Goal: Task Accomplishment & Management: Manage account settings

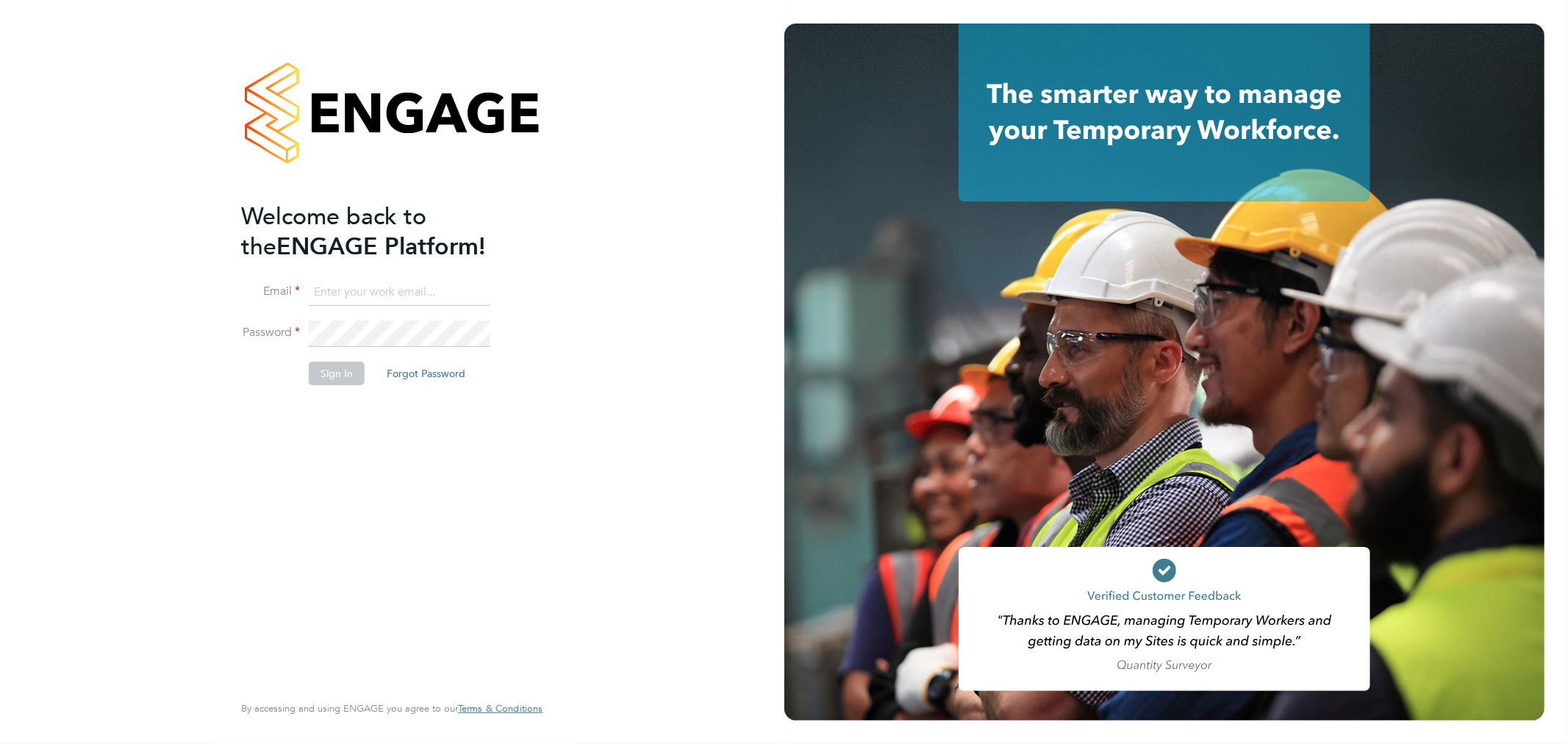
type input "[PERSON_NAME][EMAIL_ADDRESS][PERSON_NAME][DOMAIN_NAME]"
click at [325, 354] on li "Password" at bounding box center [384, 341] width 287 height 41
click at [327, 364] on button "Sign In" at bounding box center [336, 373] width 56 height 24
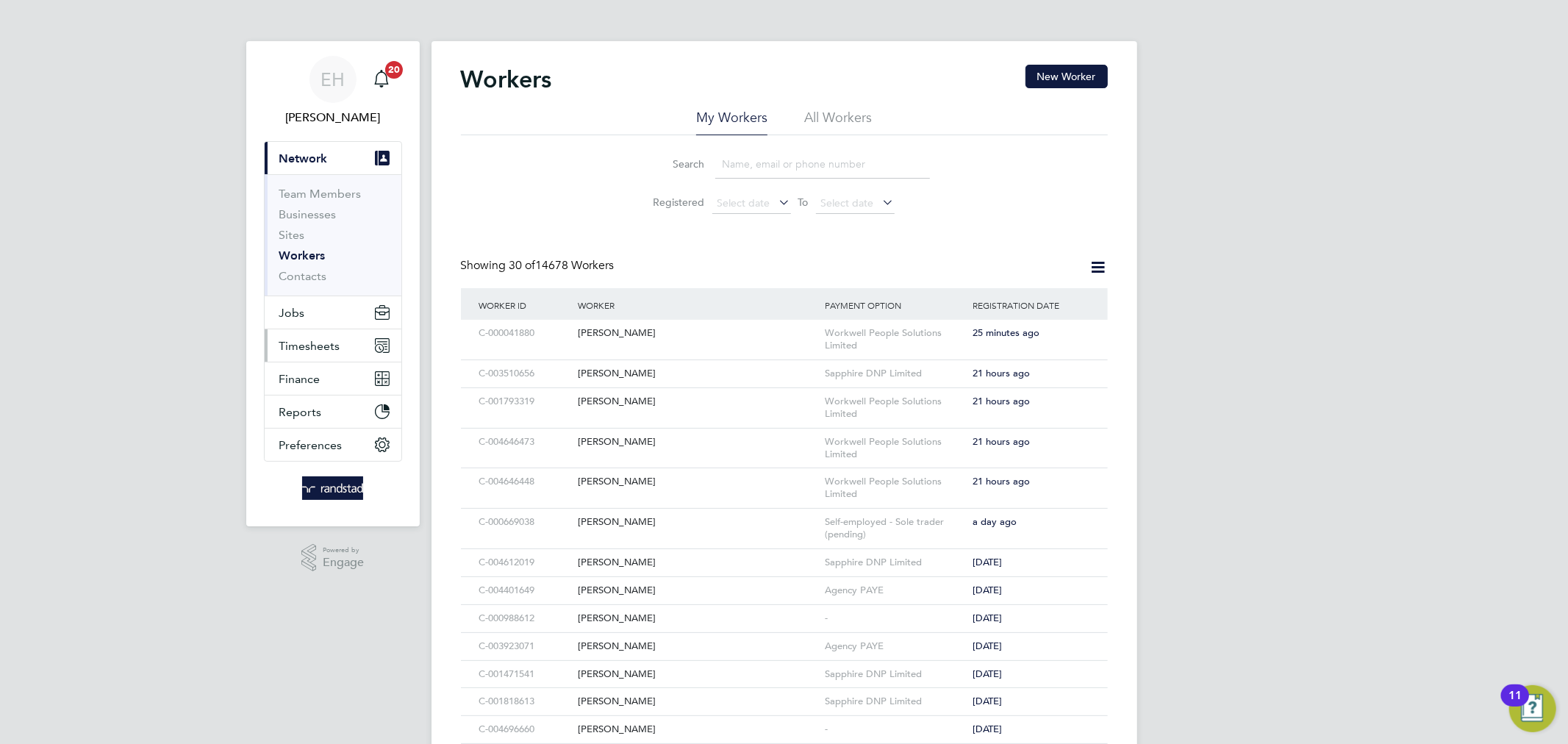
click at [308, 341] on span "Timesheets" at bounding box center [309, 345] width 61 height 14
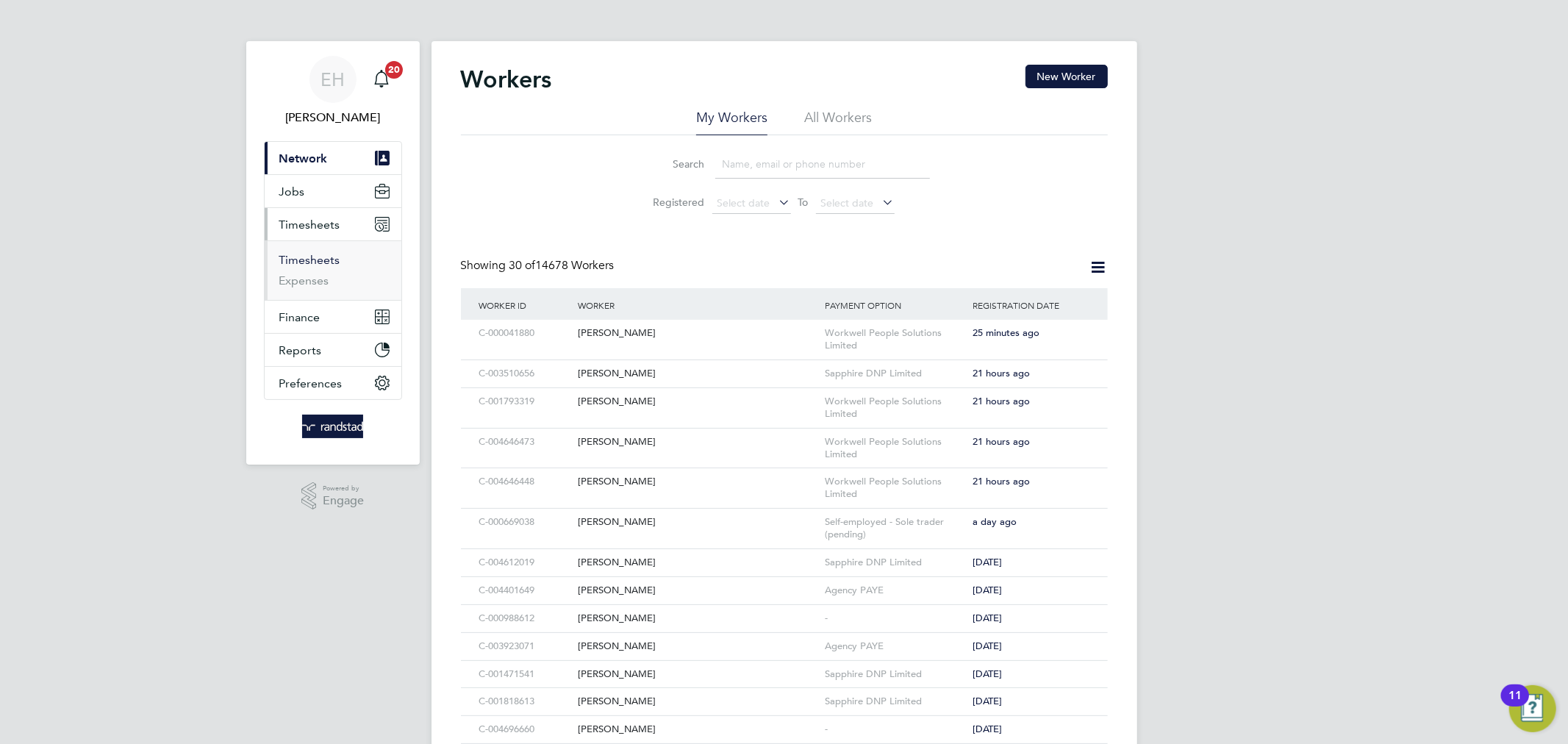
click at [307, 260] on link "Timesheets" at bounding box center [309, 259] width 61 height 14
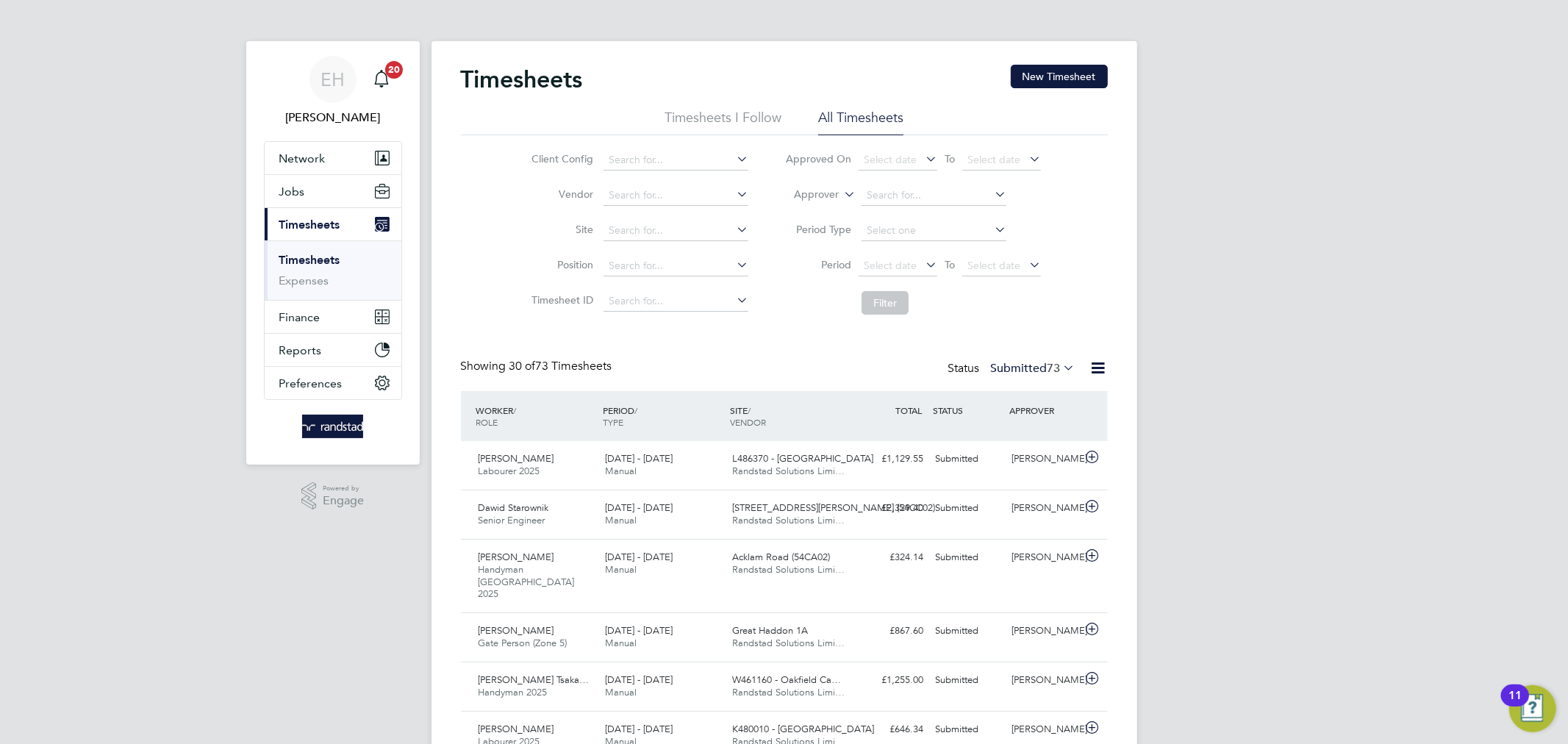
click at [845, 175] on li "Approved On Select date To Select date" at bounding box center [913, 160] width 293 height 36
click at [841, 193] on icon at bounding box center [841, 190] width 0 height 13
click at [814, 206] on li "Worker" at bounding box center [803, 211] width 73 height 19
click at [862, 195] on input at bounding box center [934, 195] width 145 height 21
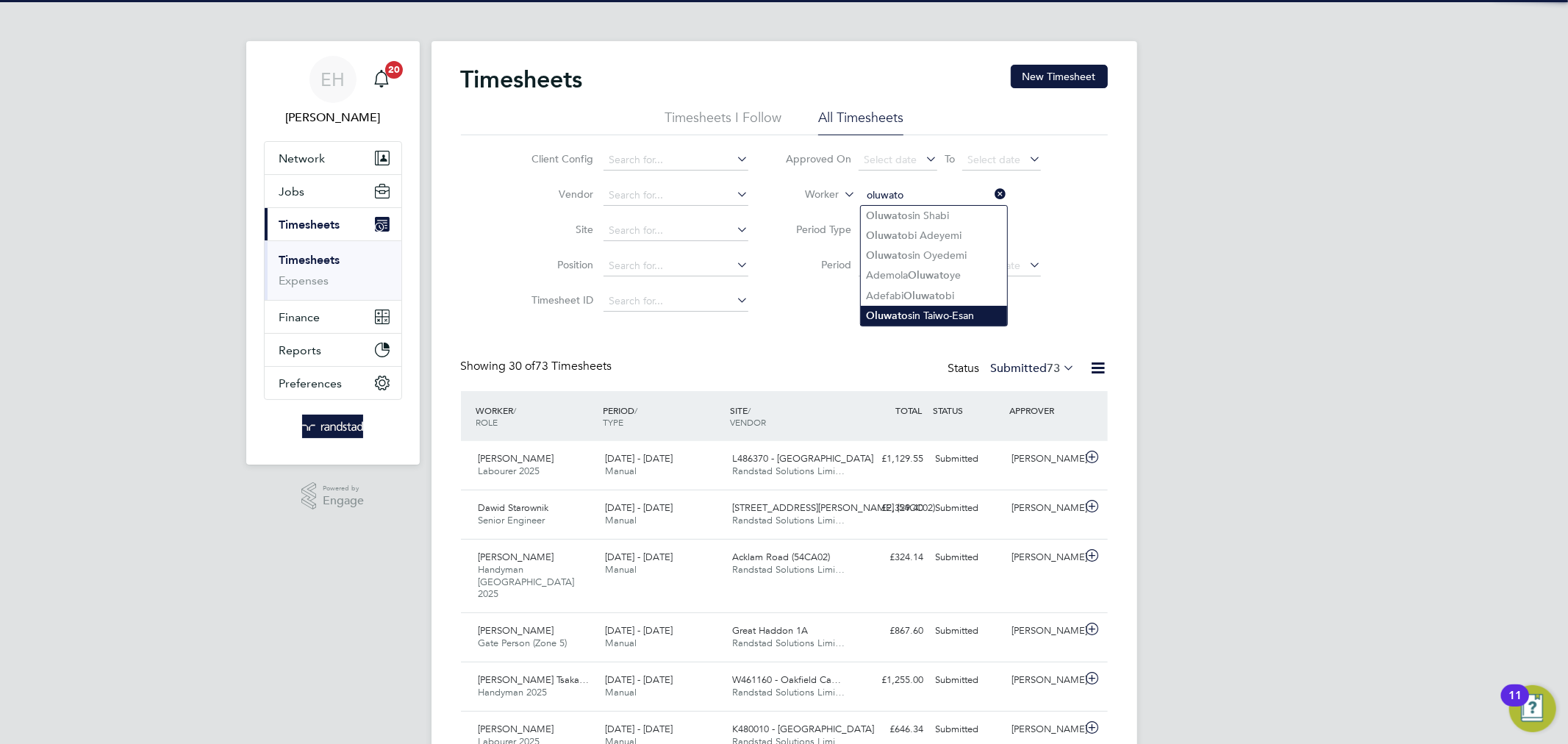
click at [984, 310] on li "Oluwato sin Taiwo-Esan" at bounding box center [934, 316] width 146 height 20
type input "Oluwatosin Taiwo-Esan"
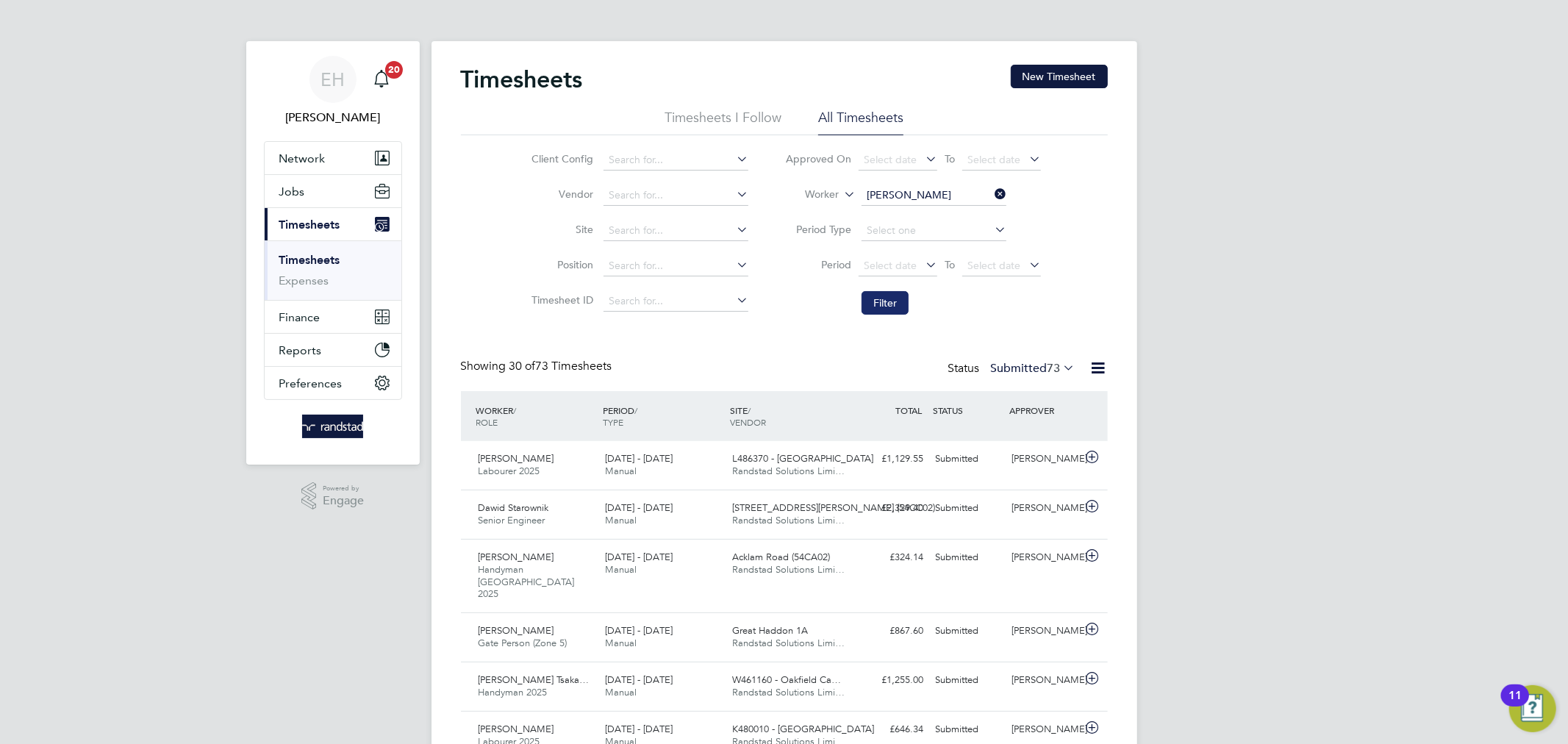
click at [902, 309] on button "Filter" at bounding box center [885, 303] width 47 height 24
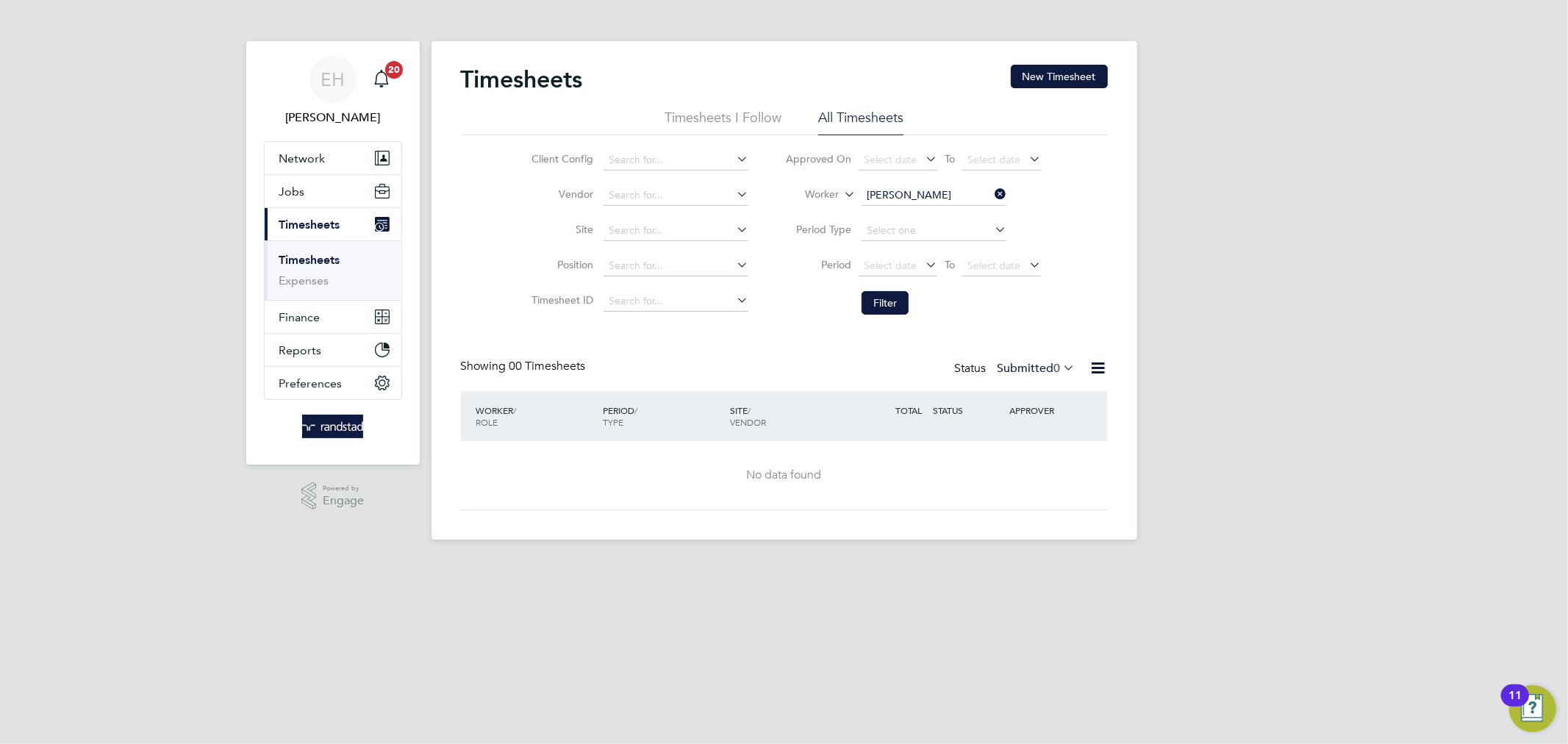
click at [991, 200] on icon at bounding box center [991, 194] width 0 height 21
click at [900, 194] on input at bounding box center [934, 195] width 145 height 21
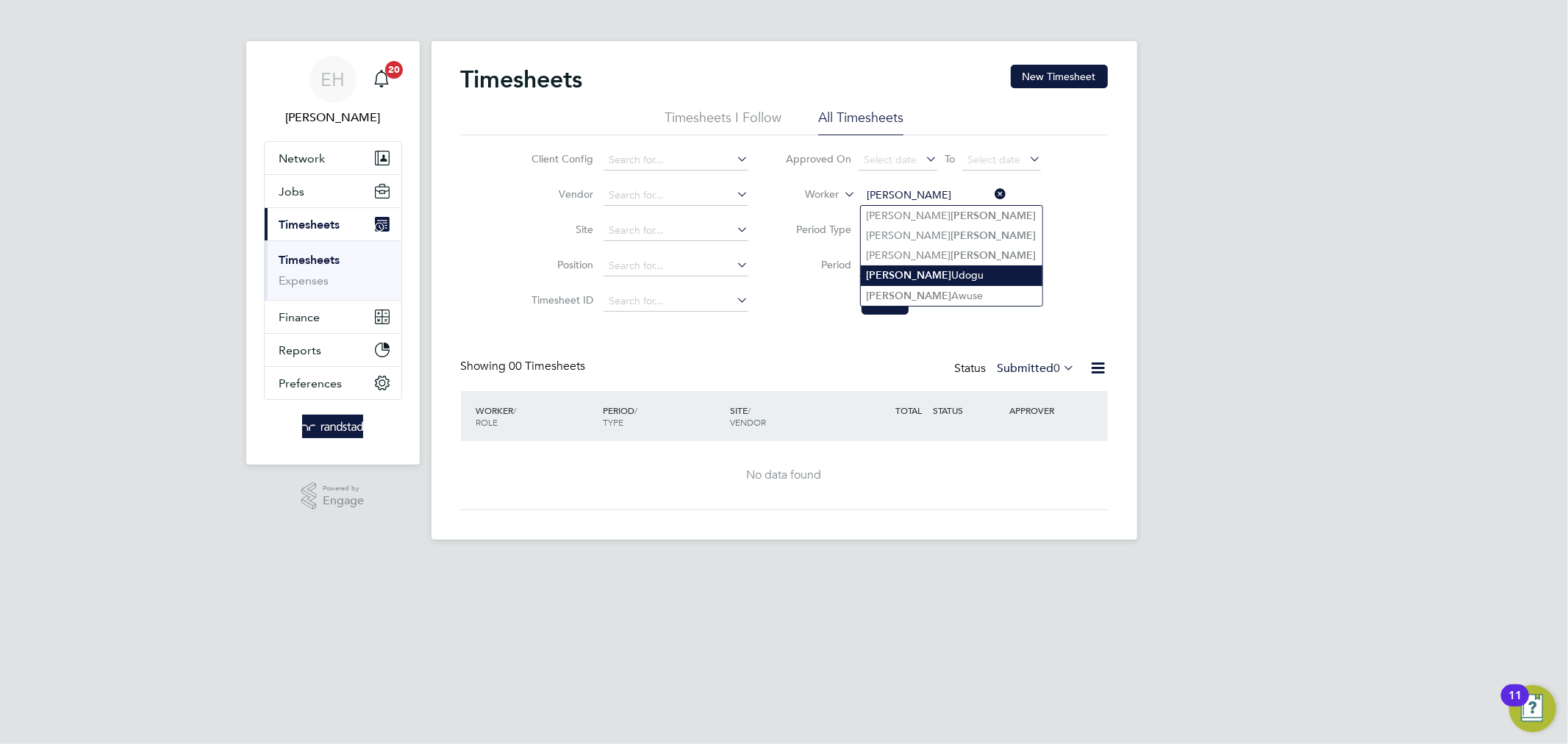
type input "godwin"
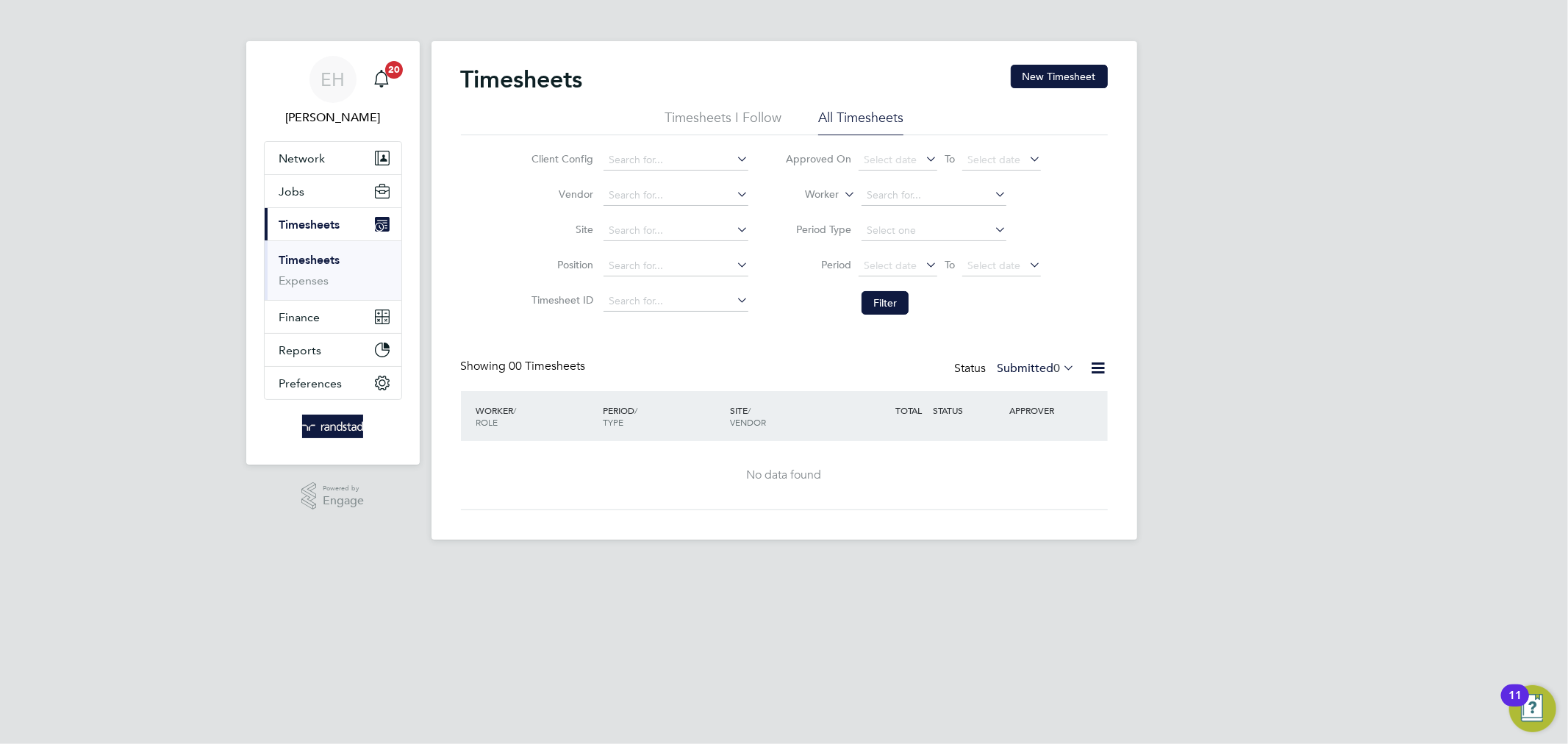
drag, startPoint x: 921, startPoint y: 280, endPoint x: 924, endPoint y: 295, distance: 15.3
click at [924, 295] on div "Timesheets New Timesheet Timesheets I Follow All Timesheets Client Config Vendo…" at bounding box center [784, 290] width 706 height 498
click at [904, 180] on li "Worker" at bounding box center [913, 195] width 293 height 36
click at [907, 191] on input at bounding box center [934, 195] width 145 height 21
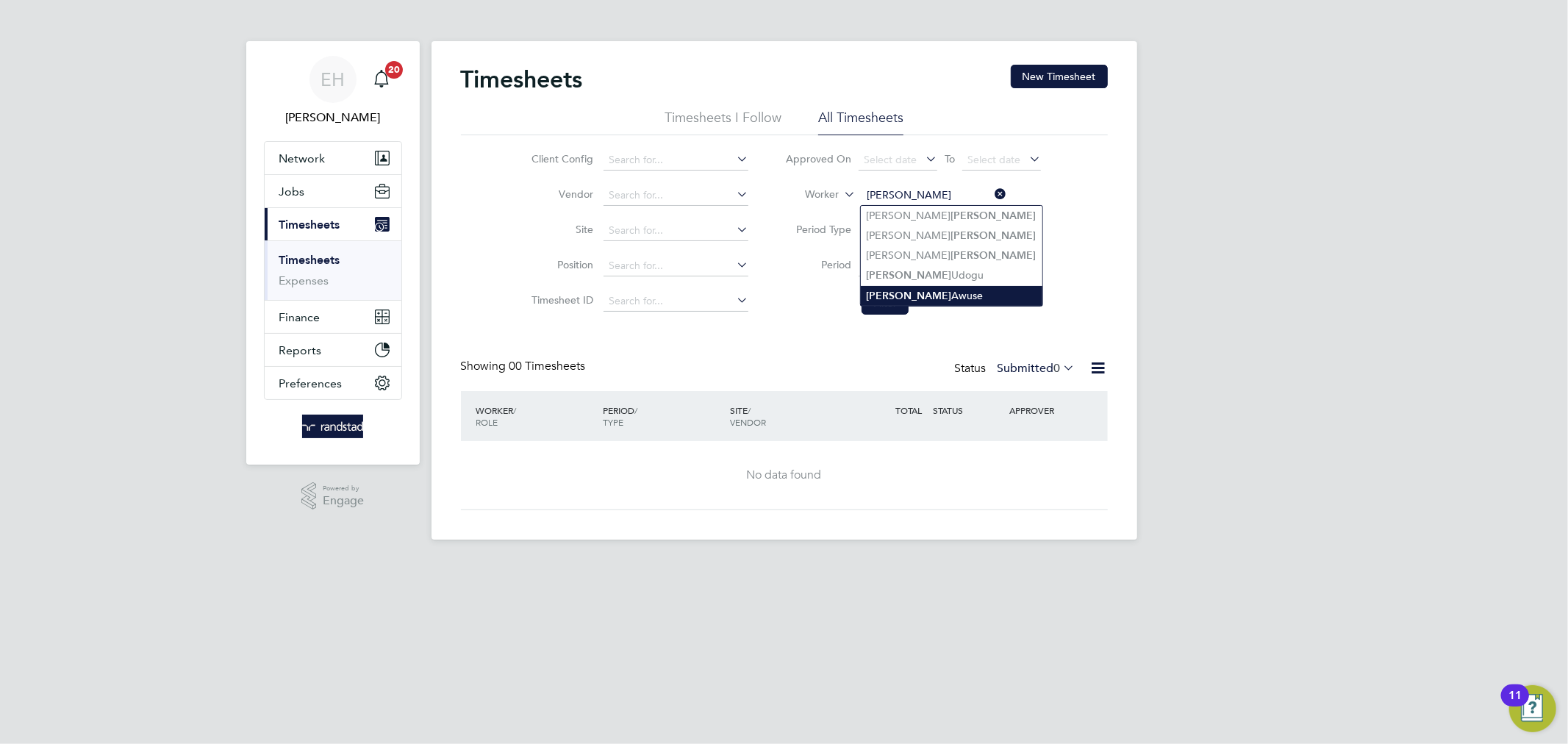
click at [905, 292] on li "Godwin Awuse" at bounding box center [951, 296] width 182 height 20
type input "Godwin Awuse"
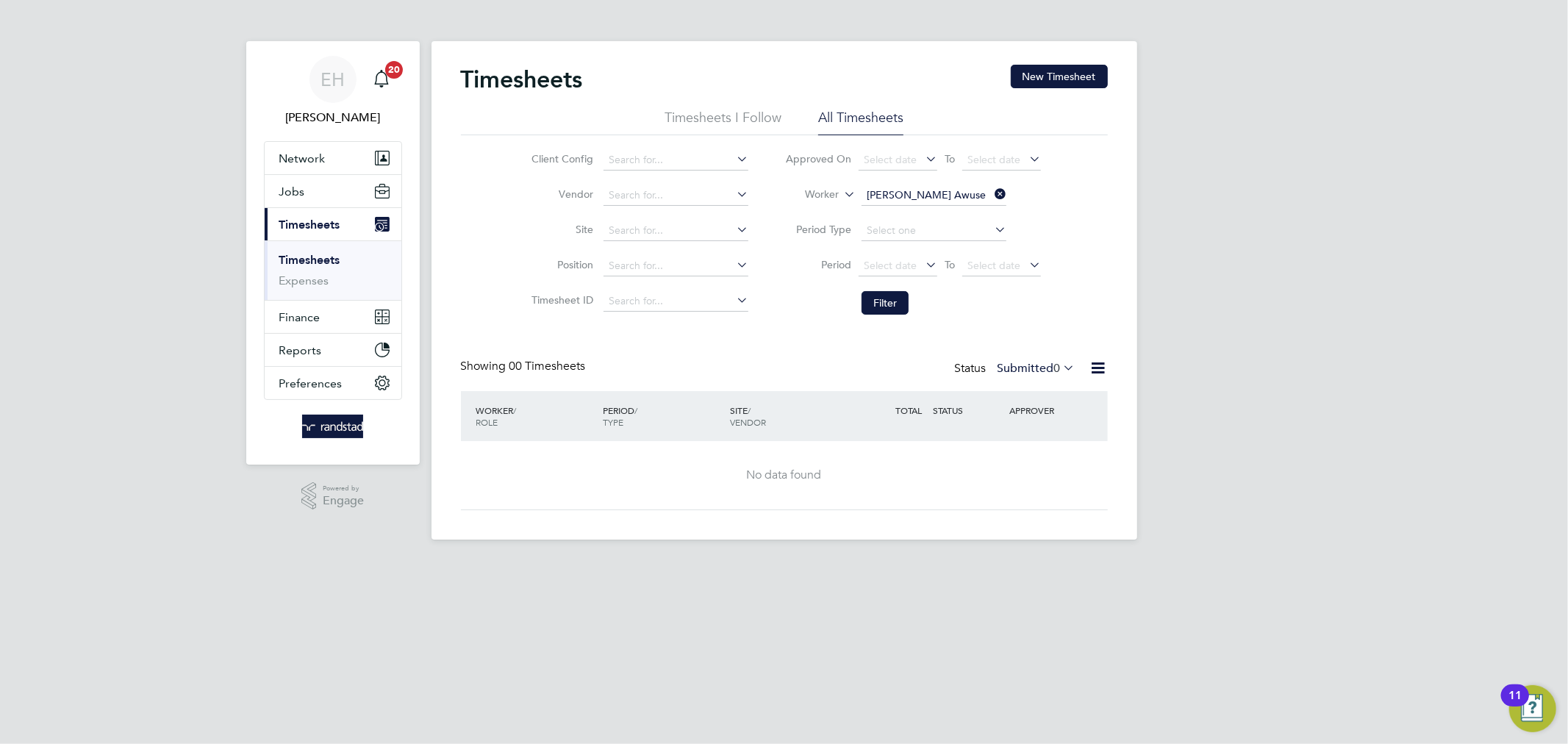
click at [883, 319] on li "Filter" at bounding box center [913, 303] width 293 height 38
click at [882, 307] on button "Filter" at bounding box center [885, 303] width 47 height 24
click at [894, 304] on button "Filter" at bounding box center [885, 303] width 47 height 24
click at [756, 120] on li "Timesheets I Follow" at bounding box center [723, 121] width 117 height 26
click at [991, 187] on icon at bounding box center [991, 194] width 0 height 21
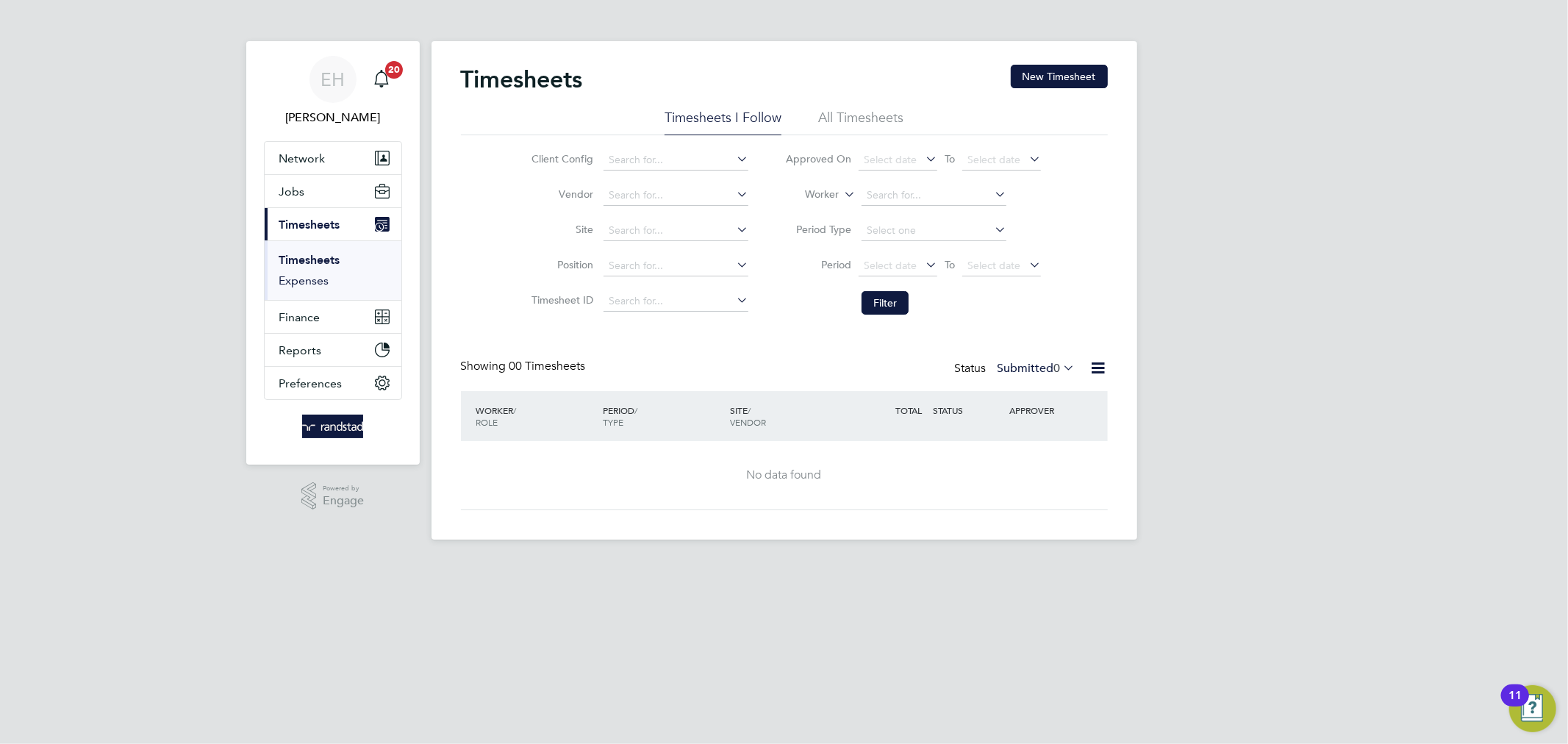
click at [294, 279] on link "Expenses" at bounding box center [304, 280] width 50 height 14
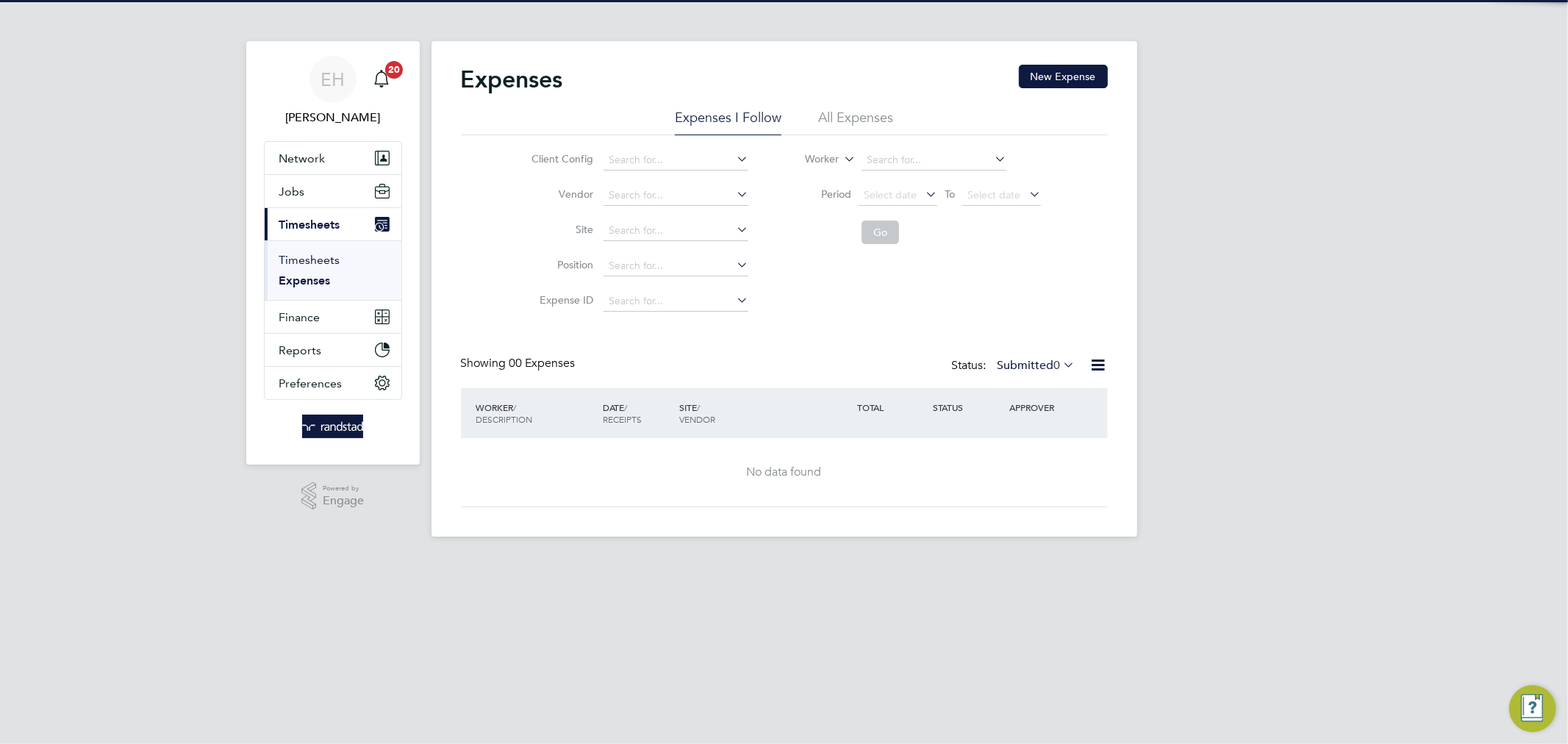
click at [300, 259] on link "Timesheets" at bounding box center [309, 259] width 61 height 14
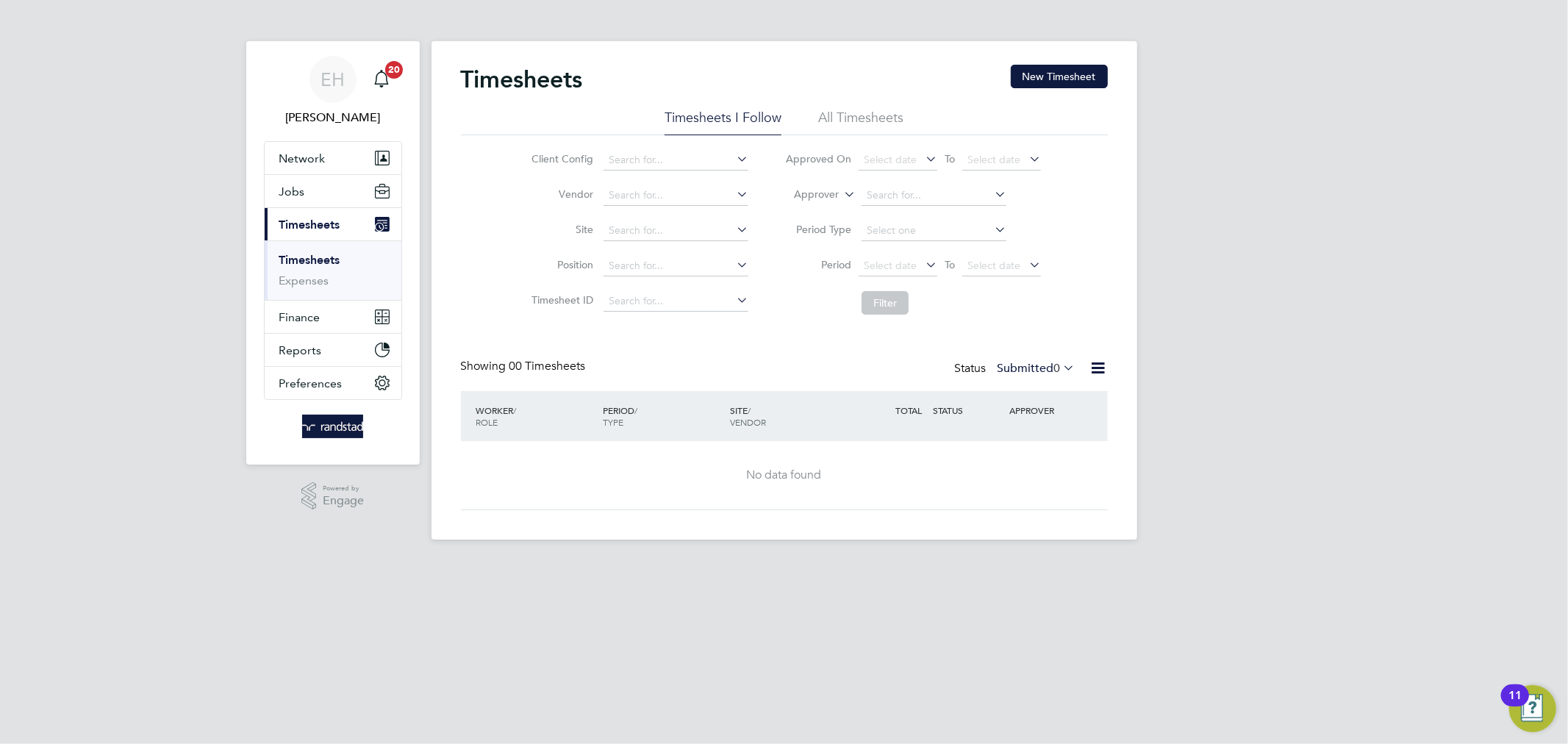
click at [696, 120] on li "Timesheets I Follow" at bounding box center [723, 121] width 117 height 26
click at [1067, 81] on button "New Timesheet" at bounding box center [1059, 77] width 97 height 24
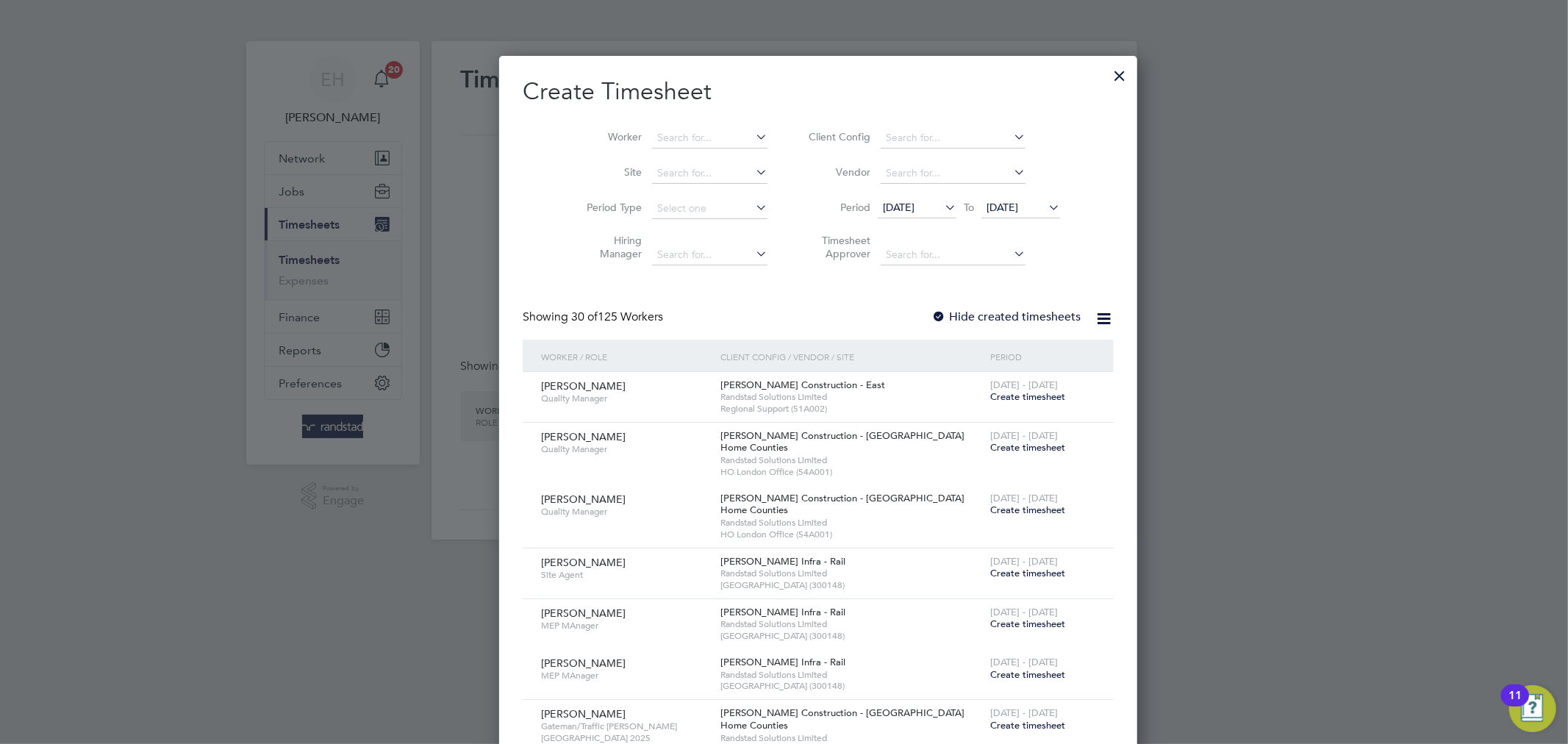
scroll to position [3152, 569]
click at [664, 142] on input at bounding box center [709, 138] width 115 height 21
click at [674, 236] on li "Godwin Awuse" at bounding box center [707, 238] width 182 height 20
type input "Godwin Awuse"
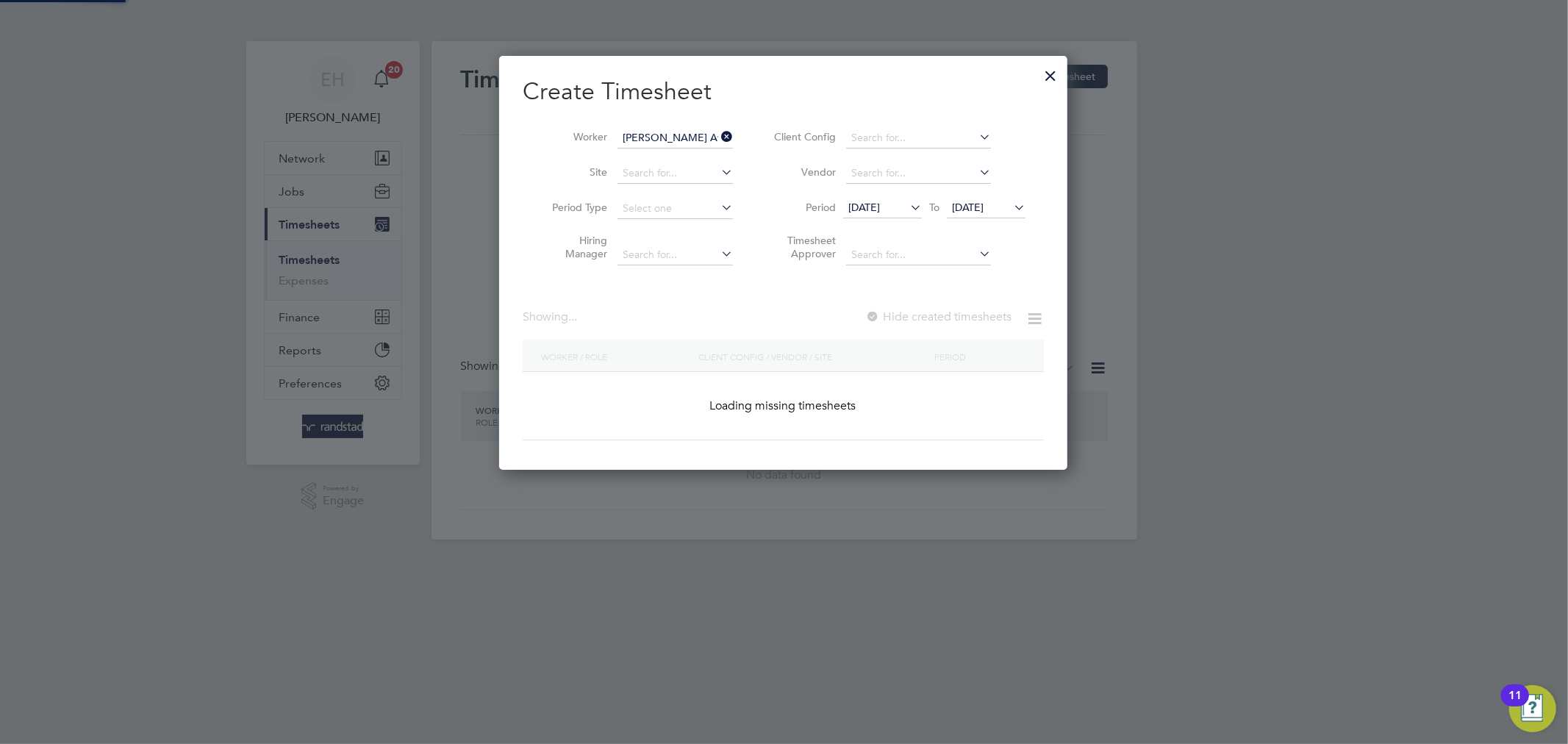
scroll to position [447, 569]
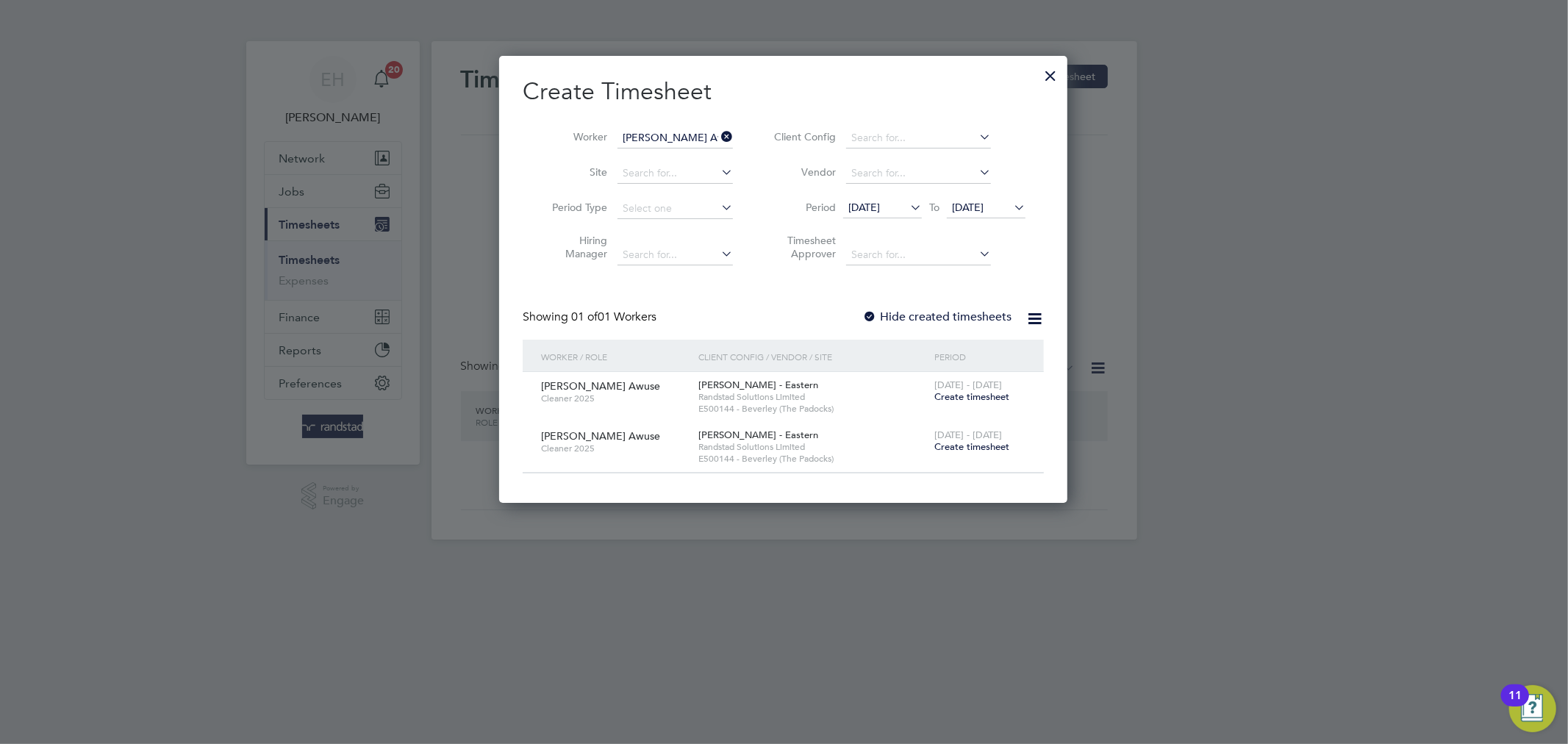
click at [718, 131] on icon at bounding box center [718, 137] width 0 height 21
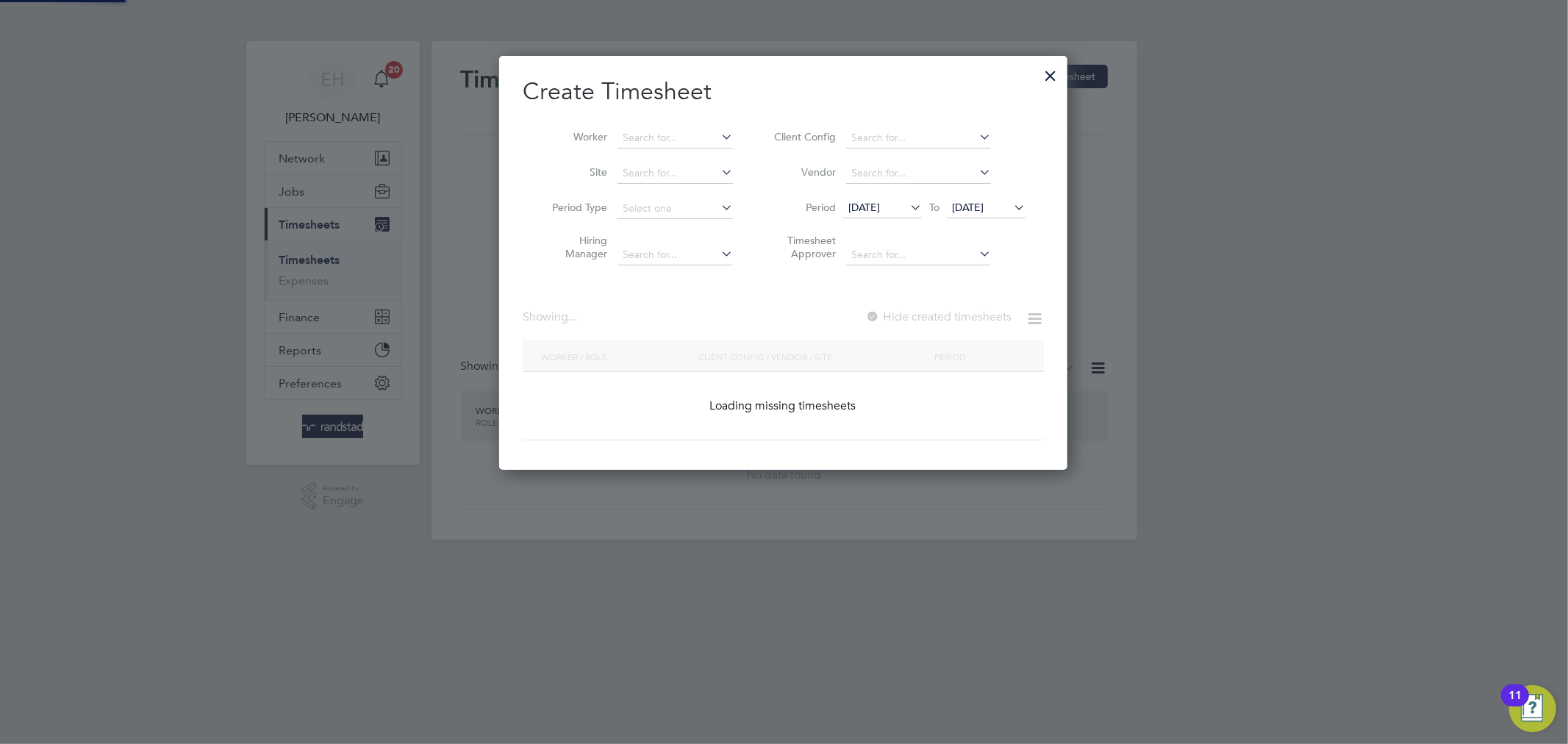
scroll to position [414, 569]
click at [697, 137] on input at bounding box center [675, 138] width 115 height 21
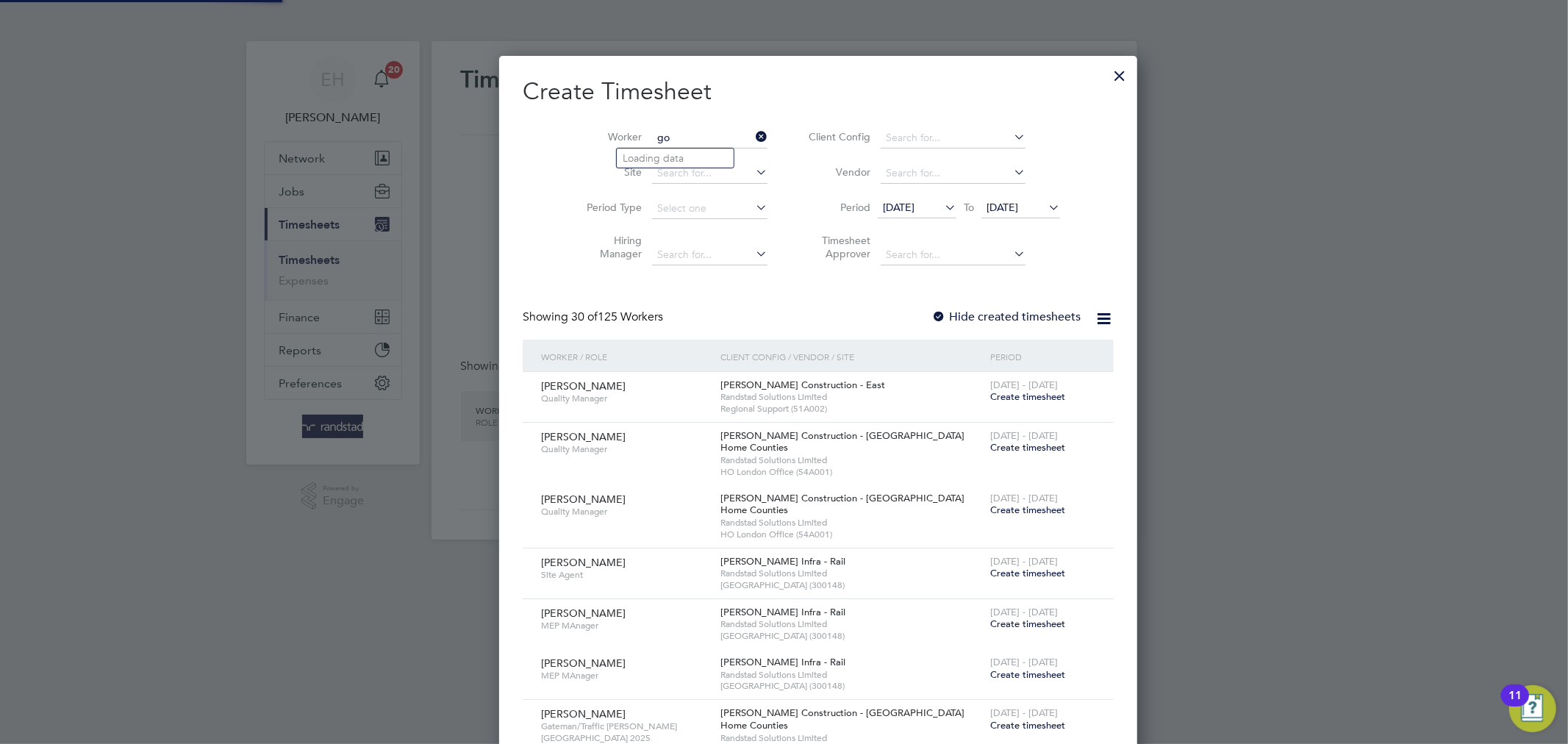
scroll to position [3152, 569]
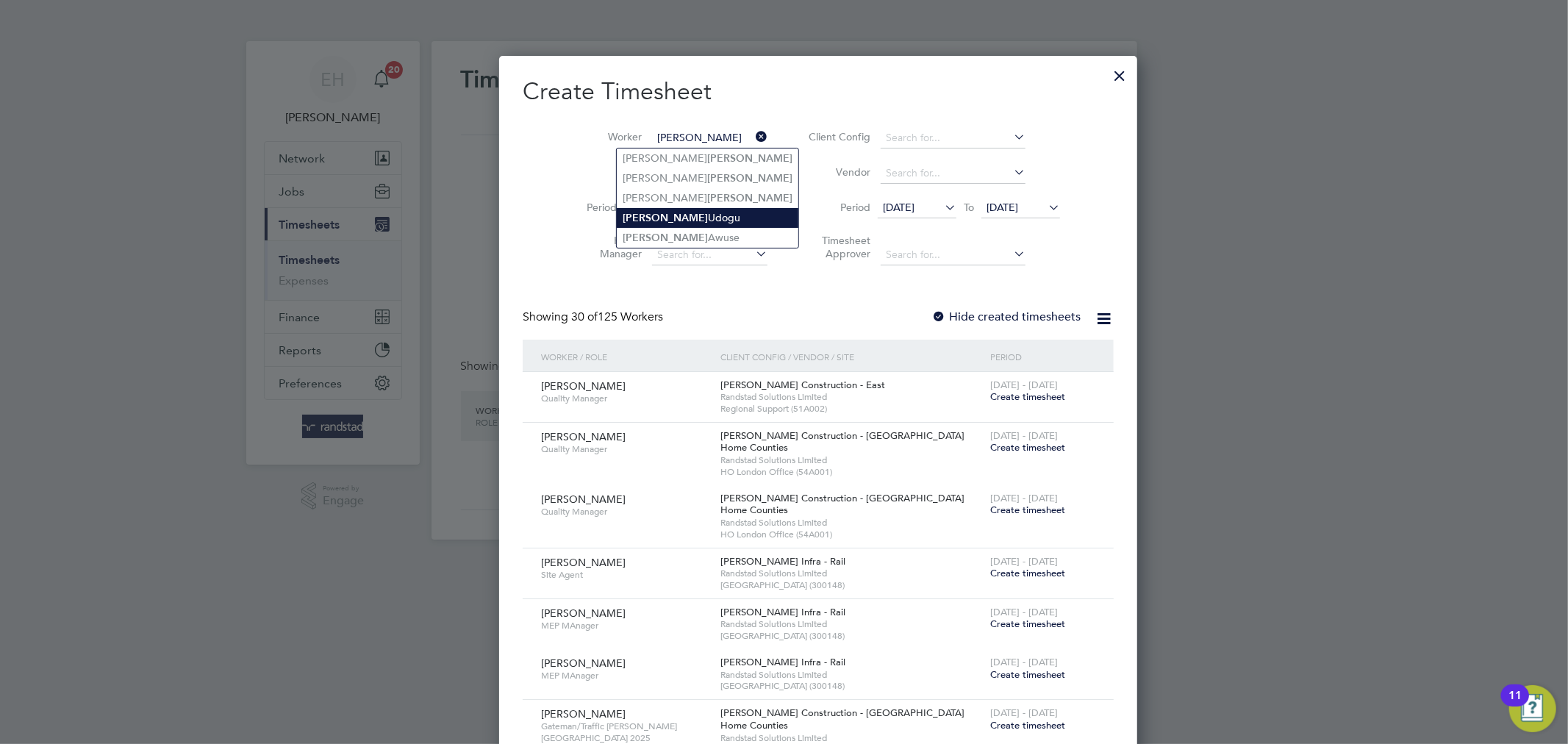
click at [685, 225] on li "Godwin Udogu" at bounding box center [707, 218] width 182 height 20
type input "Godwin Udogu"
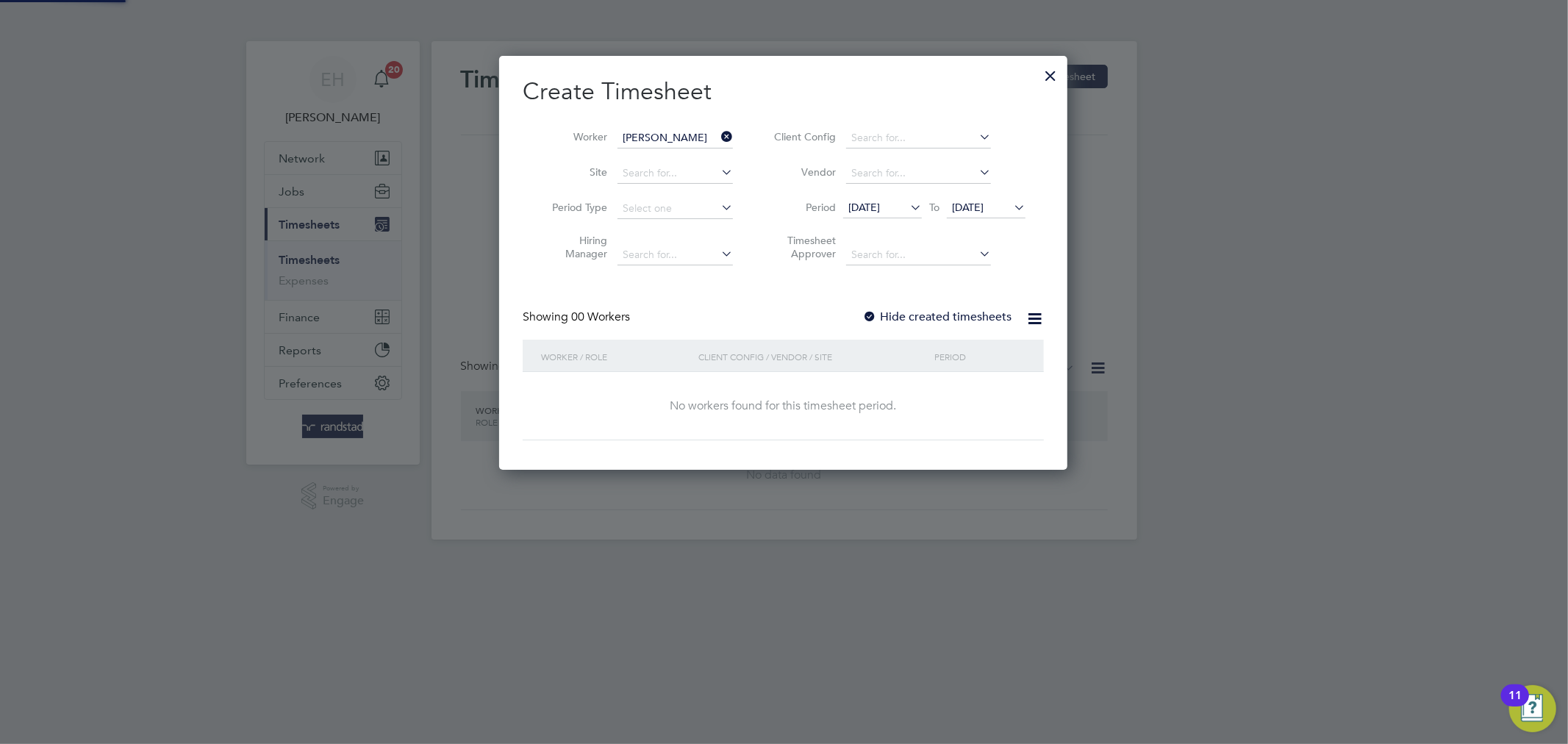
scroll to position [414, 569]
click at [1054, 75] on div at bounding box center [1050, 71] width 26 height 26
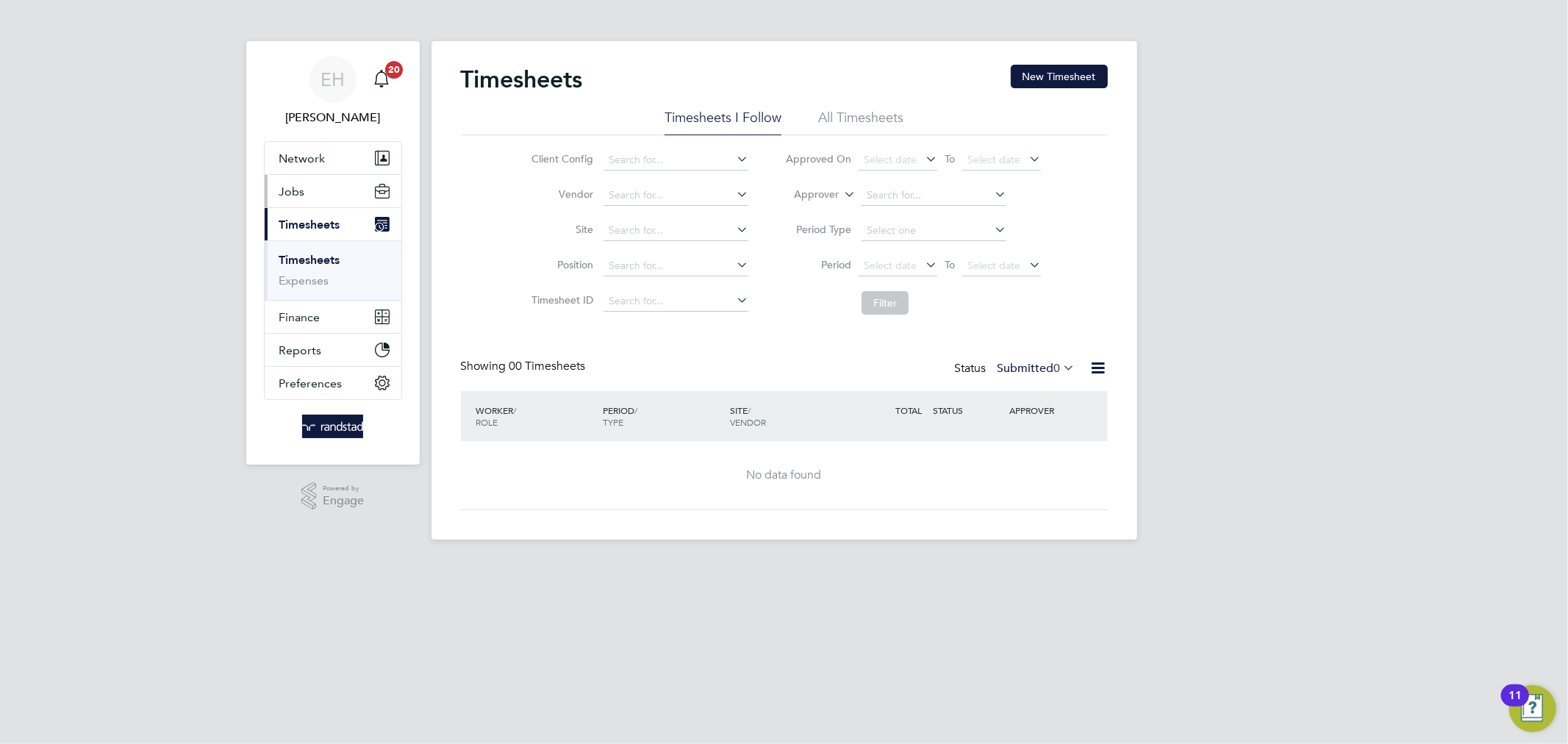
click at [355, 197] on button "Jobs" at bounding box center [333, 191] width 137 height 32
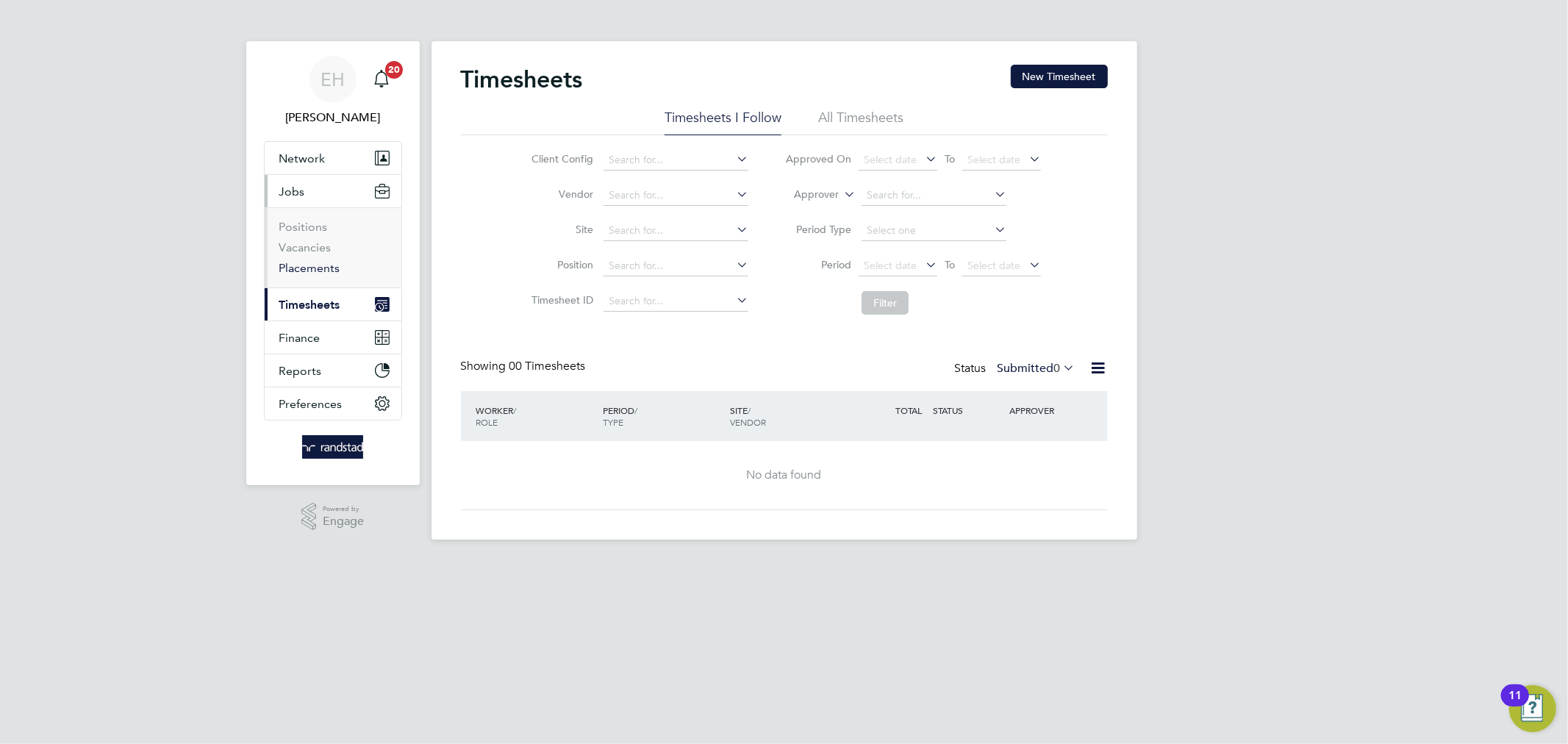
click at [321, 268] on link "Placements" at bounding box center [309, 267] width 61 height 14
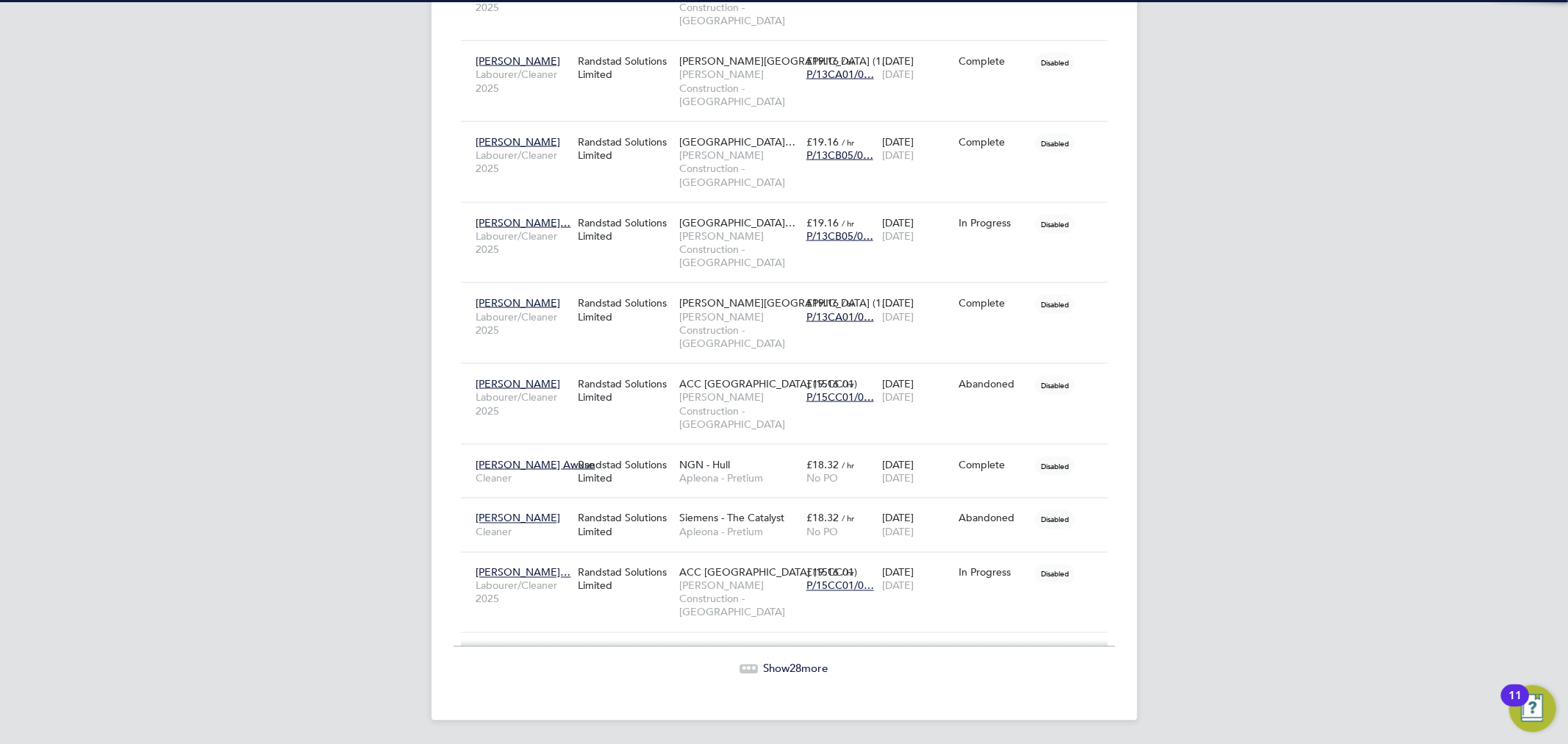
scroll to position [5, 8]
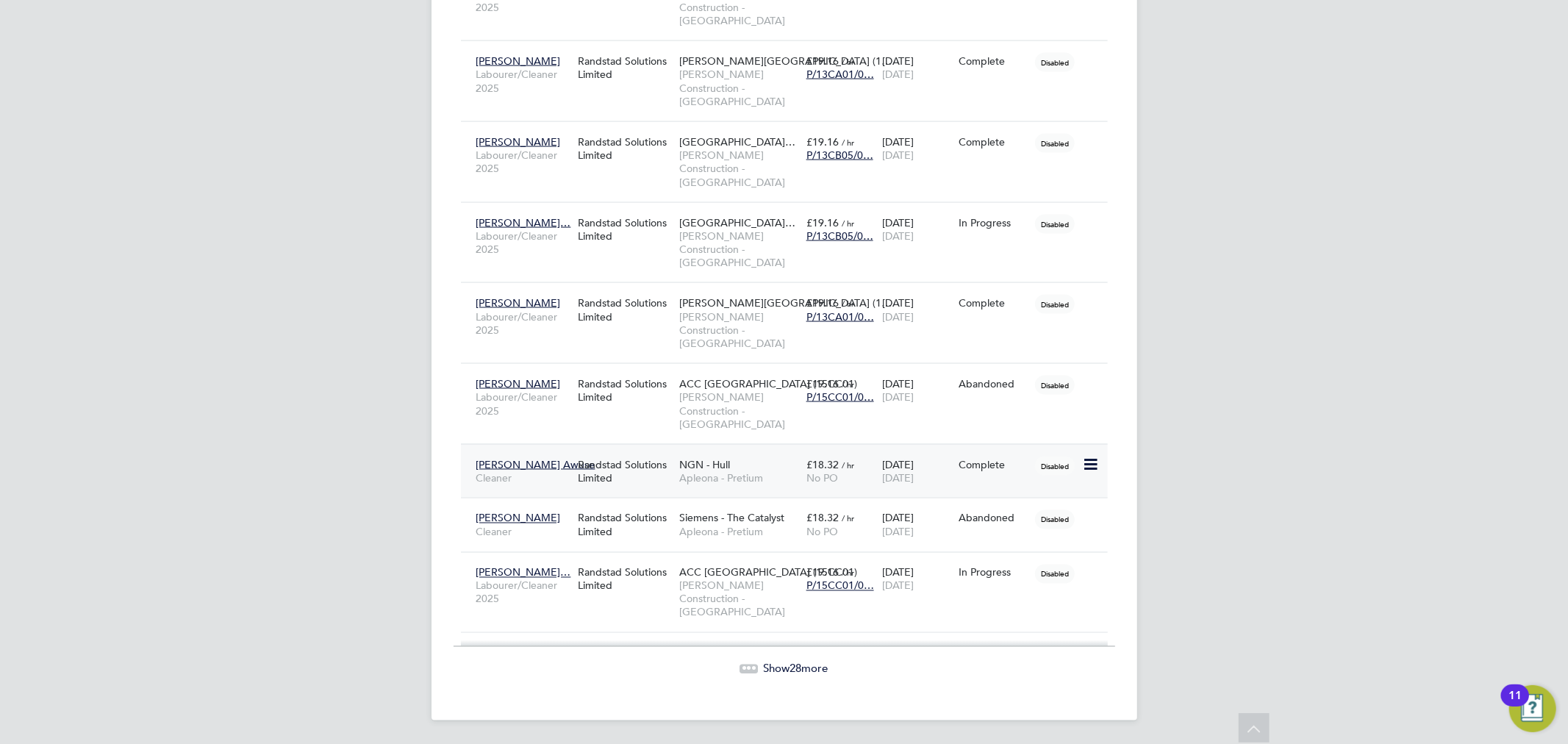
click at [652, 478] on div "Randstad Solutions Limited" at bounding box center [624, 471] width 101 height 41
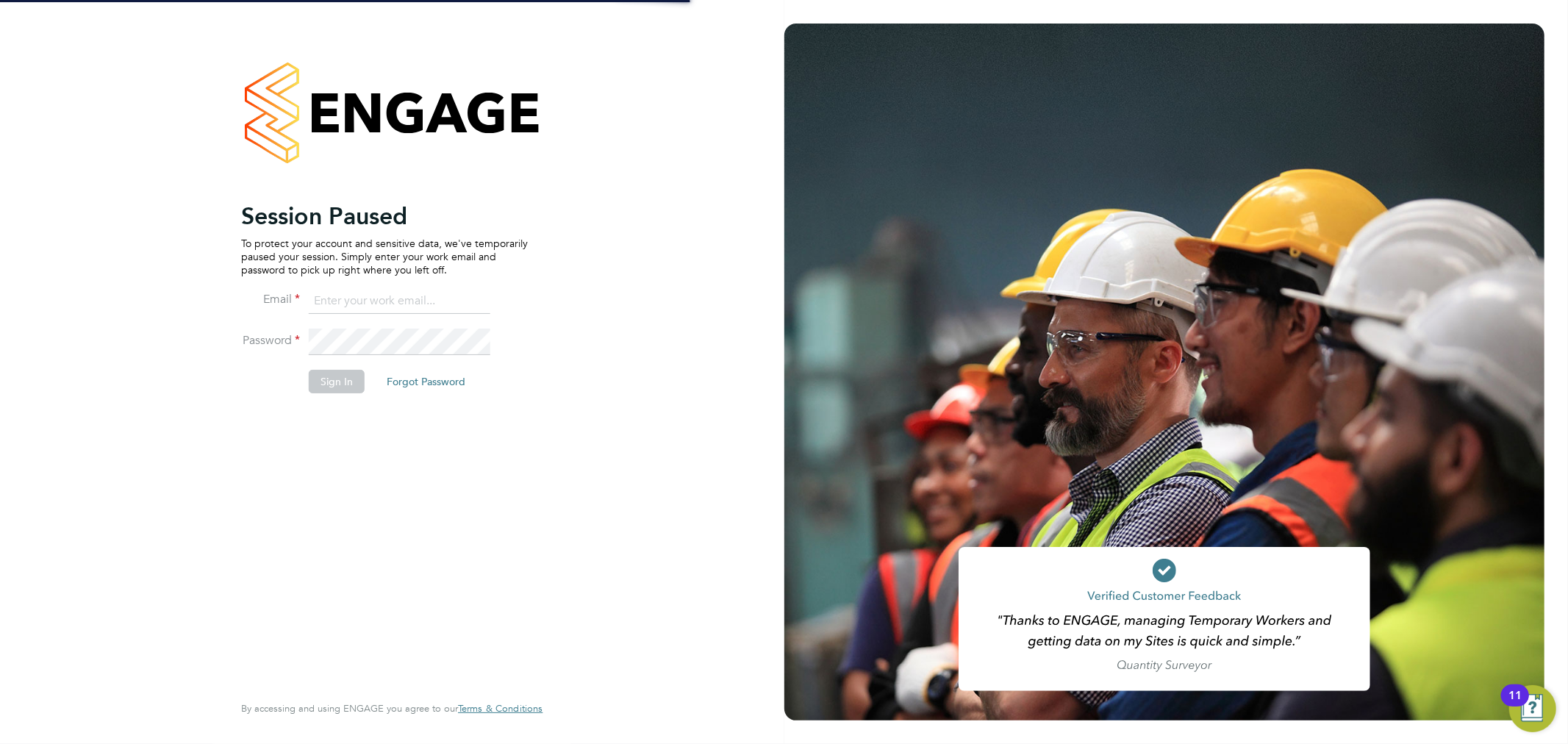
type input "[PERSON_NAME][EMAIL_ADDRESS][PERSON_NAME][DOMAIN_NAME]"
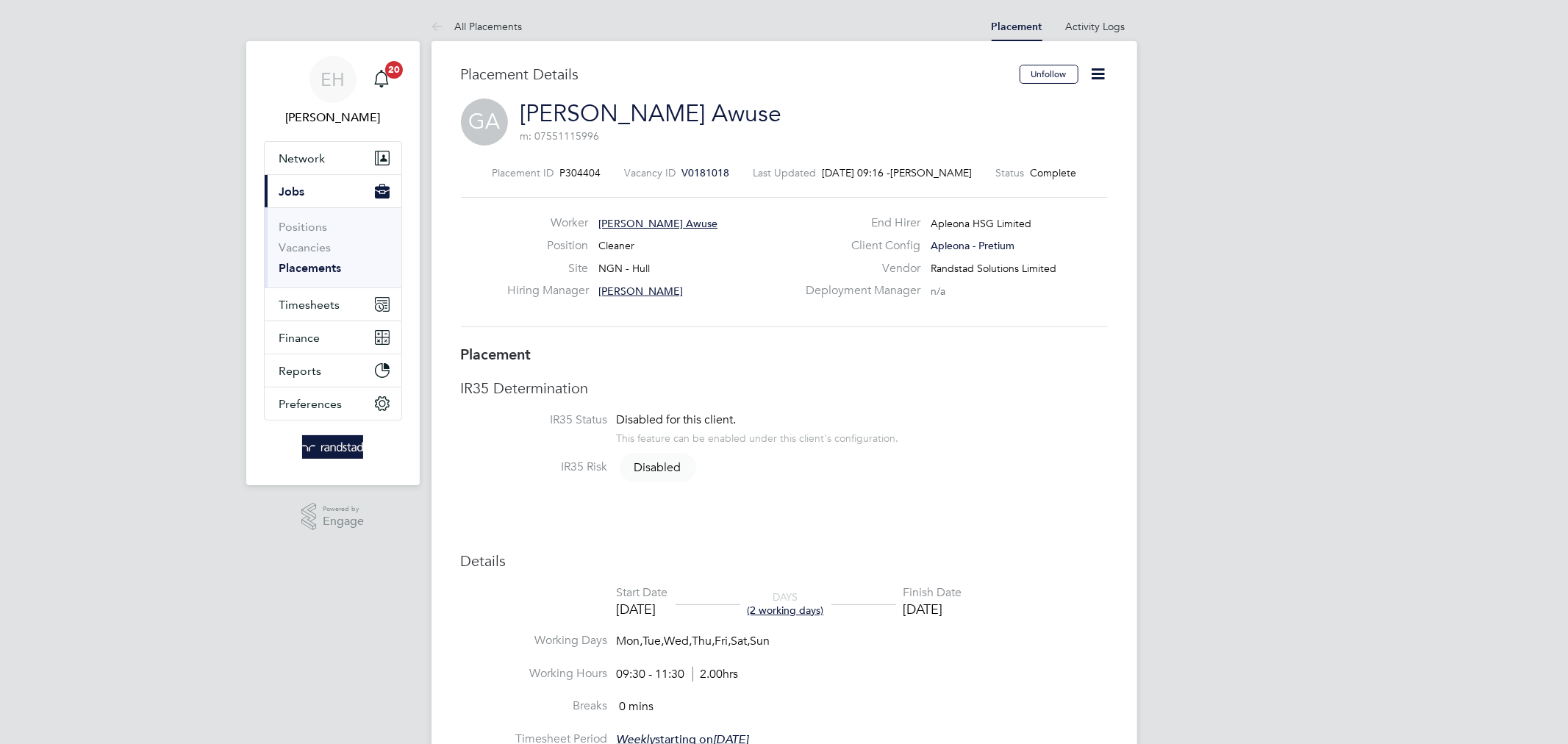
click at [1092, 77] on icon at bounding box center [1099, 74] width 18 height 18
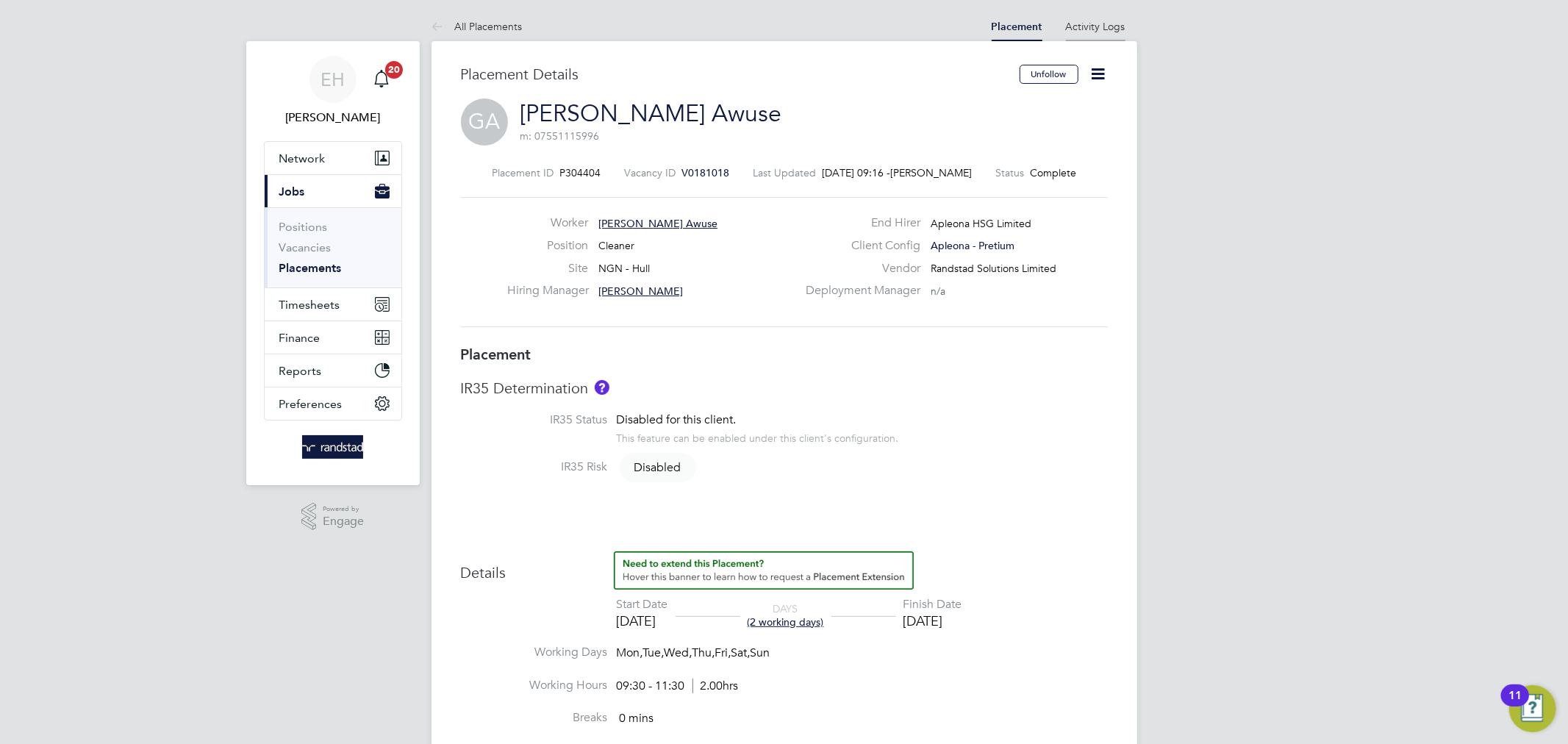
click at [1082, 33] on li "Activity Logs" at bounding box center [1095, 26] width 59 height 29
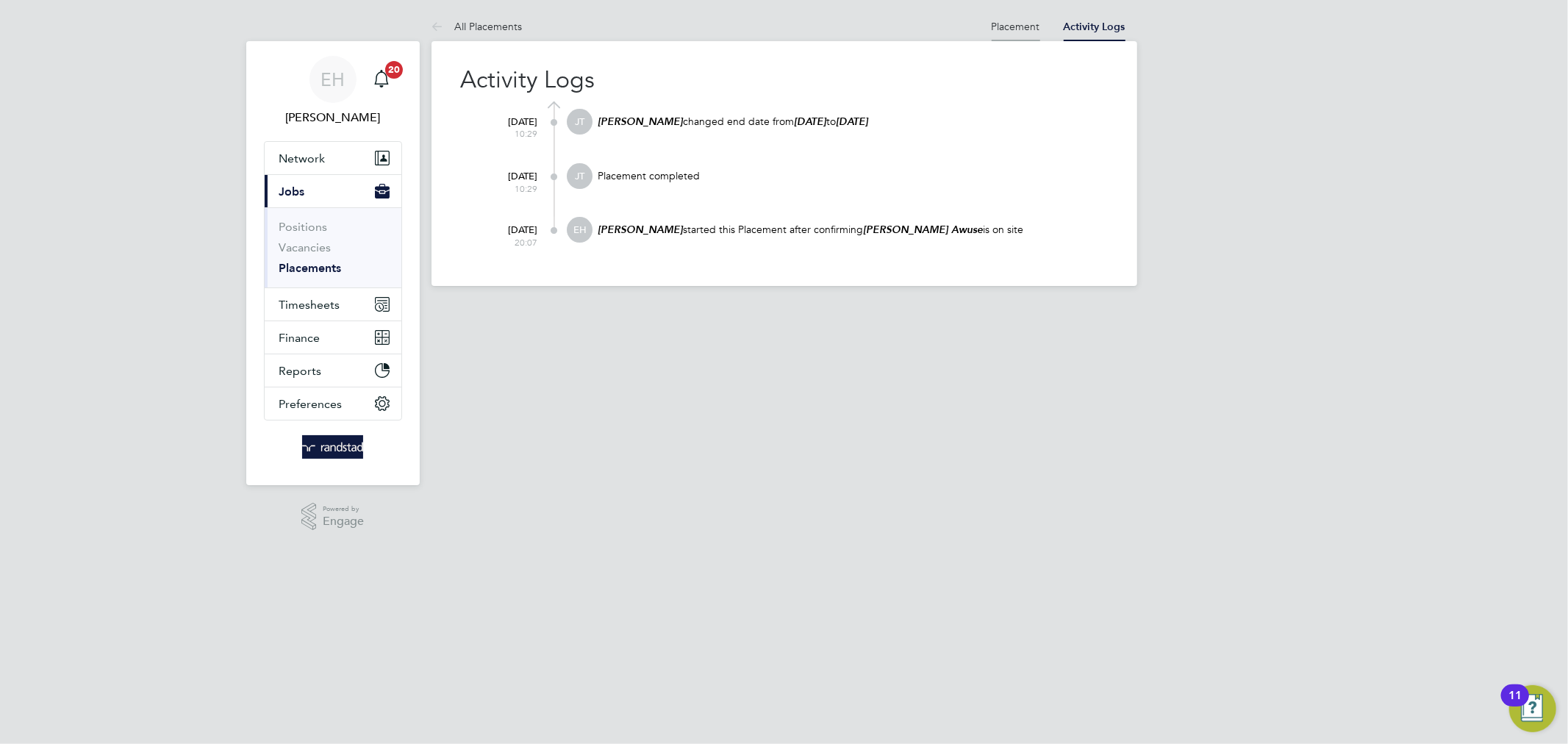
click at [1021, 24] on link "Placement" at bounding box center [1015, 26] width 48 height 13
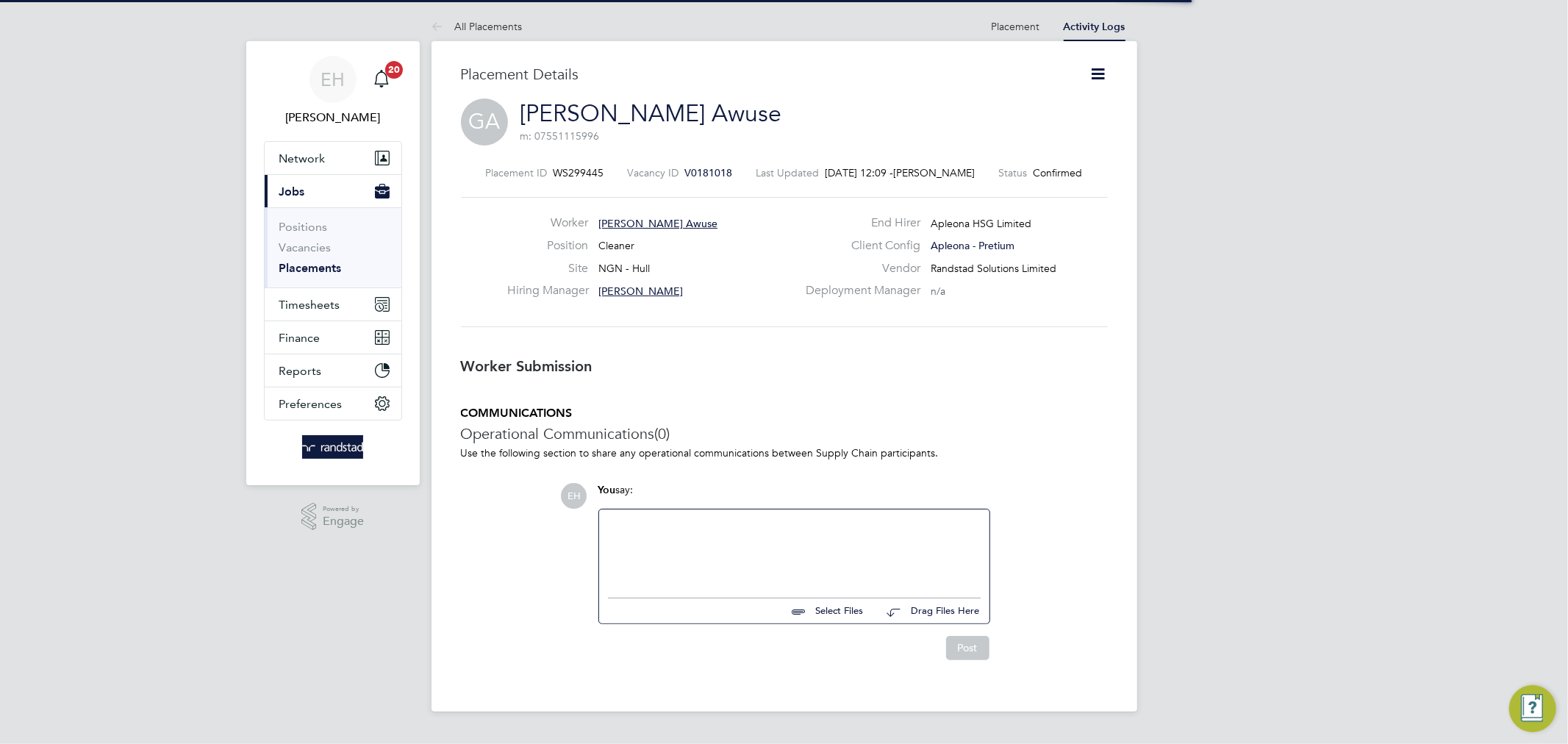
scroll to position [7, 7]
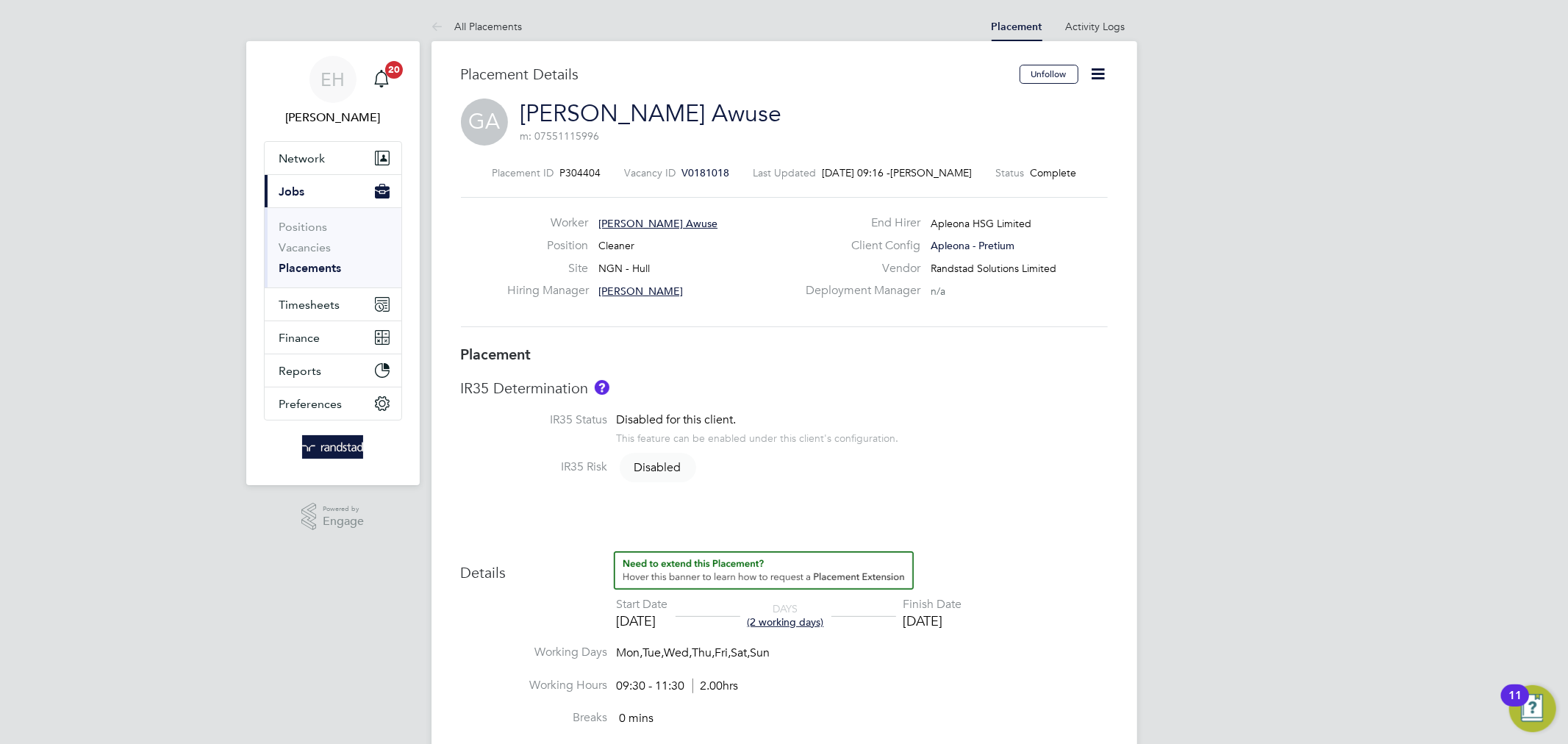
click at [622, 225] on span "Godwin Awuse" at bounding box center [658, 224] width 119 height 13
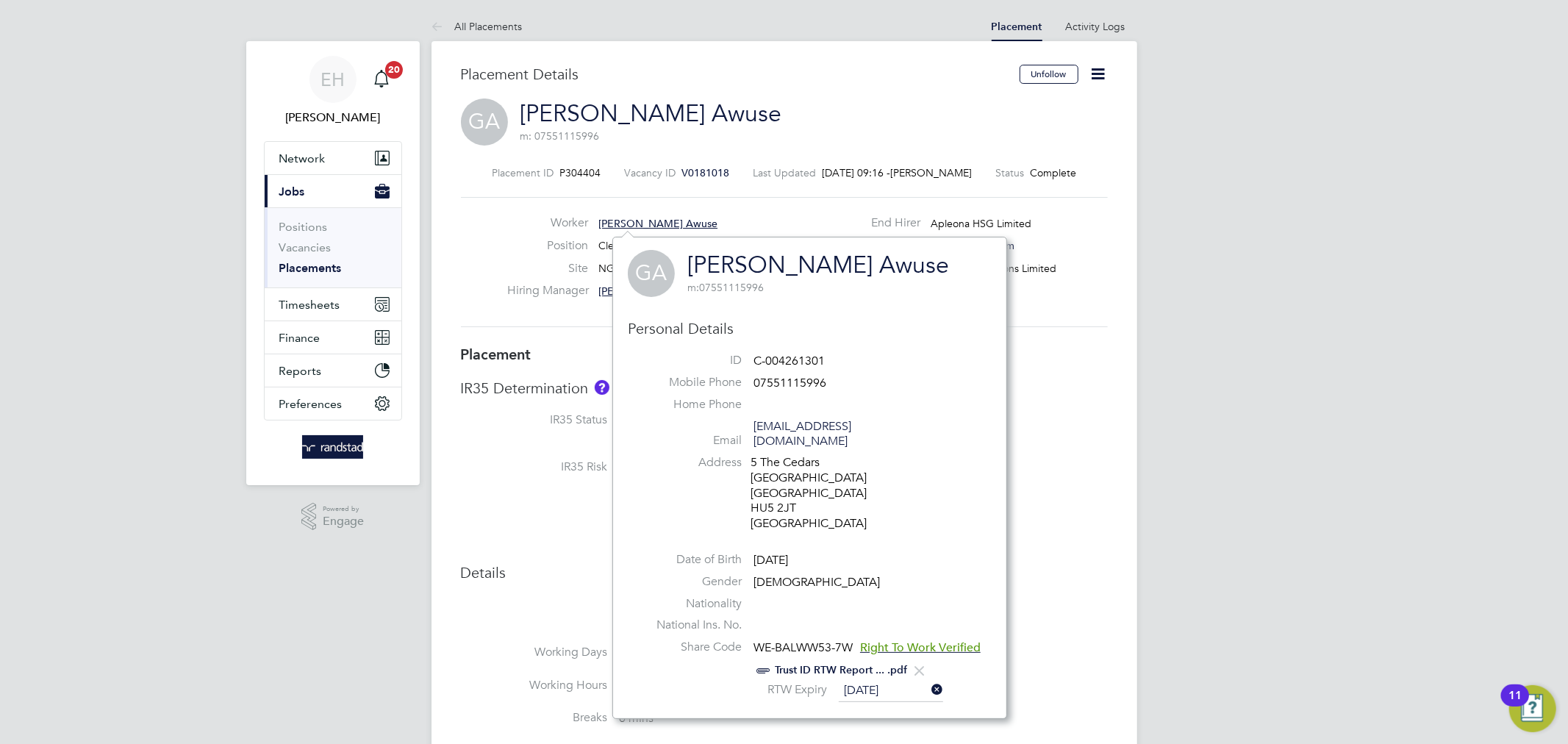
click at [756, 270] on link "Godwin Awuse" at bounding box center [818, 265] width 262 height 28
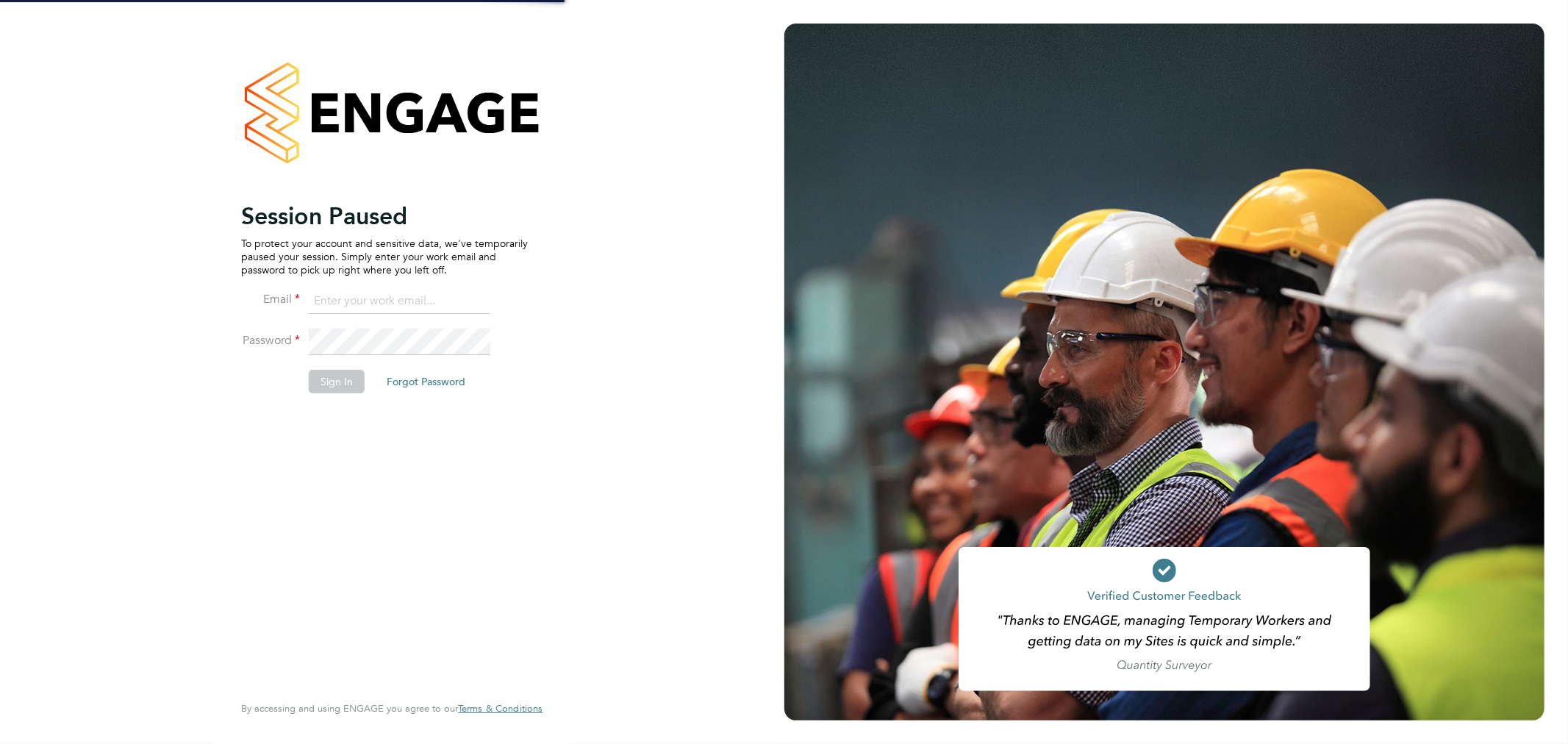
type input "[PERSON_NAME][EMAIL_ADDRESS][PERSON_NAME][DOMAIN_NAME]"
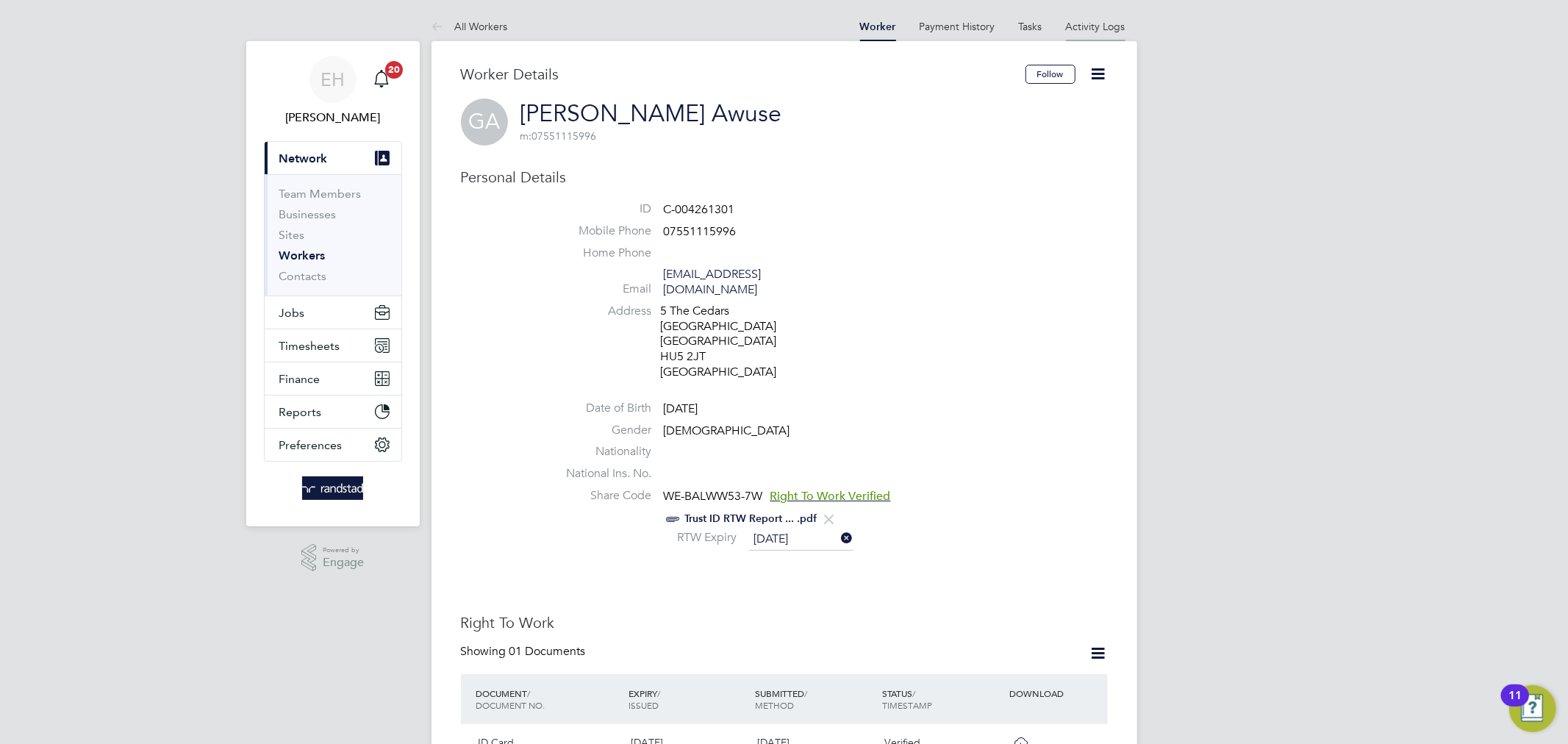
click at [1093, 26] on link "Activity Logs" at bounding box center [1095, 26] width 59 height 13
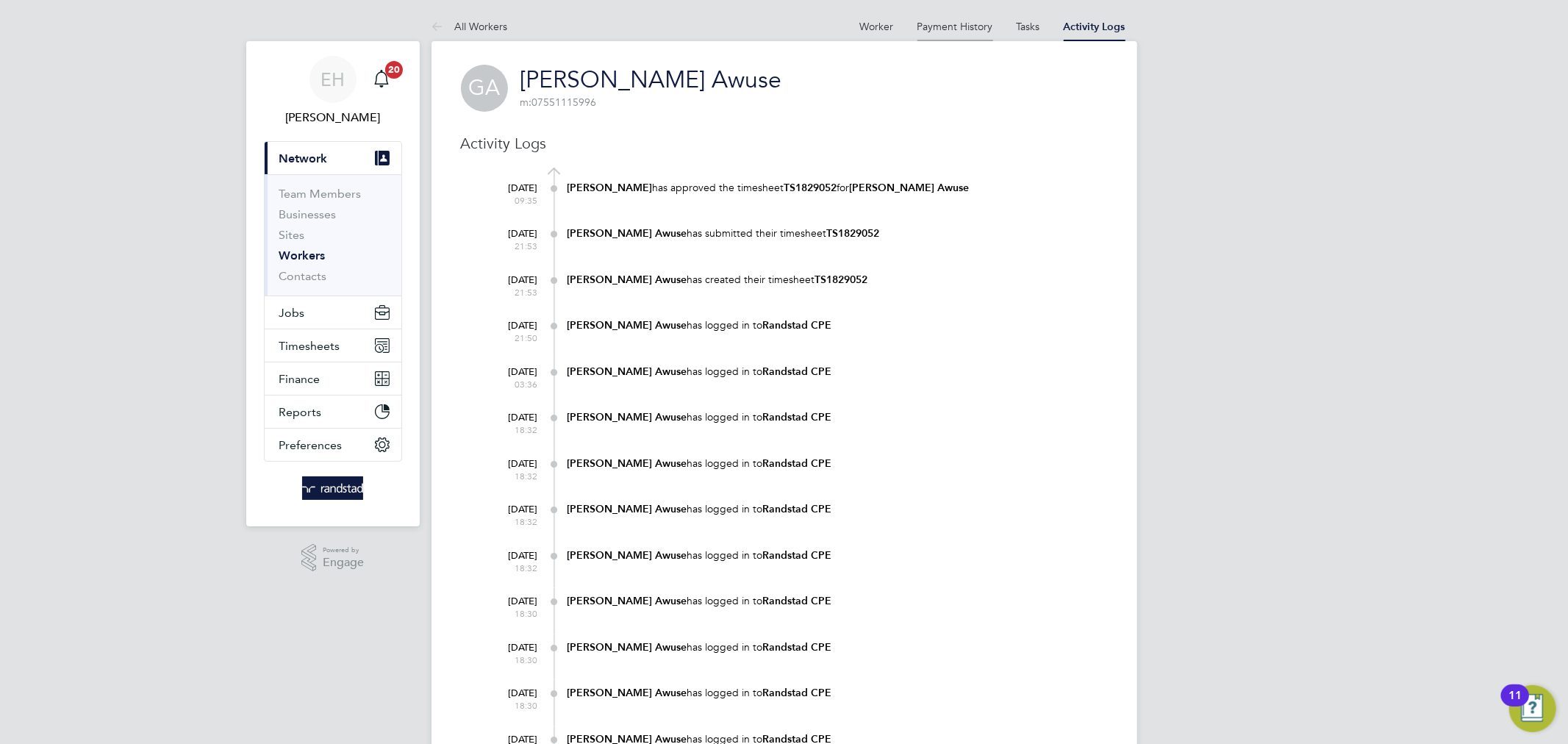
click at [956, 26] on link "Payment History" at bounding box center [955, 26] width 76 height 13
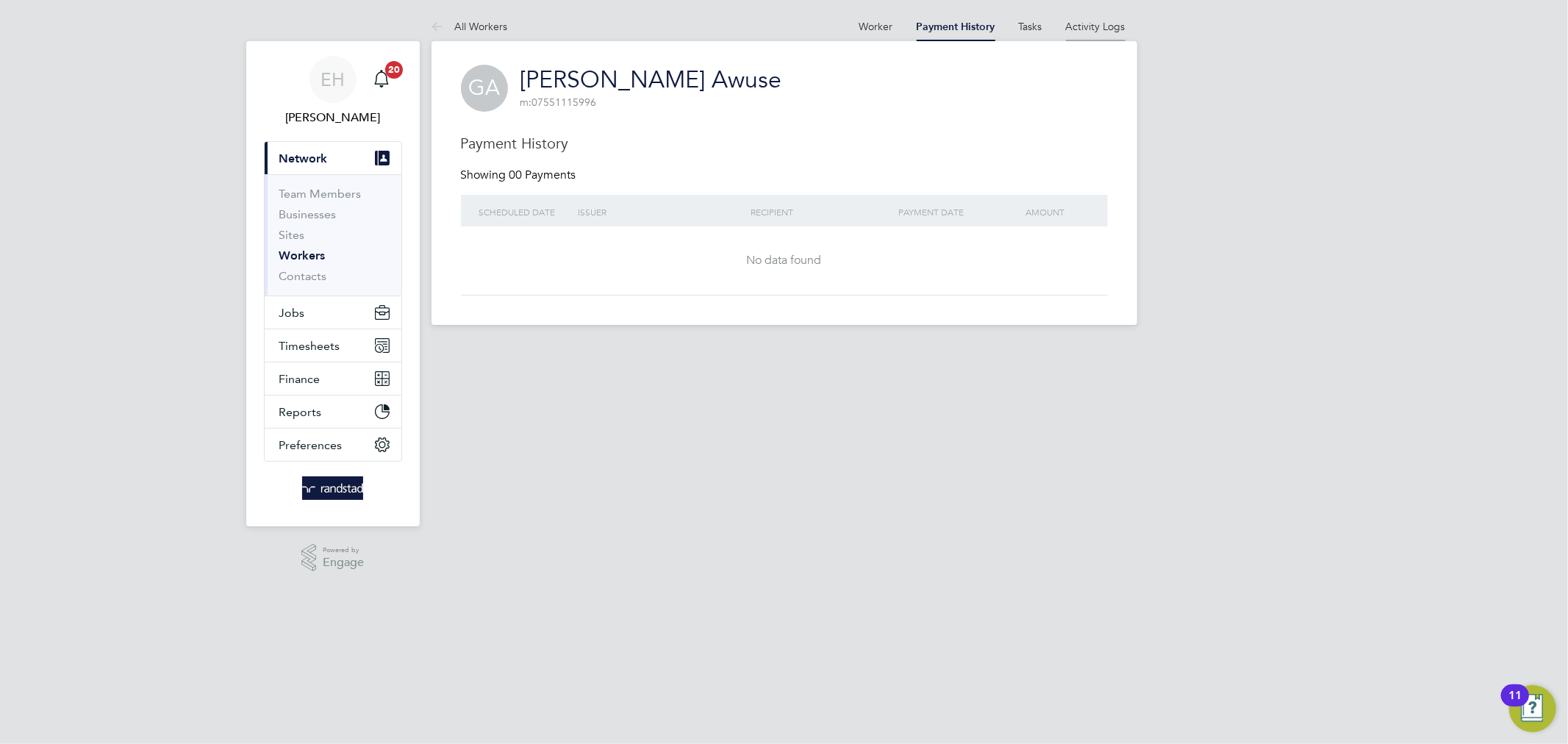
click at [1106, 27] on link "Activity Logs" at bounding box center [1095, 26] width 59 height 13
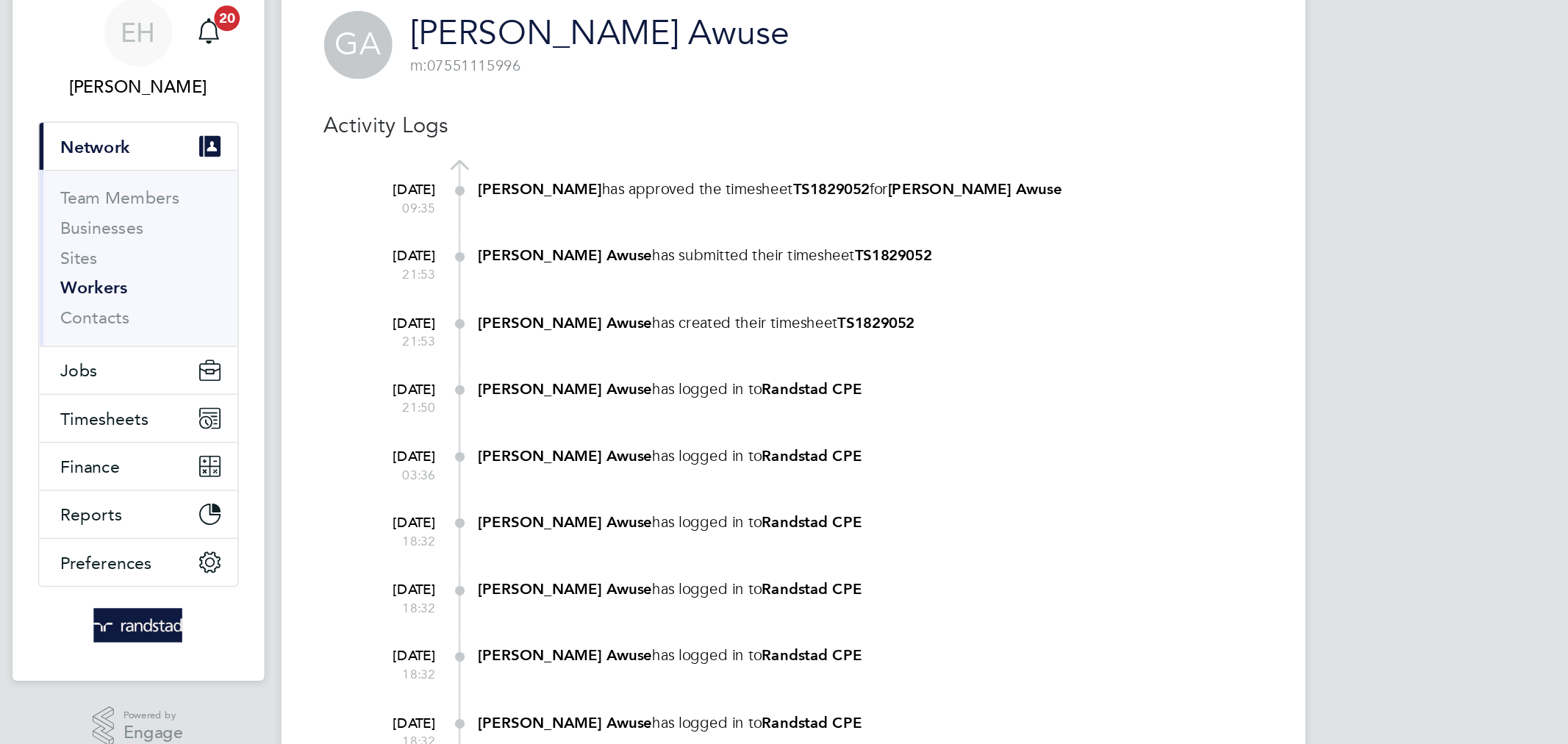
click at [827, 235] on b "TS1829052" at bounding box center [853, 234] width 53 height 13
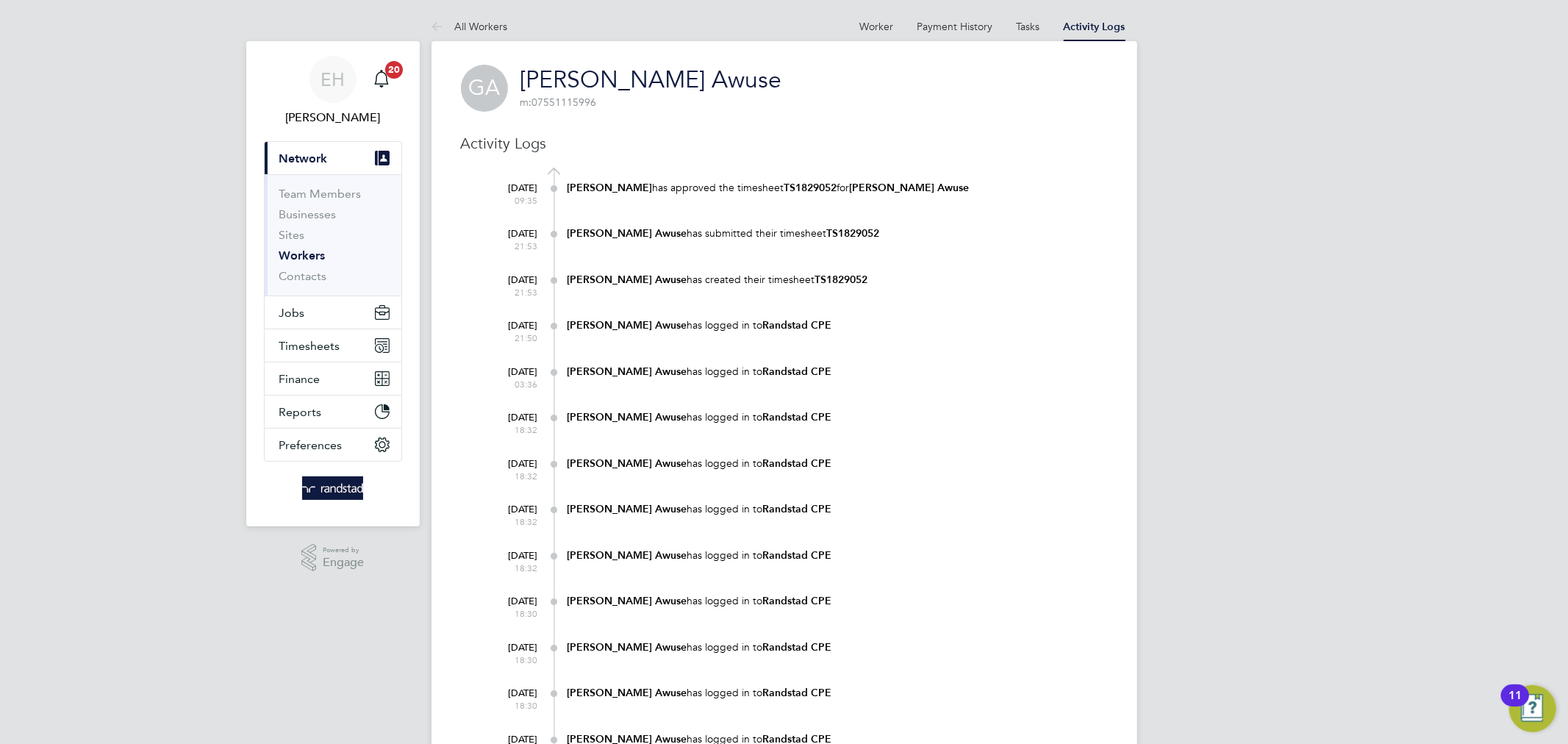
click at [827, 234] on b "TS1829052" at bounding box center [853, 234] width 53 height 13
click at [1026, 25] on link "Tasks" at bounding box center [1029, 26] width 24 height 13
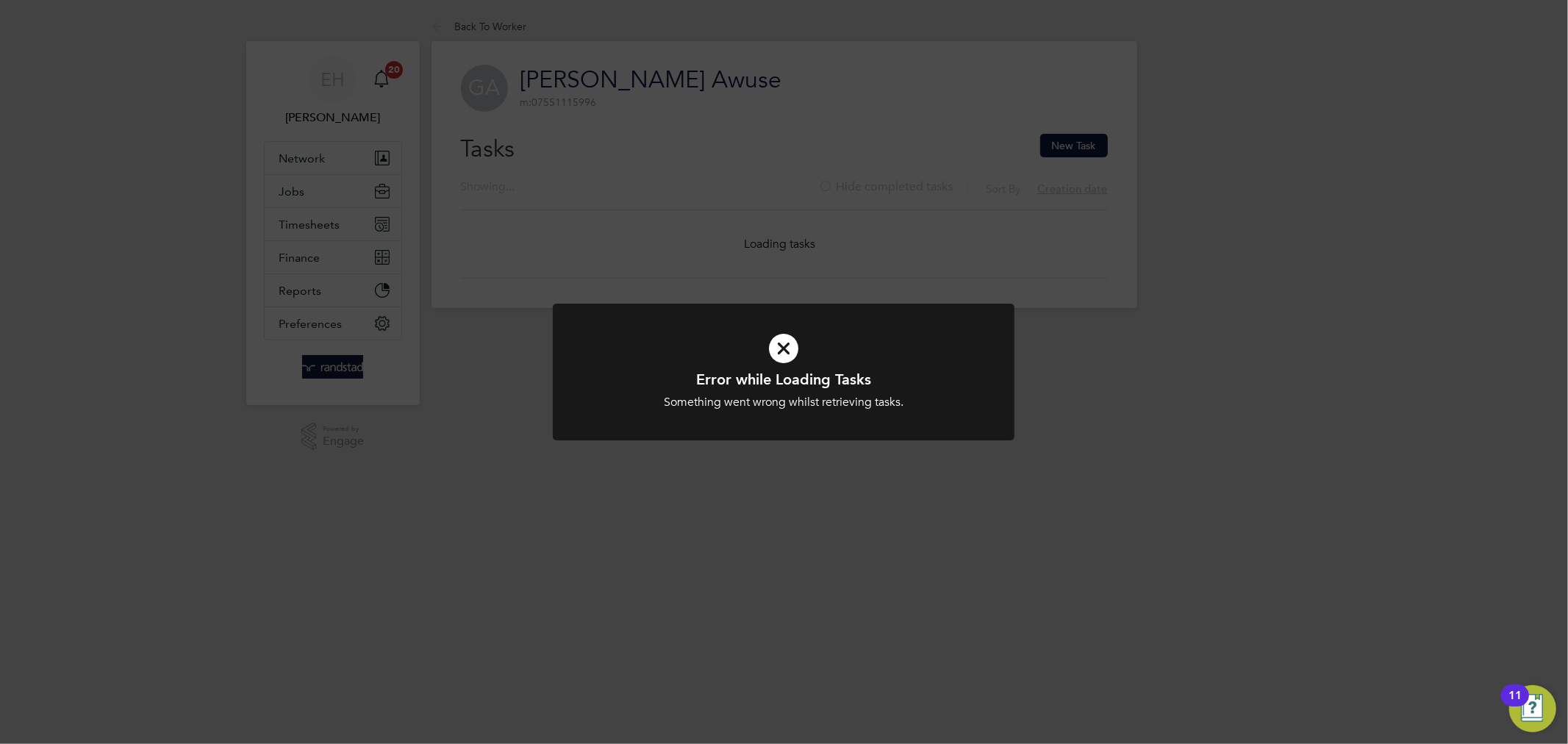
click at [961, 33] on div "Error while Loading Tasks Something went wrong whilst retrieving tasks. Cancel …" at bounding box center [784, 372] width 1568 height 744
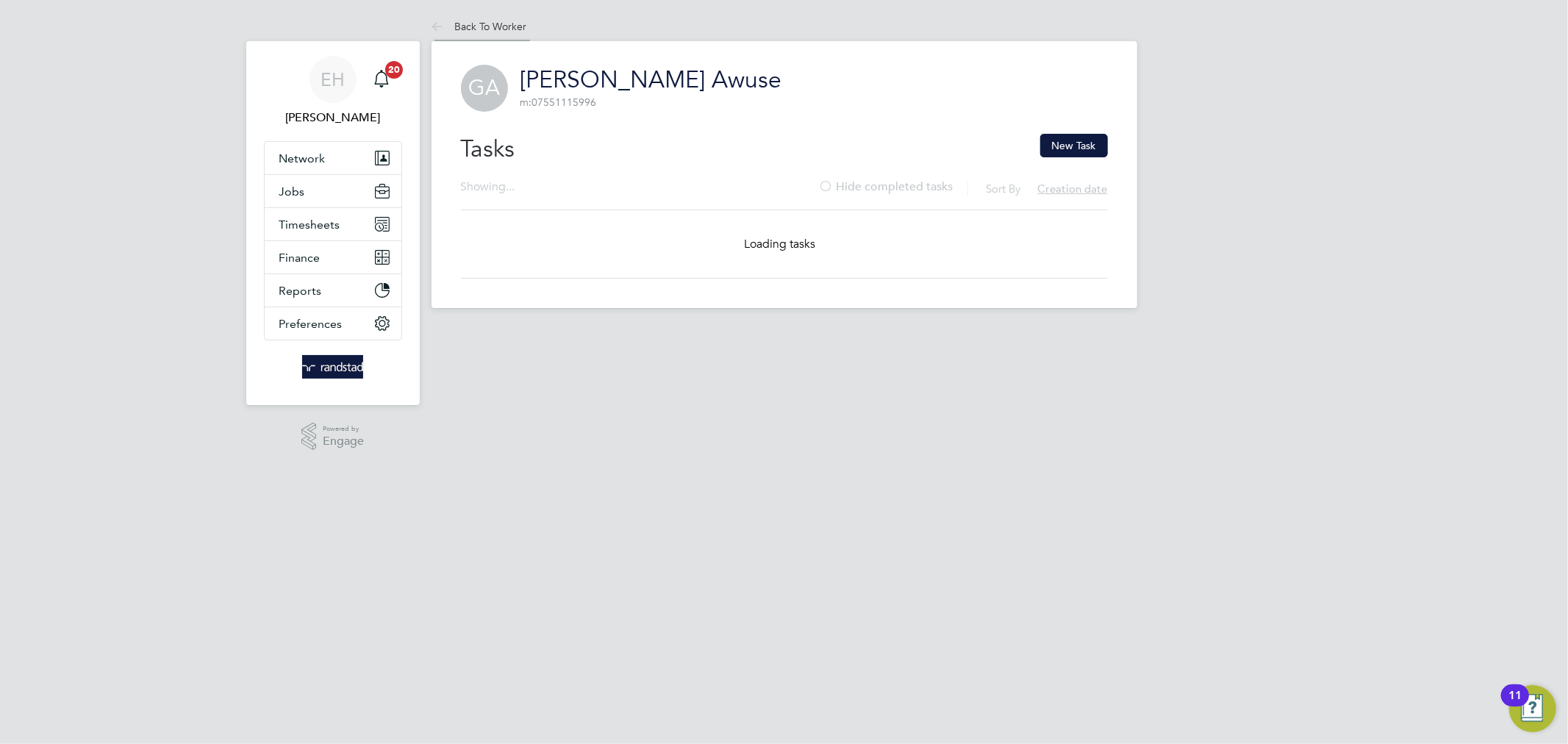
click at [478, 28] on link "Back To Worker" at bounding box center [479, 26] width 96 height 13
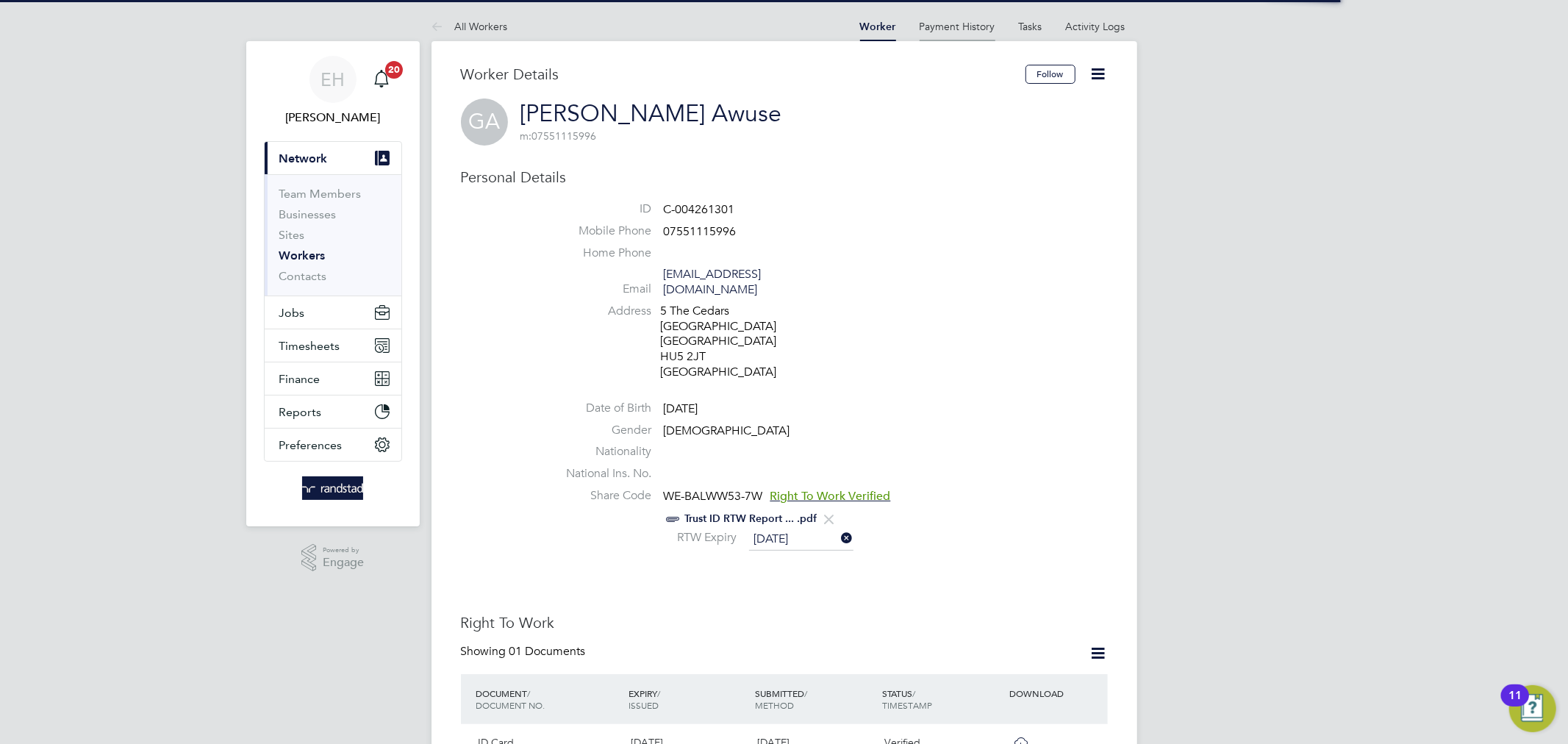
click at [946, 24] on link "Payment History" at bounding box center [957, 26] width 76 height 13
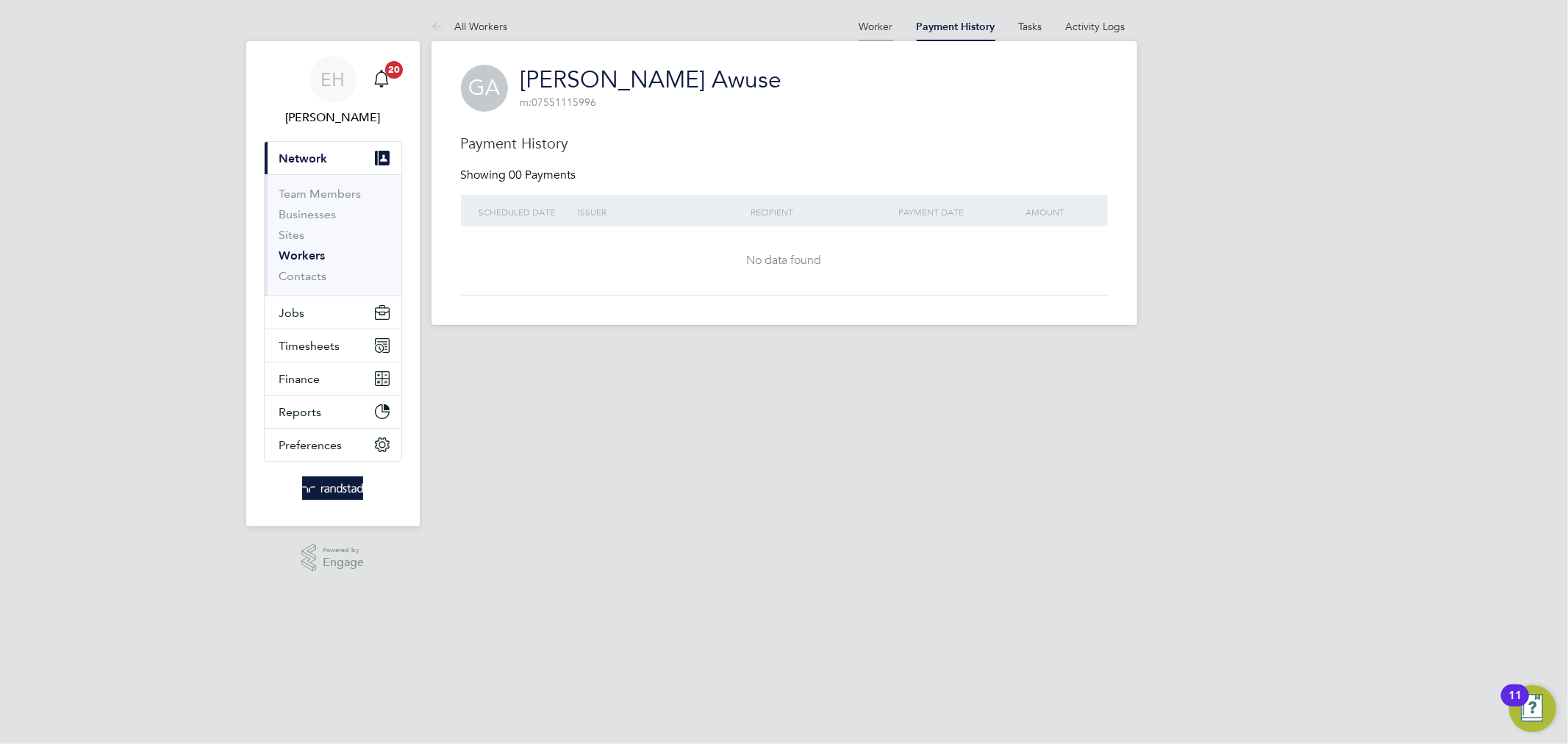
click at [877, 27] on link "Worker" at bounding box center [875, 26] width 34 height 13
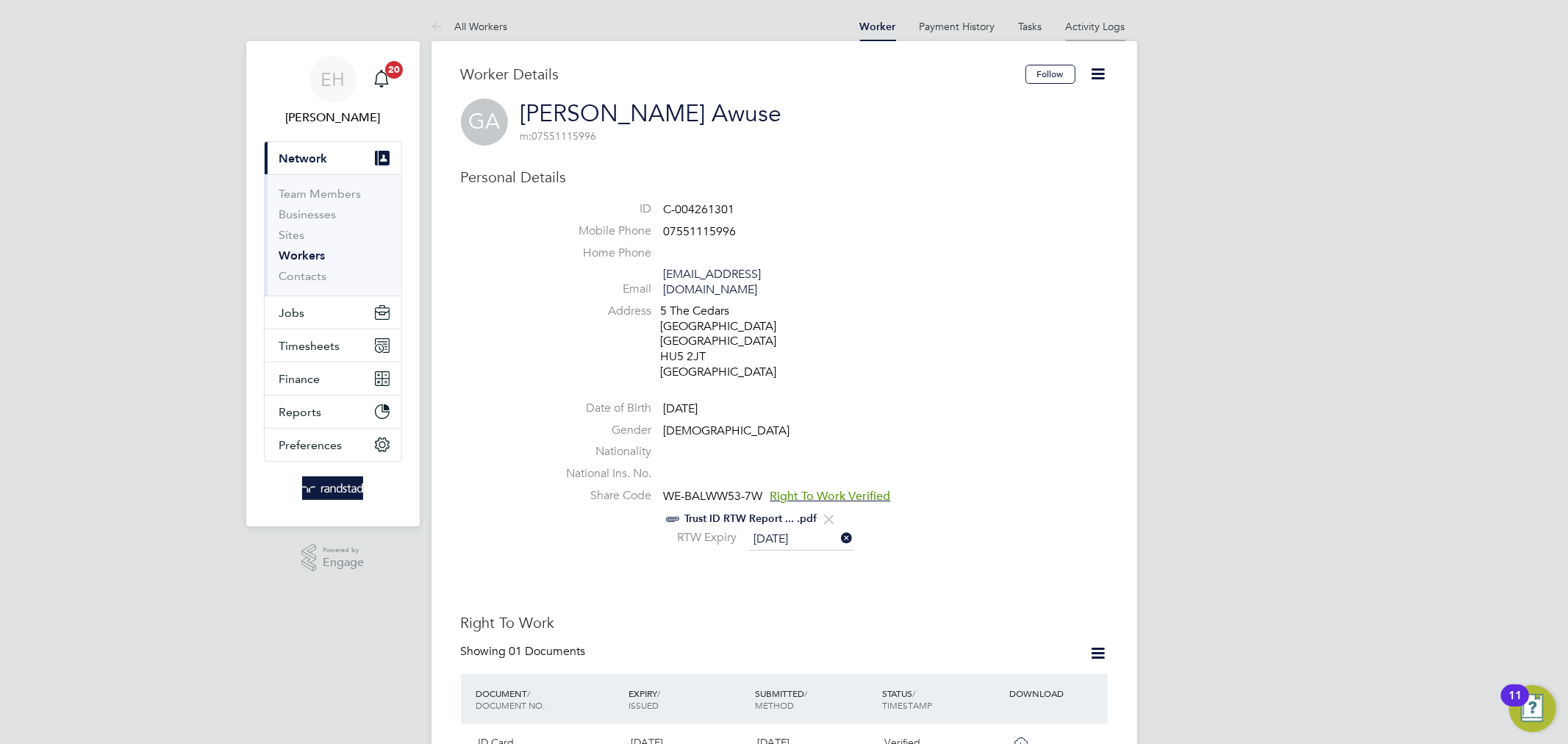
click at [1115, 16] on li "Activity Logs" at bounding box center [1095, 26] width 59 height 29
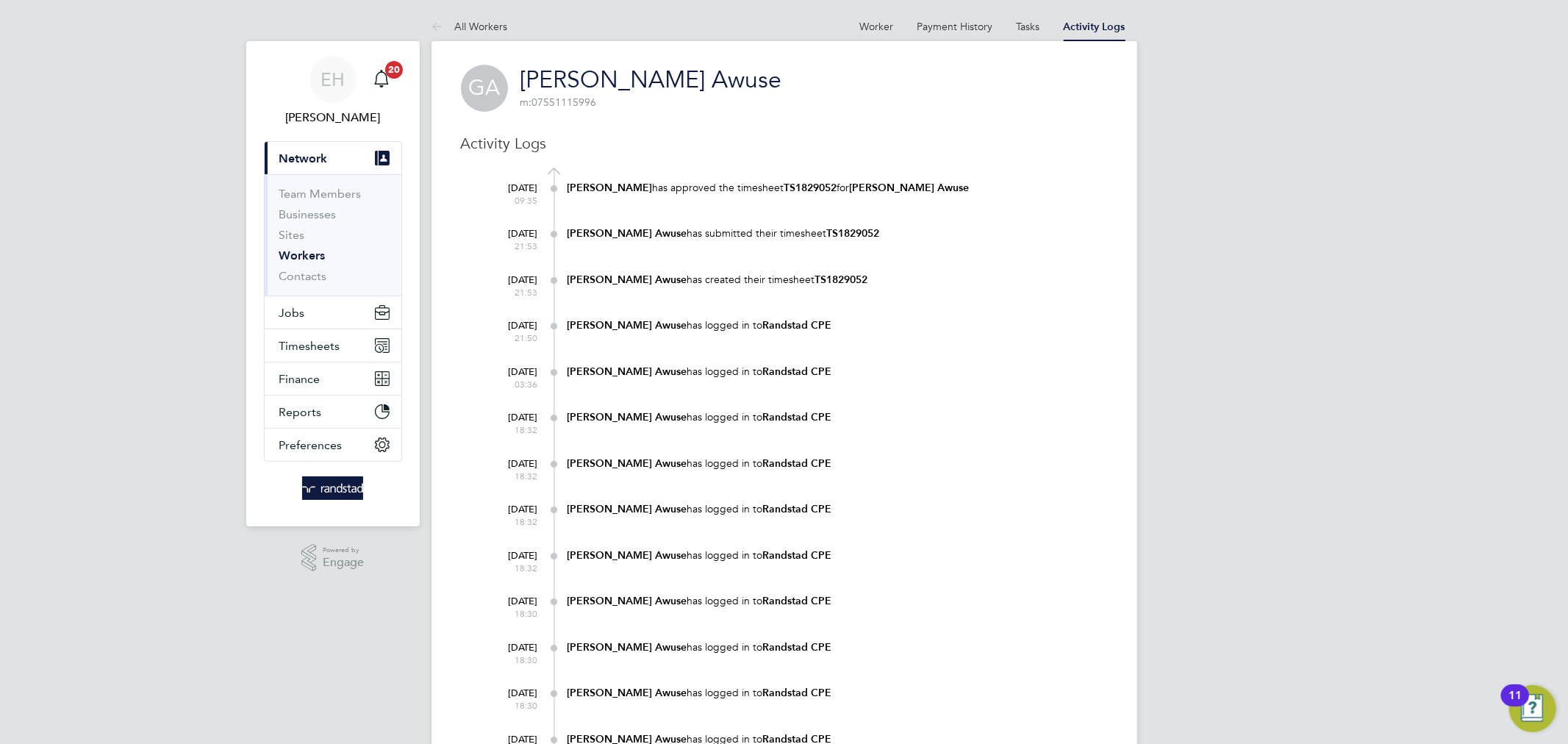
click at [705, 240] on div "Godwin Awuse has submitted their timesheet TS1829052" at bounding box center [838, 235] width 540 height 28
click at [324, 341] on span "Timesheets" at bounding box center [309, 345] width 61 height 14
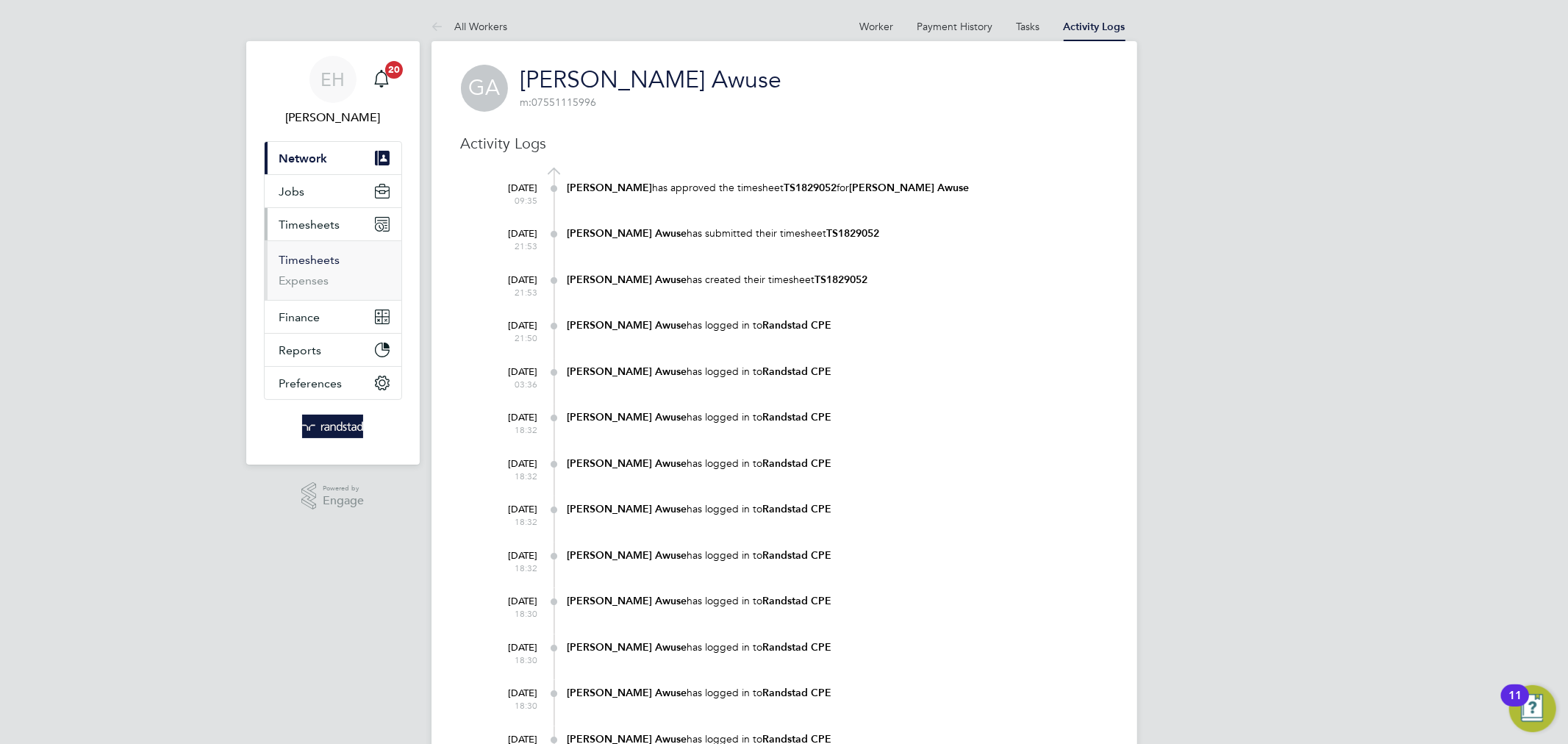
click at [317, 257] on link "Timesheets" at bounding box center [309, 259] width 61 height 14
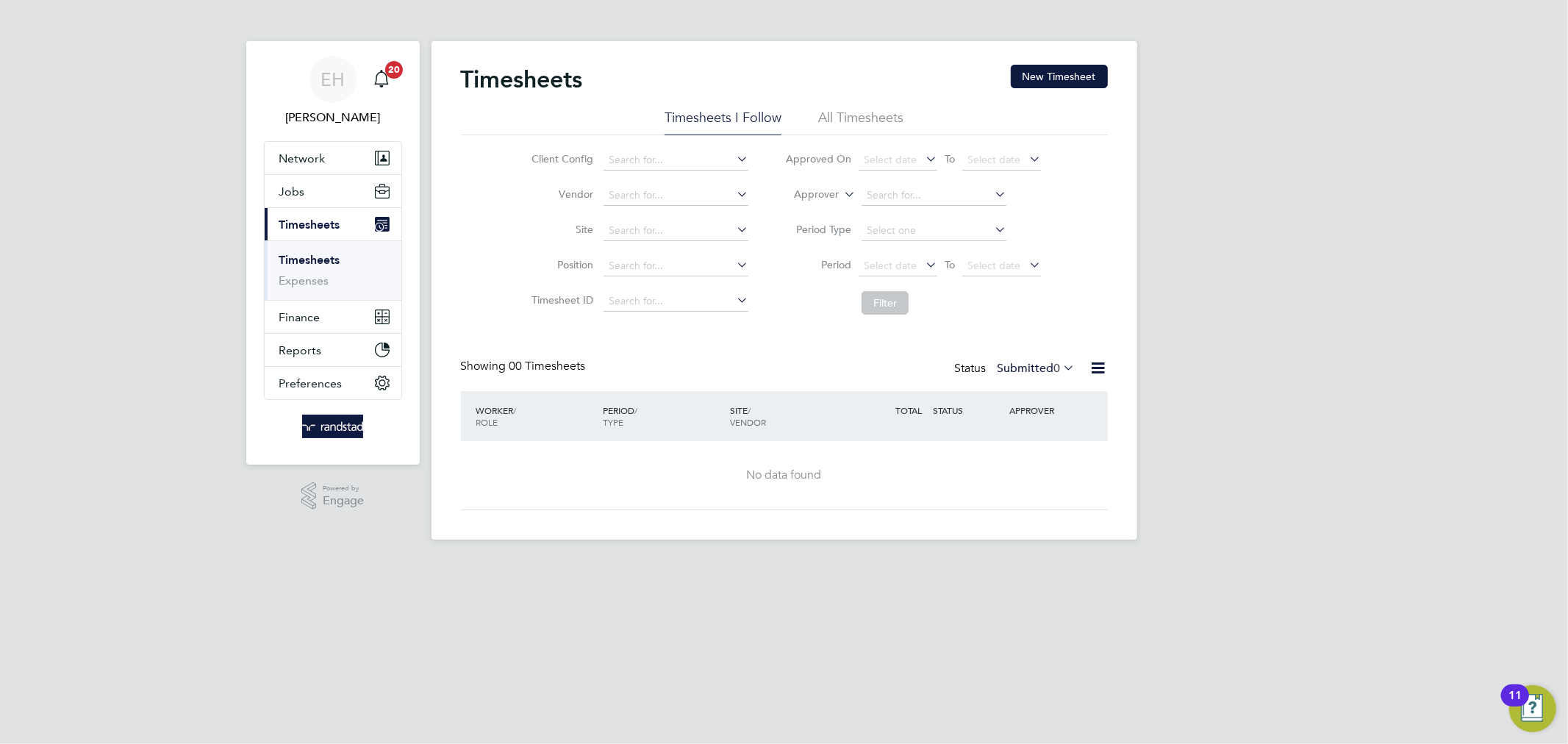
click at [862, 109] on li "All Timesheets" at bounding box center [860, 121] width 85 height 26
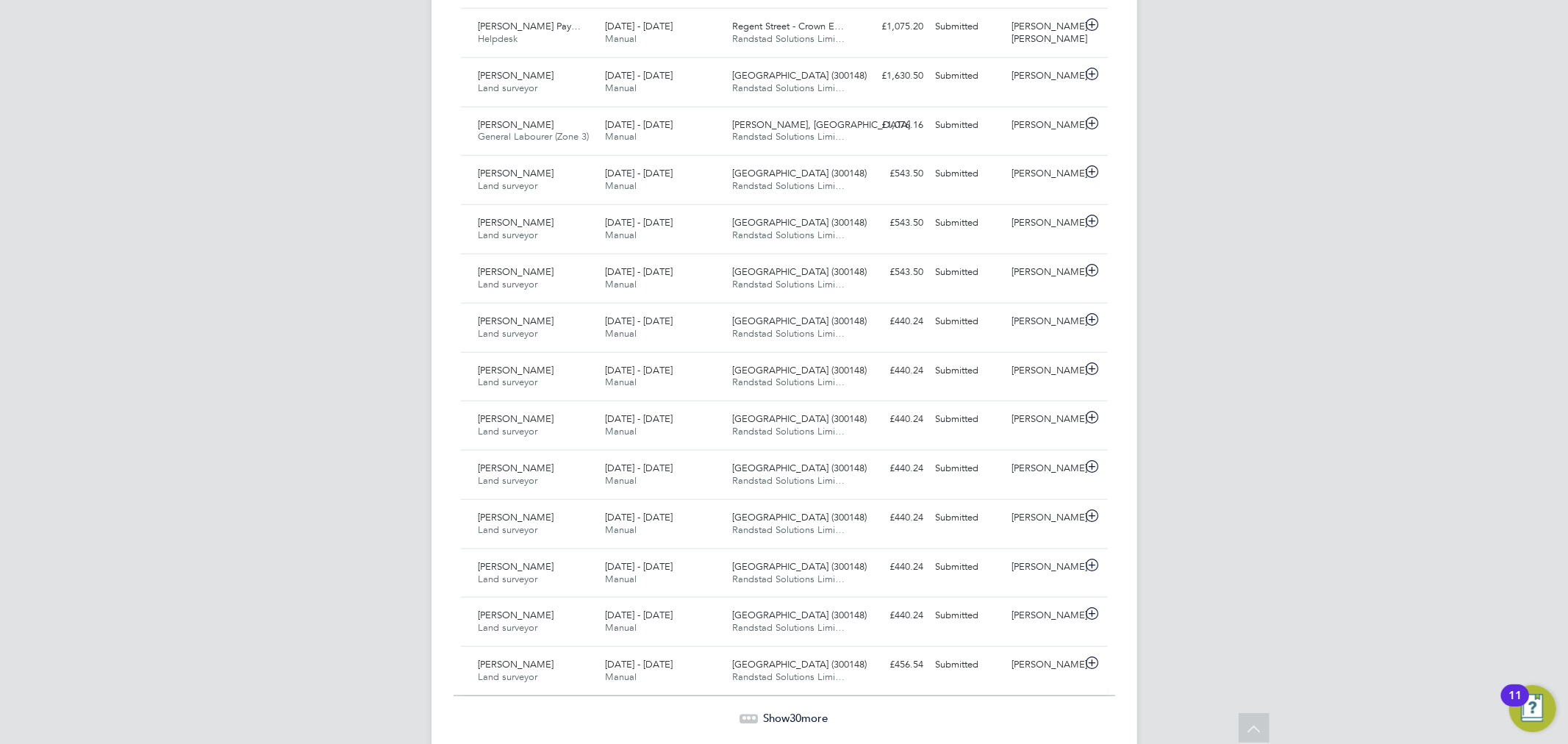
click at [766, 711] on span "Show 30 more" at bounding box center [796, 718] width 65 height 14
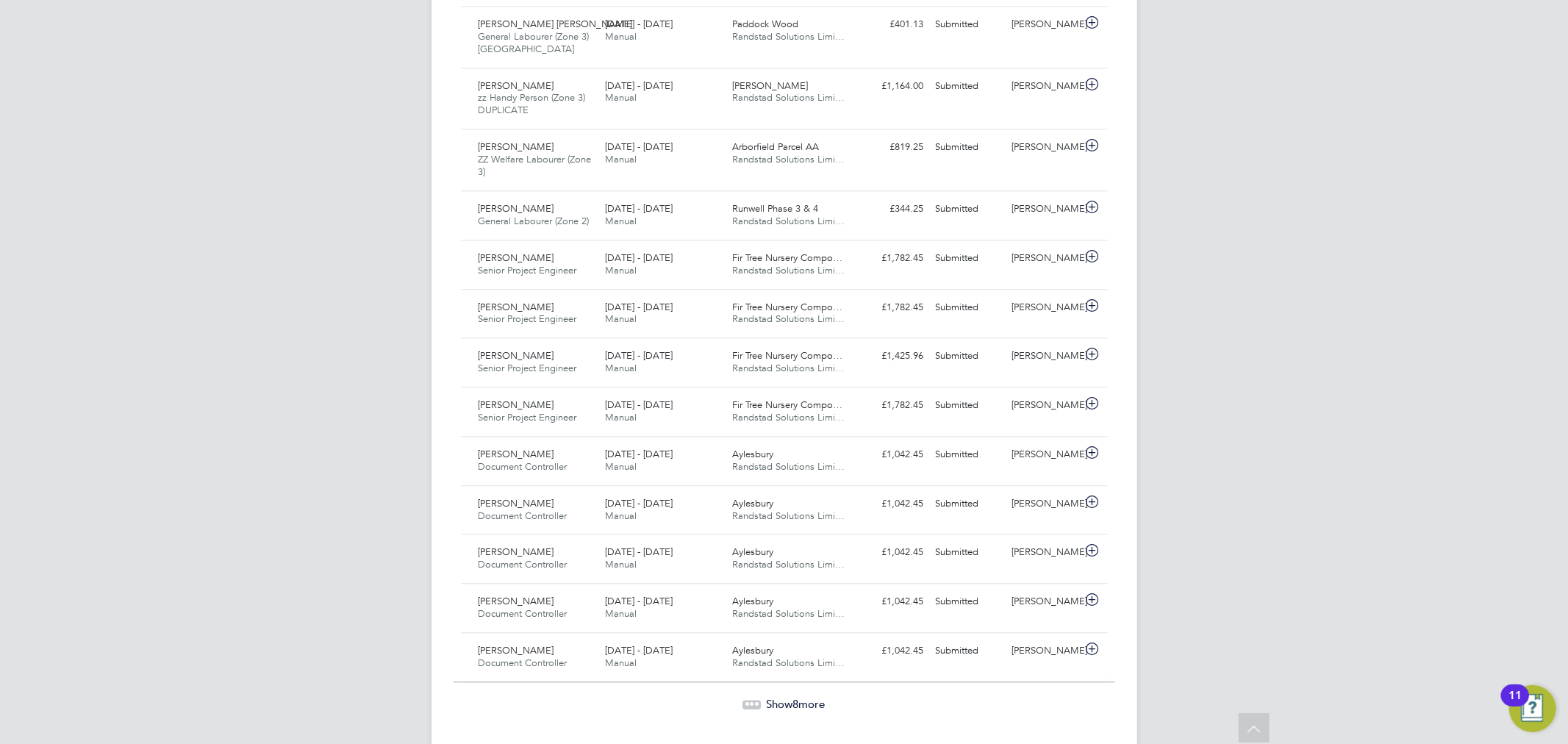
click at [786, 697] on span "Show 8 more" at bounding box center [796, 703] width 58 height 14
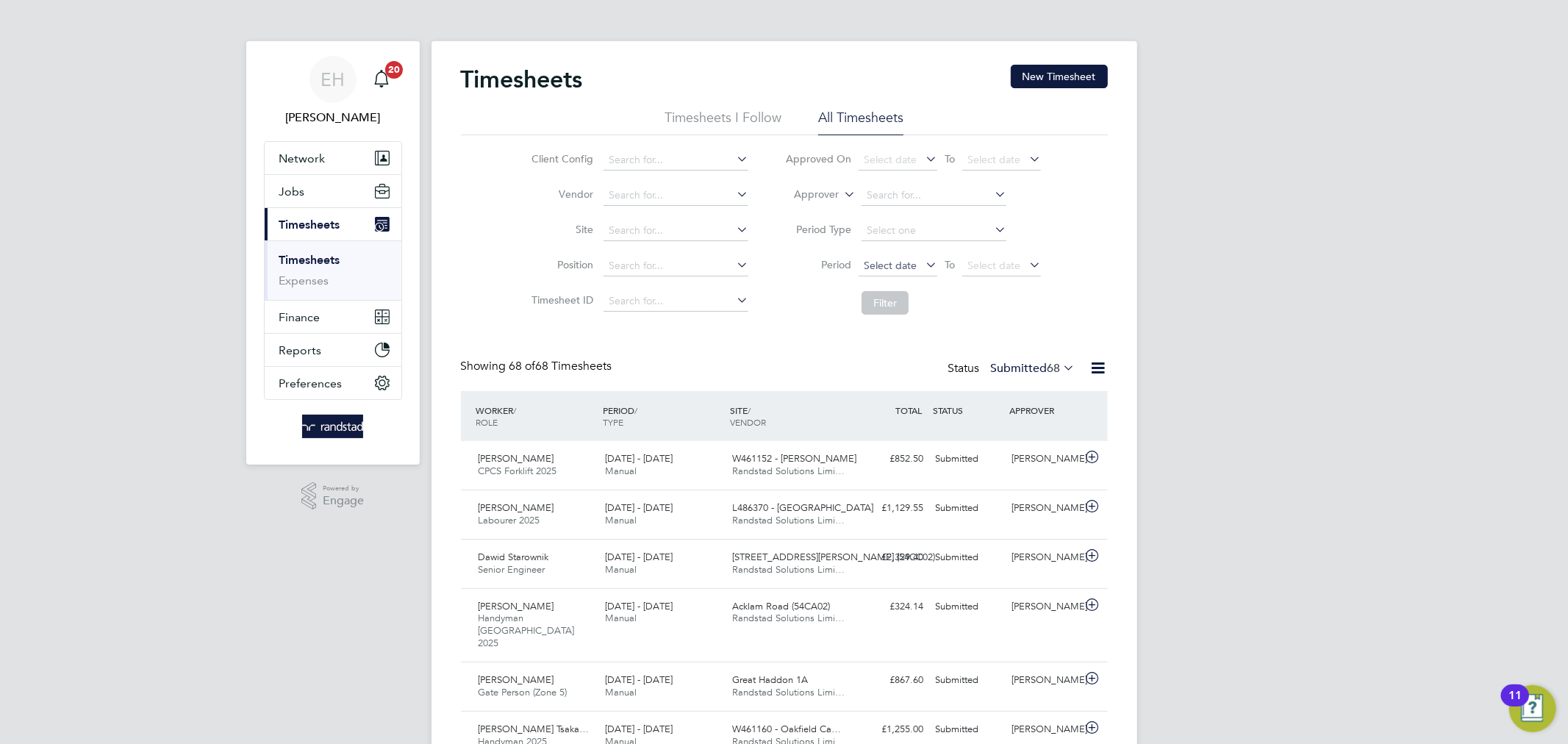
click at [907, 269] on span "Select date" at bounding box center [890, 265] width 53 height 13
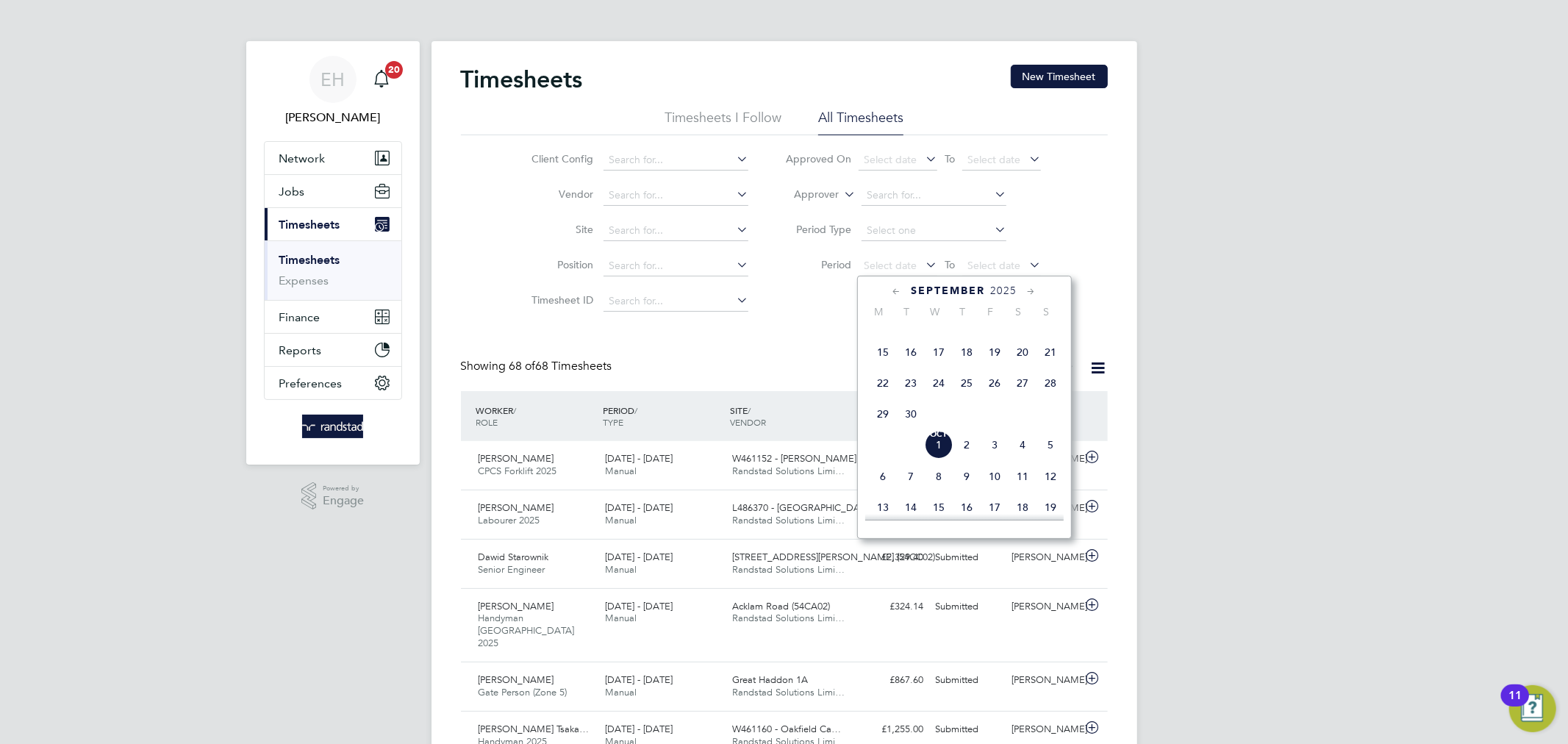
click at [882, 362] on span "15" at bounding box center [883, 351] width 28 height 28
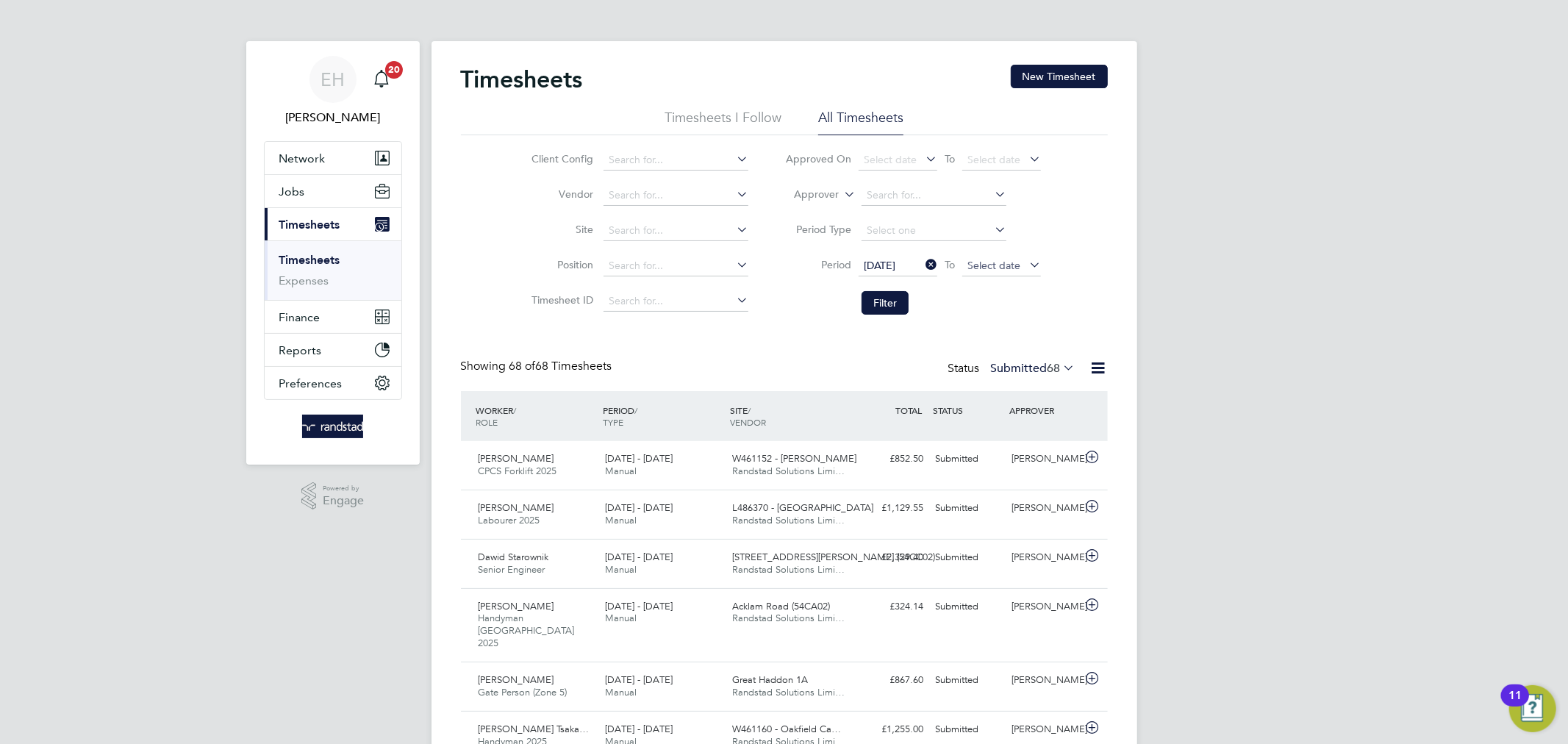
click at [973, 267] on span "Select date" at bounding box center [994, 265] width 53 height 13
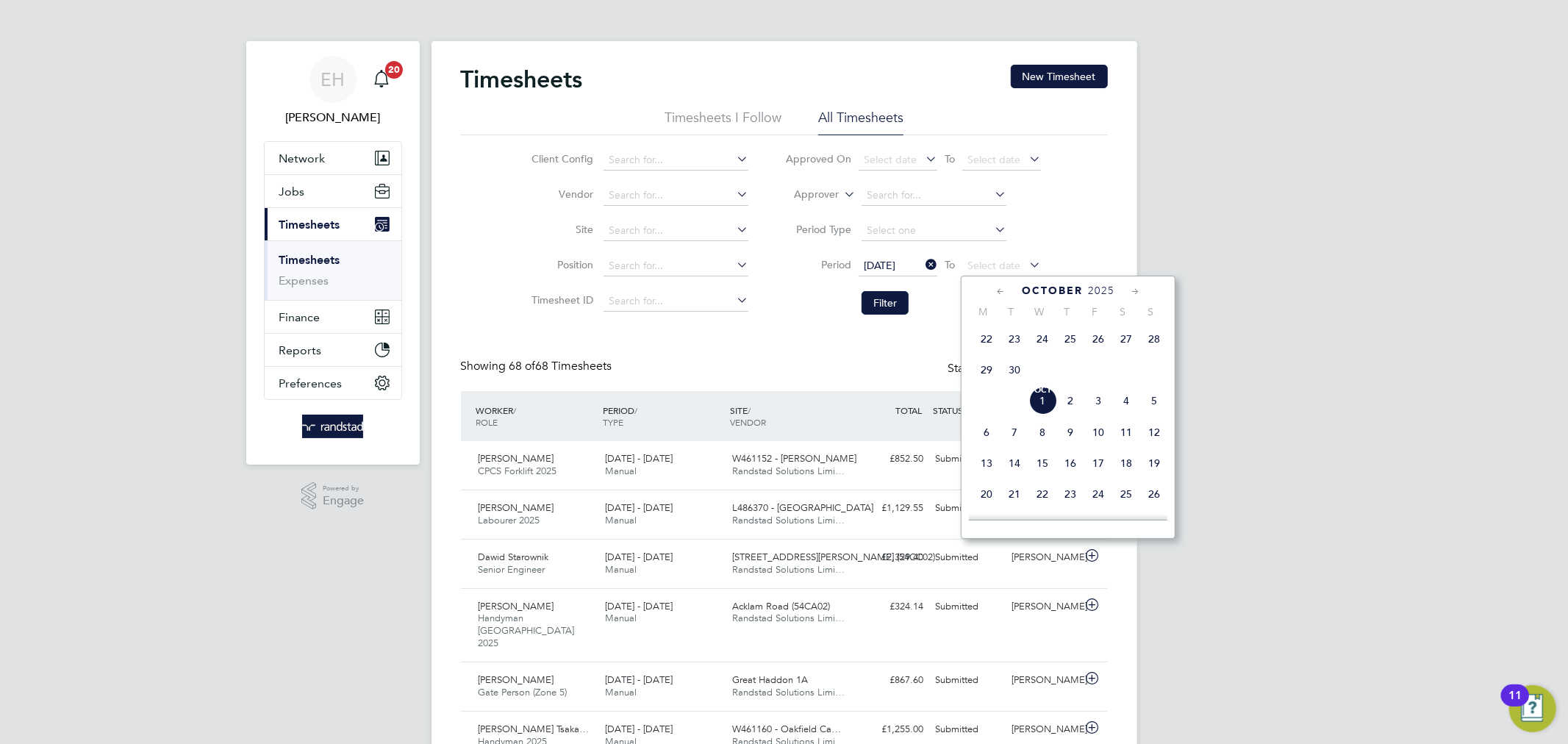
click at [1039, 414] on span "Oct 1" at bounding box center [1042, 401] width 28 height 28
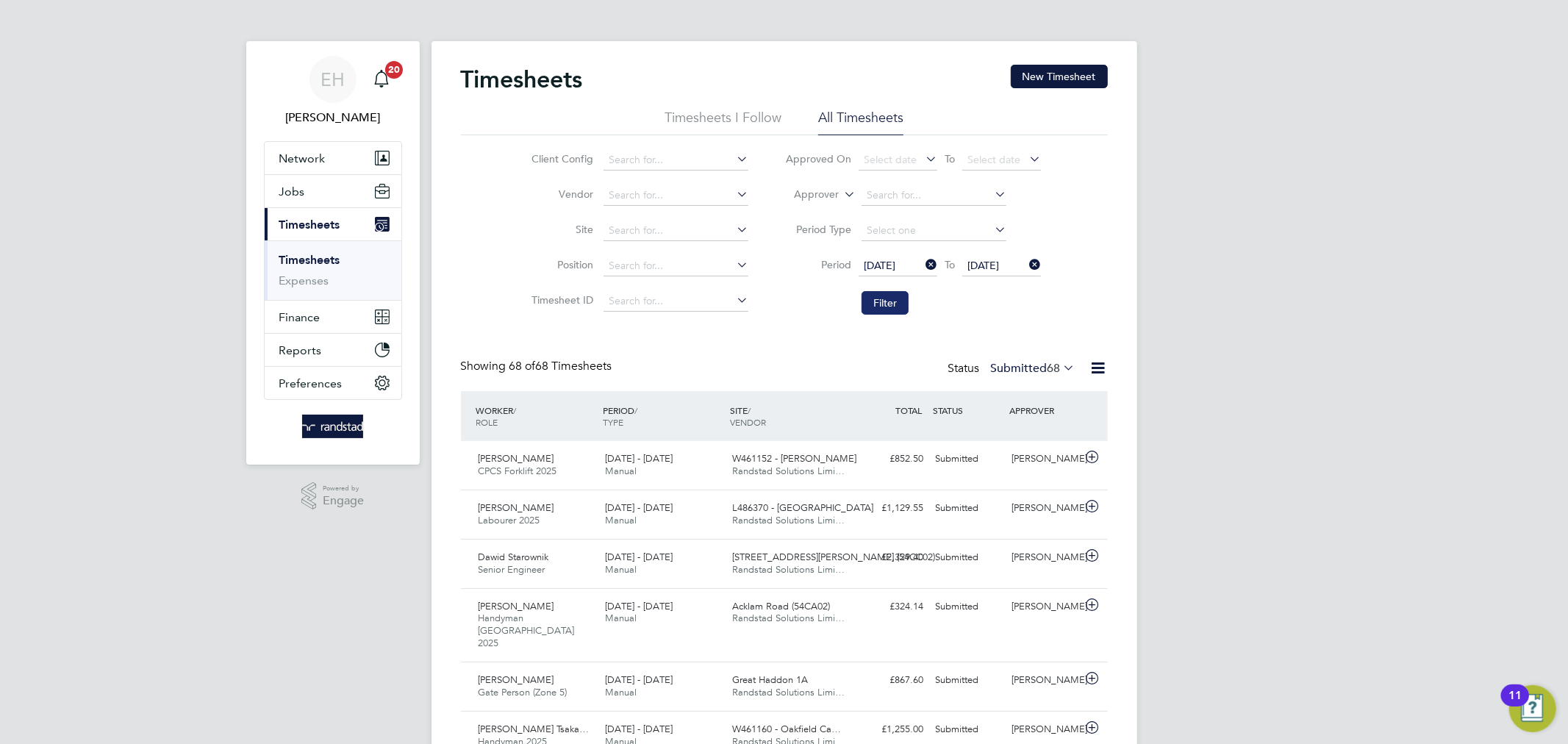
click at [904, 302] on button "Filter" at bounding box center [885, 303] width 47 height 24
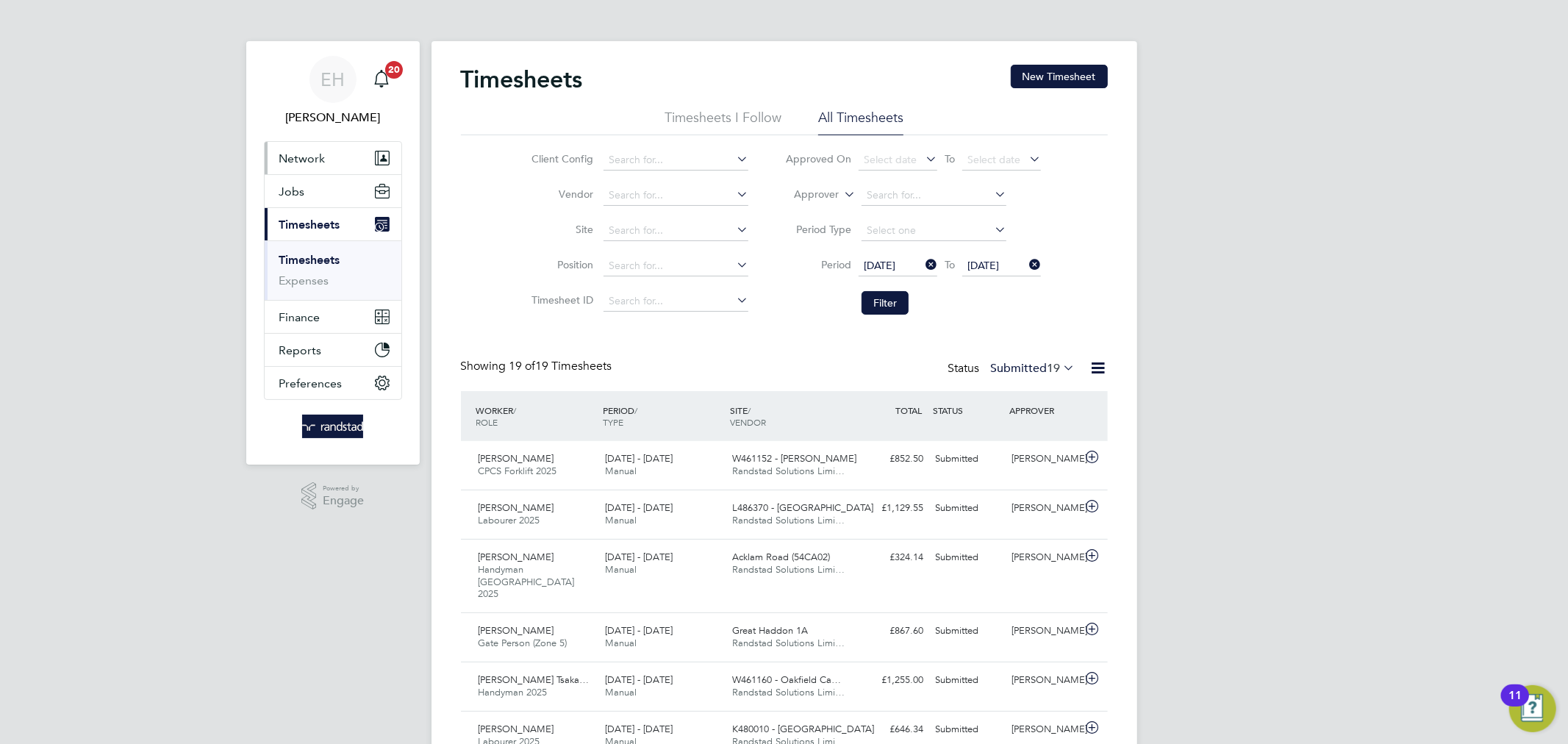
click at [329, 164] on button "Network" at bounding box center [333, 157] width 137 height 32
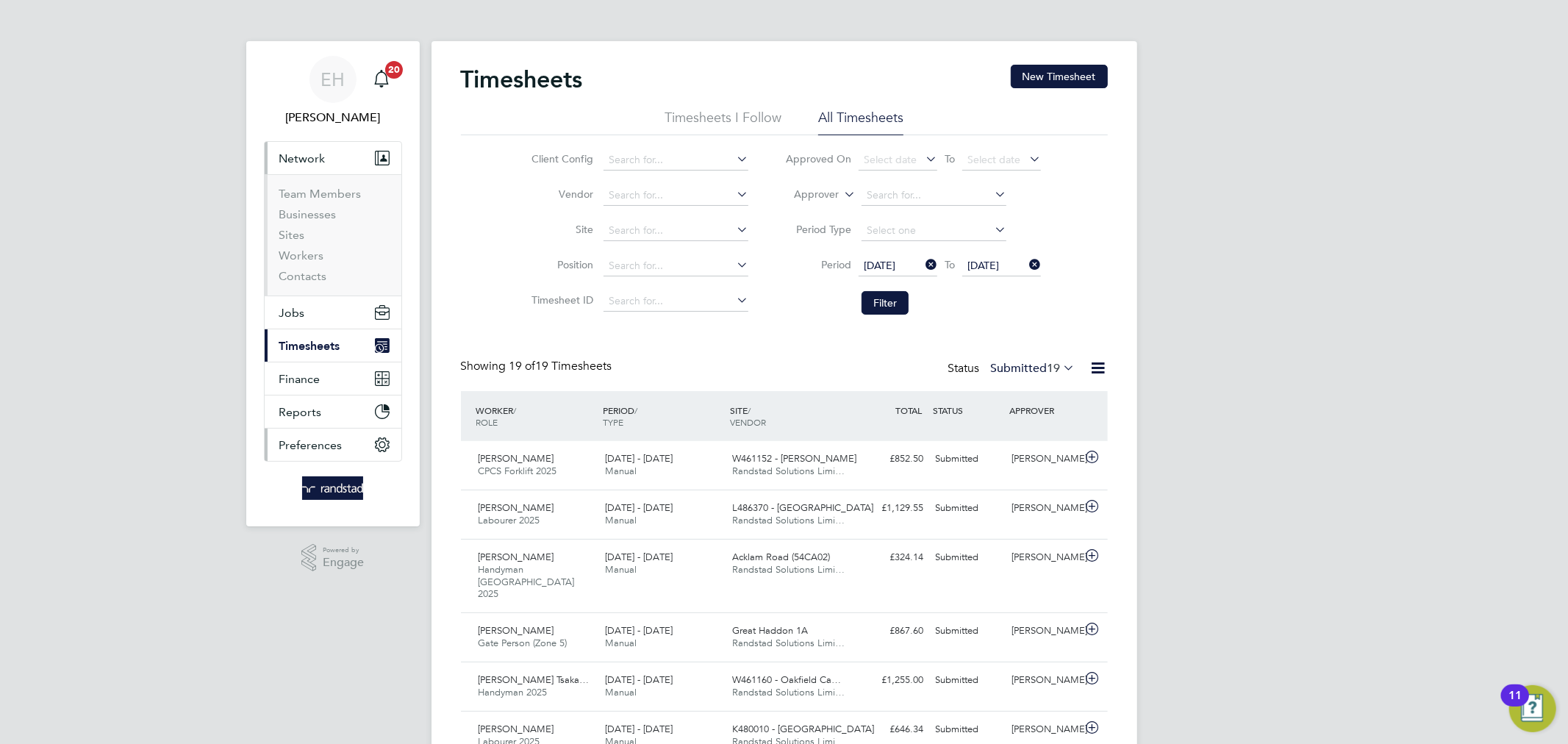
click at [329, 444] on span "Preferences" at bounding box center [310, 445] width 63 height 14
click at [324, 403] on link "VMS Configurations" at bounding box center [333, 400] width 108 height 14
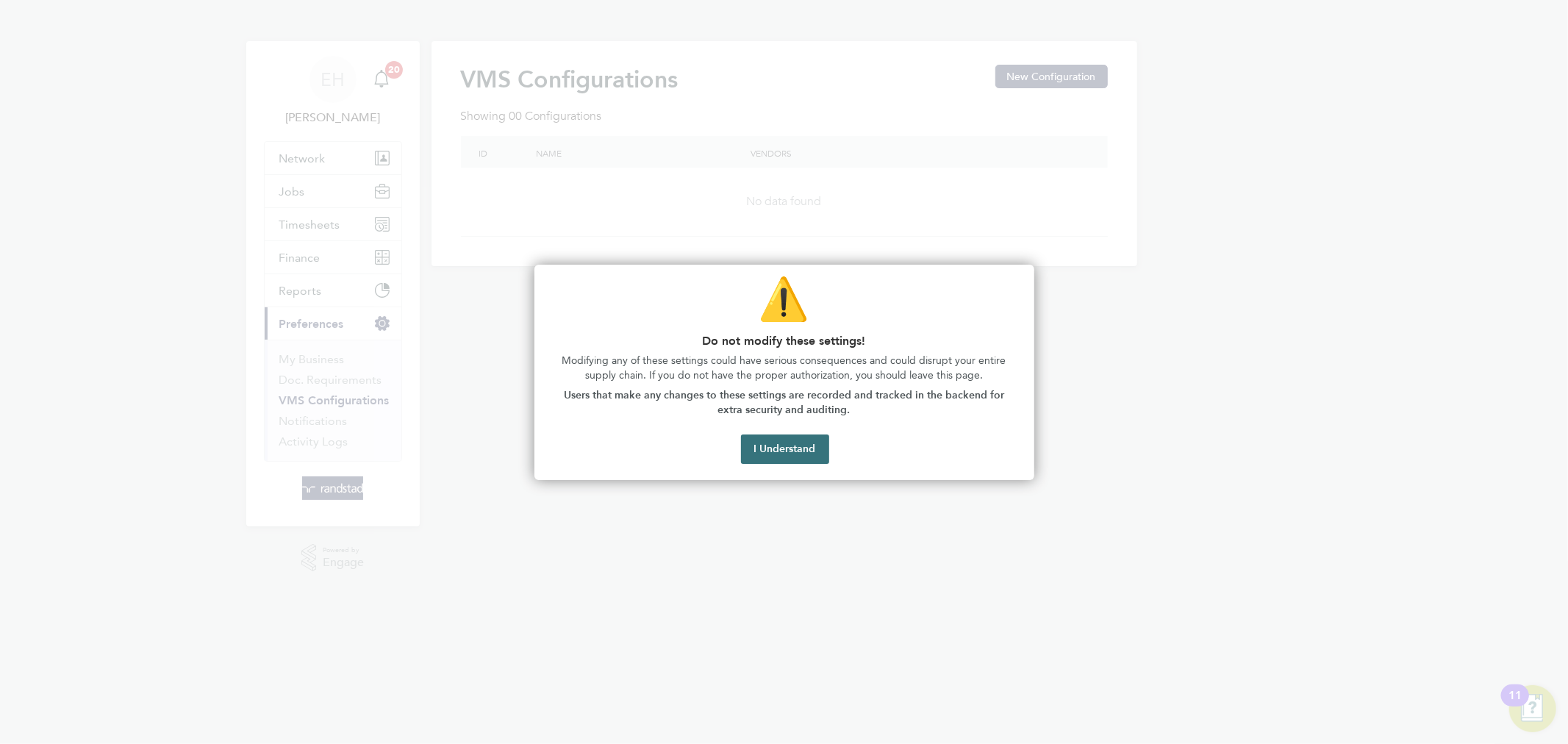
click at [799, 452] on button "I Understand" at bounding box center [785, 449] width 89 height 29
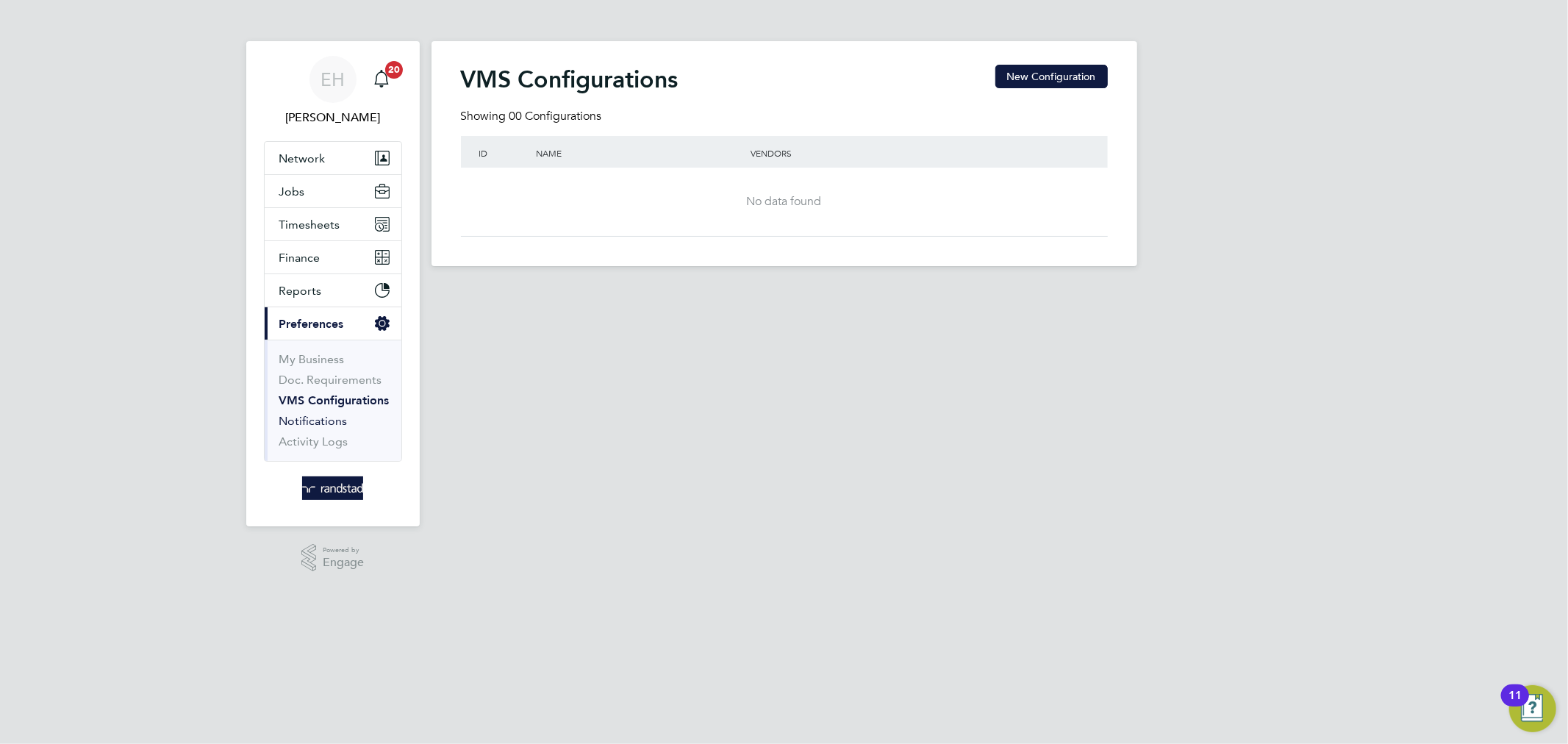
click at [333, 420] on link "Notifications" at bounding box center [313, 420] width 68 height 14
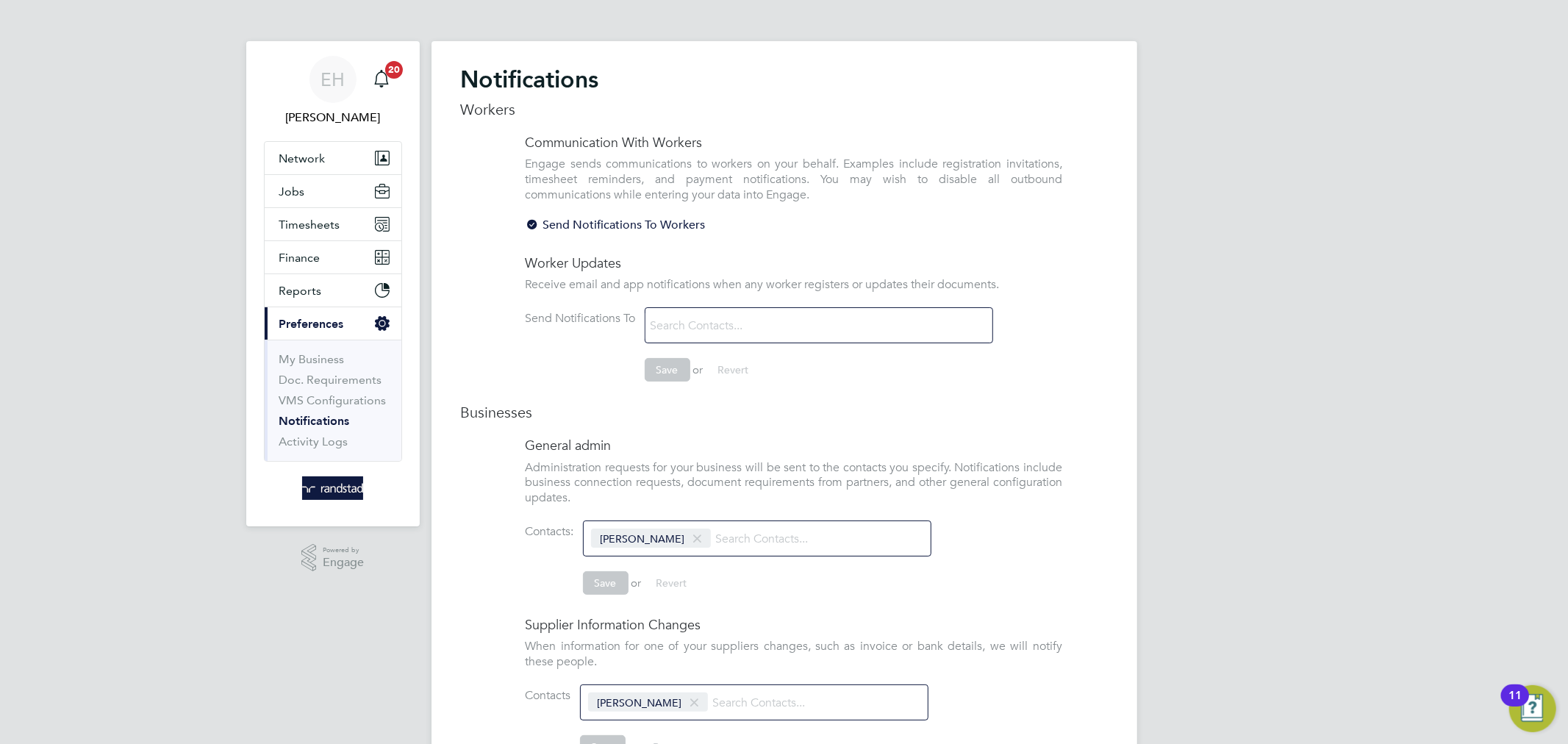
click at [761, 316] on input at bounding box center [733, 326] width 175 height 26
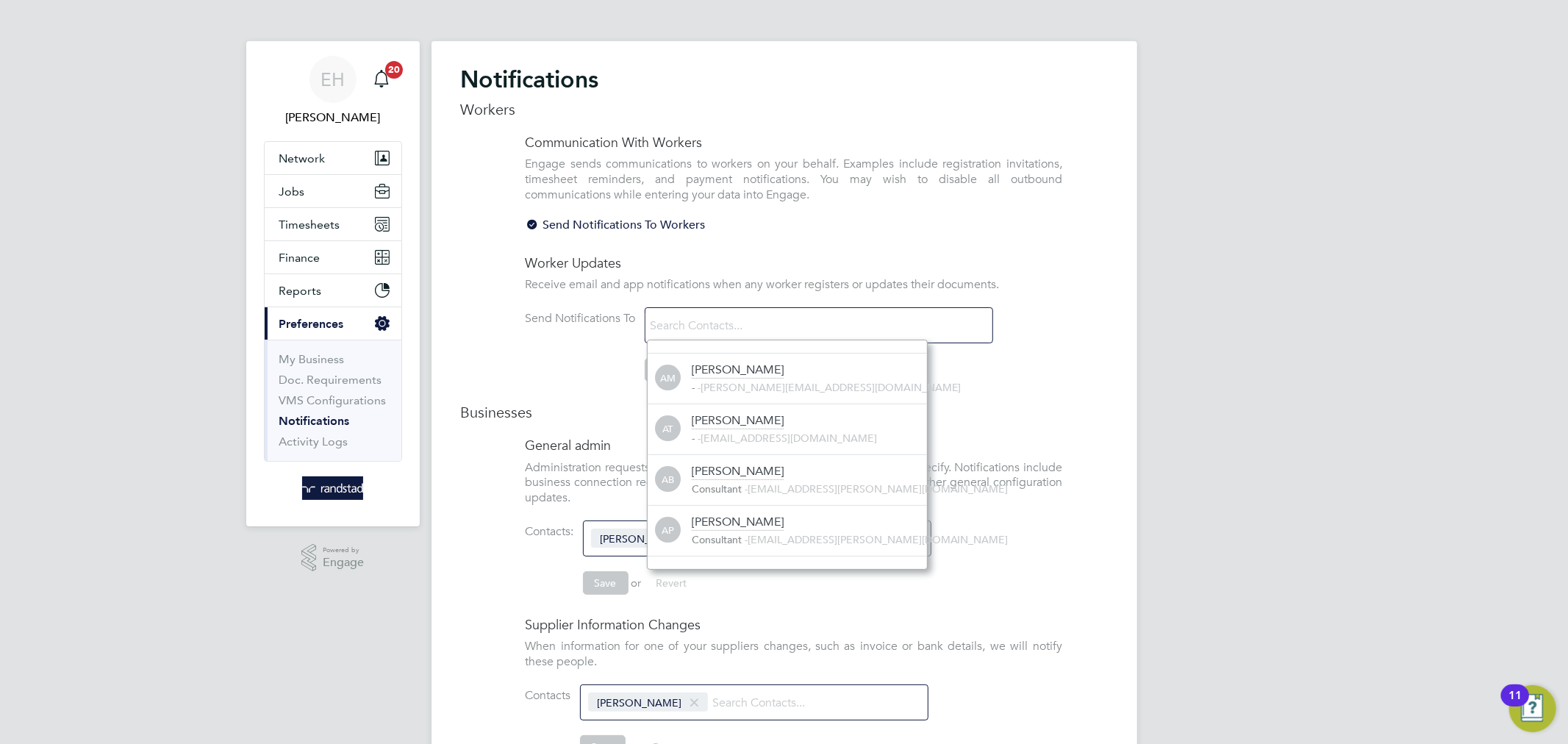
click at [559, 304] on li "Receive email and app notifications when any worker registers or updates their …" at bounding box center [794, 292] width 537 height 30
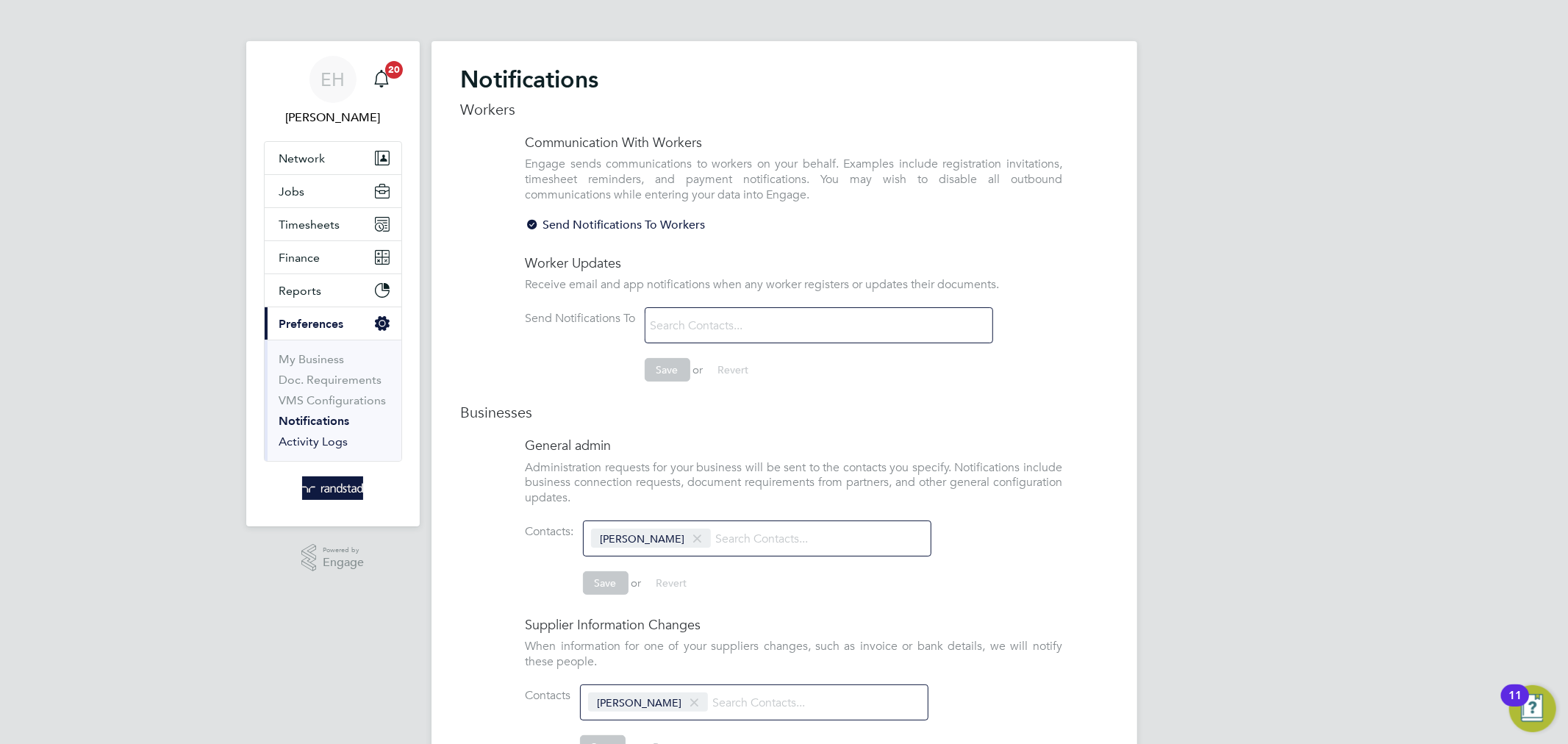
click at [331, 447] on link "Activity Logs" at bounding box center [314, 441] width 69 height 14
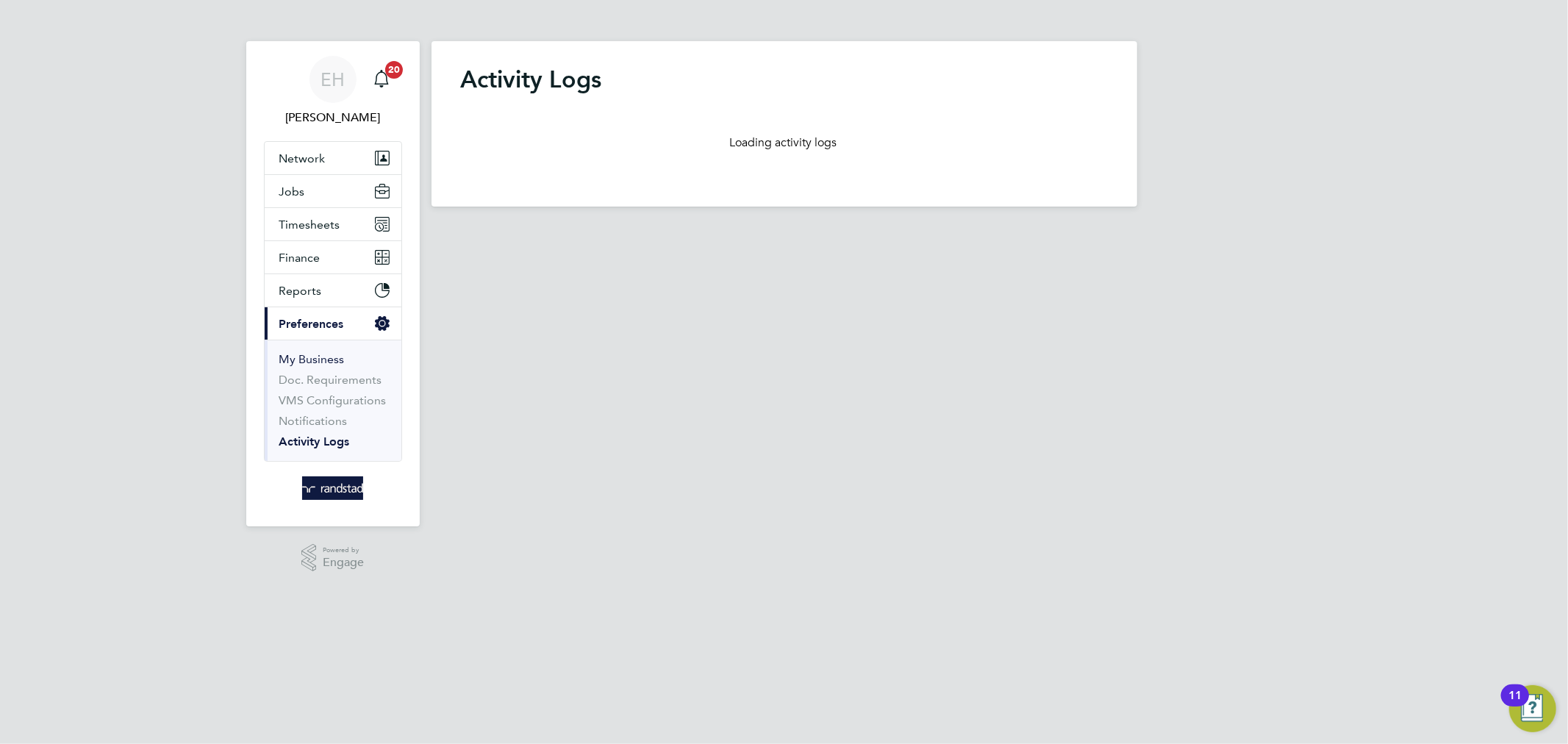
click at [302, 361] on link "My Business" at bounding box center [312, 359] width 66 height 14
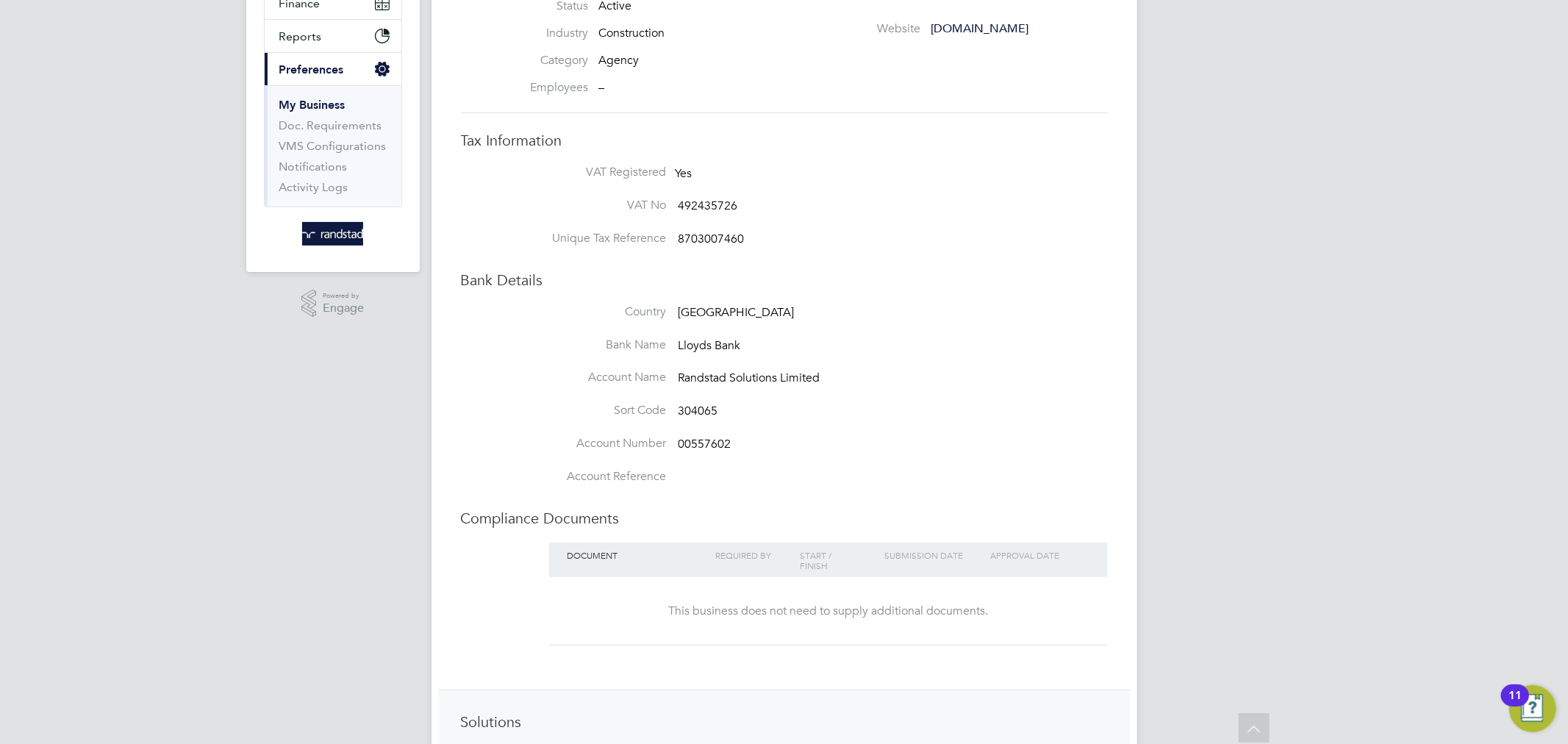
scroll to position [247, 0]
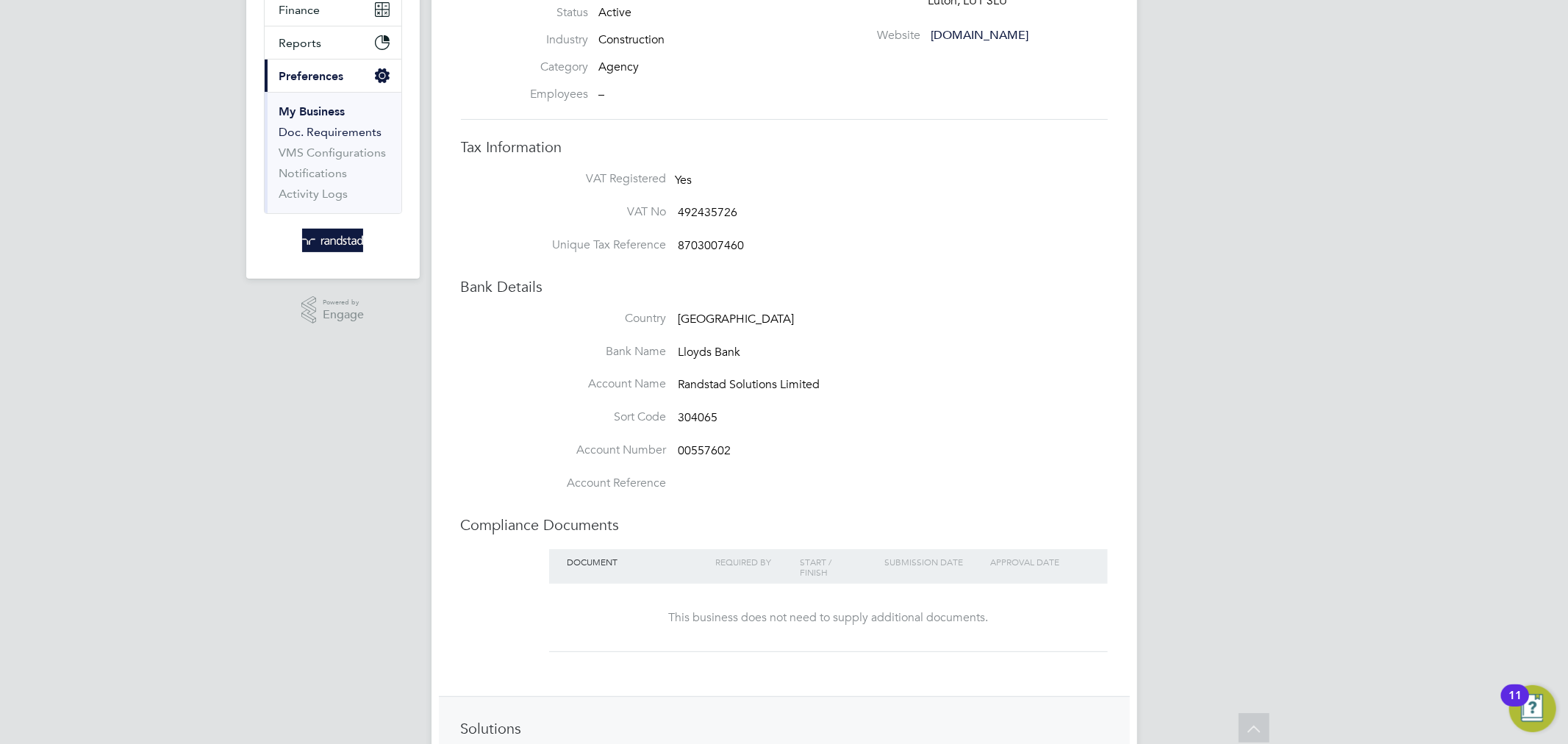
click at [341, 132] on link "Doc. Requirements" at bounding box center [330, 131] width 103 height 14
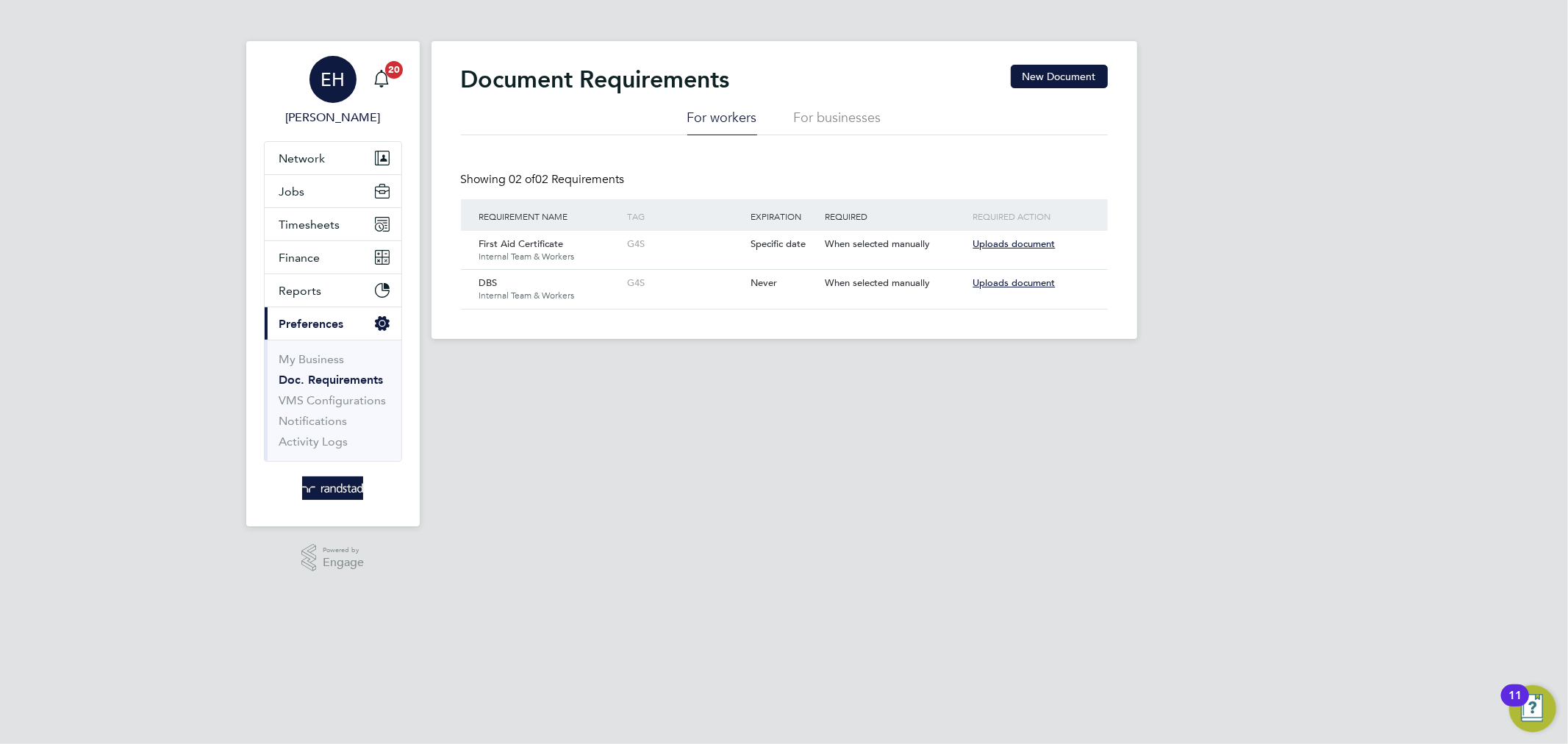
click at [337, 74] on span "EH" at bounding box center [332, 79] width 25 height 19
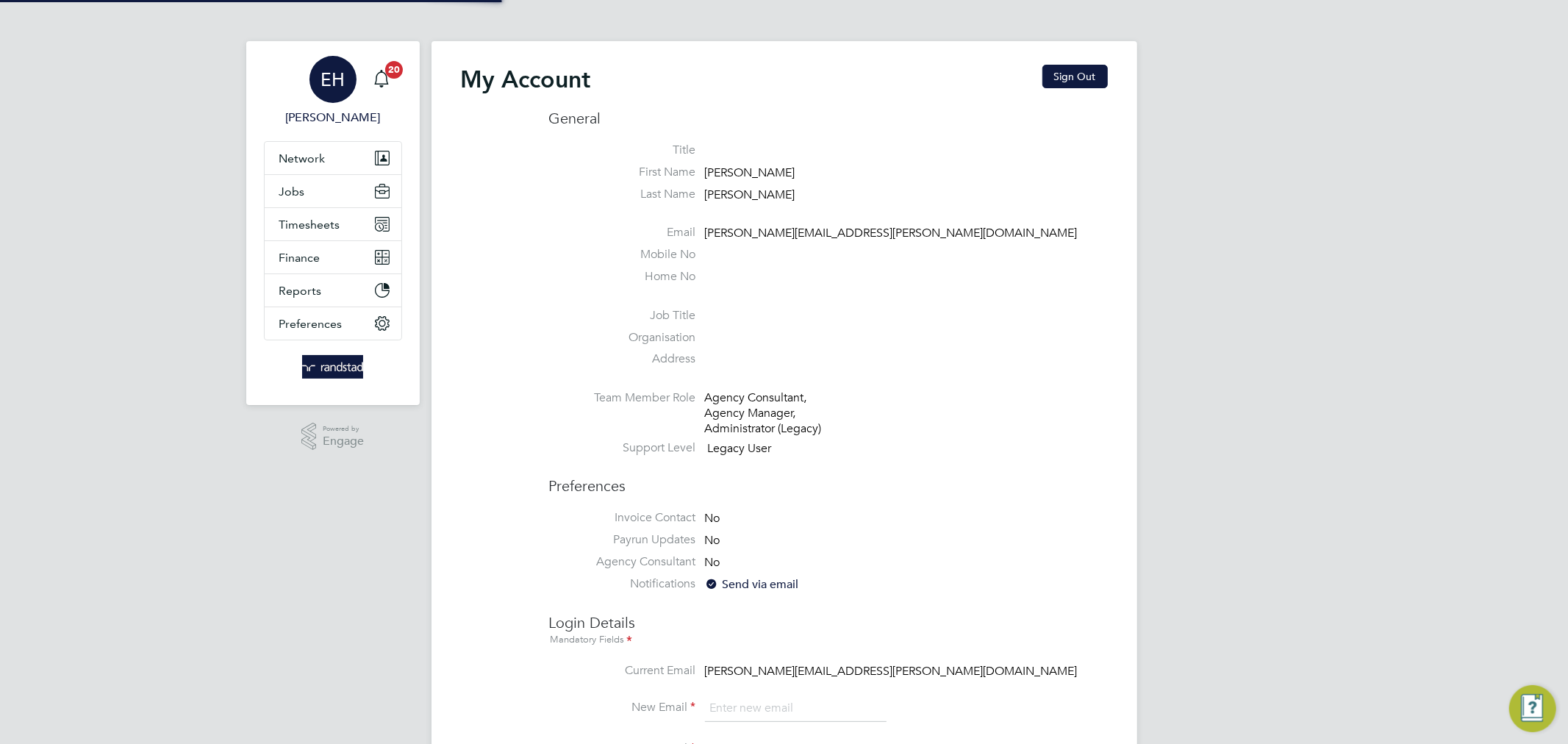
type input "[PERSON_NAME][EMAIL_ADDRESS][PERSON_NAME][DOMAIN_NAME]"
click at [353, 215] on button "Timesheets" at bounding box center [333, 224] width 137 height 32
click at [319, 224] on span "Timesheets" at bounding box center [309, 224] width 61 height 14
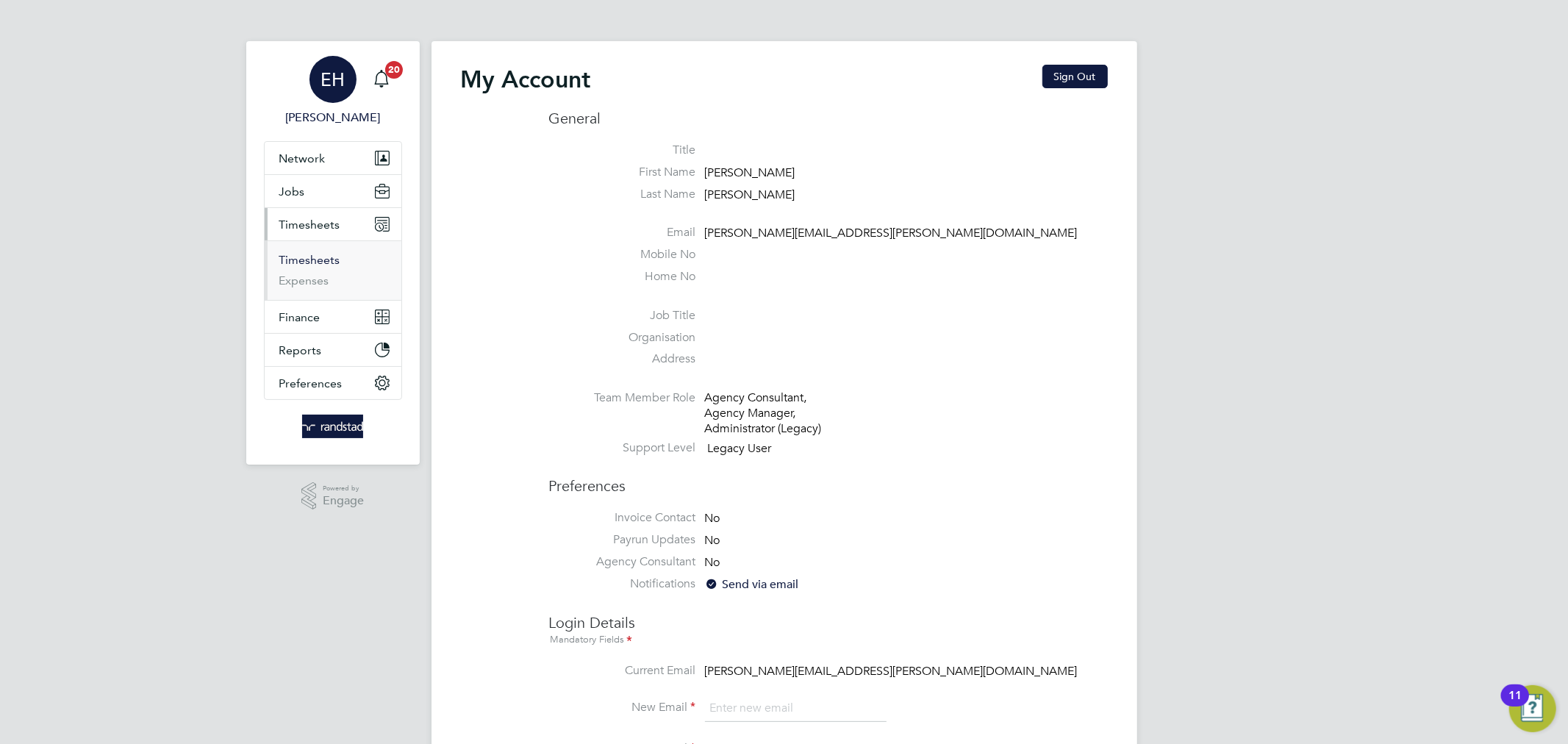
click at [327, 263] on link "Timesheets" at bounding box center [309, 259] width 61 height 14
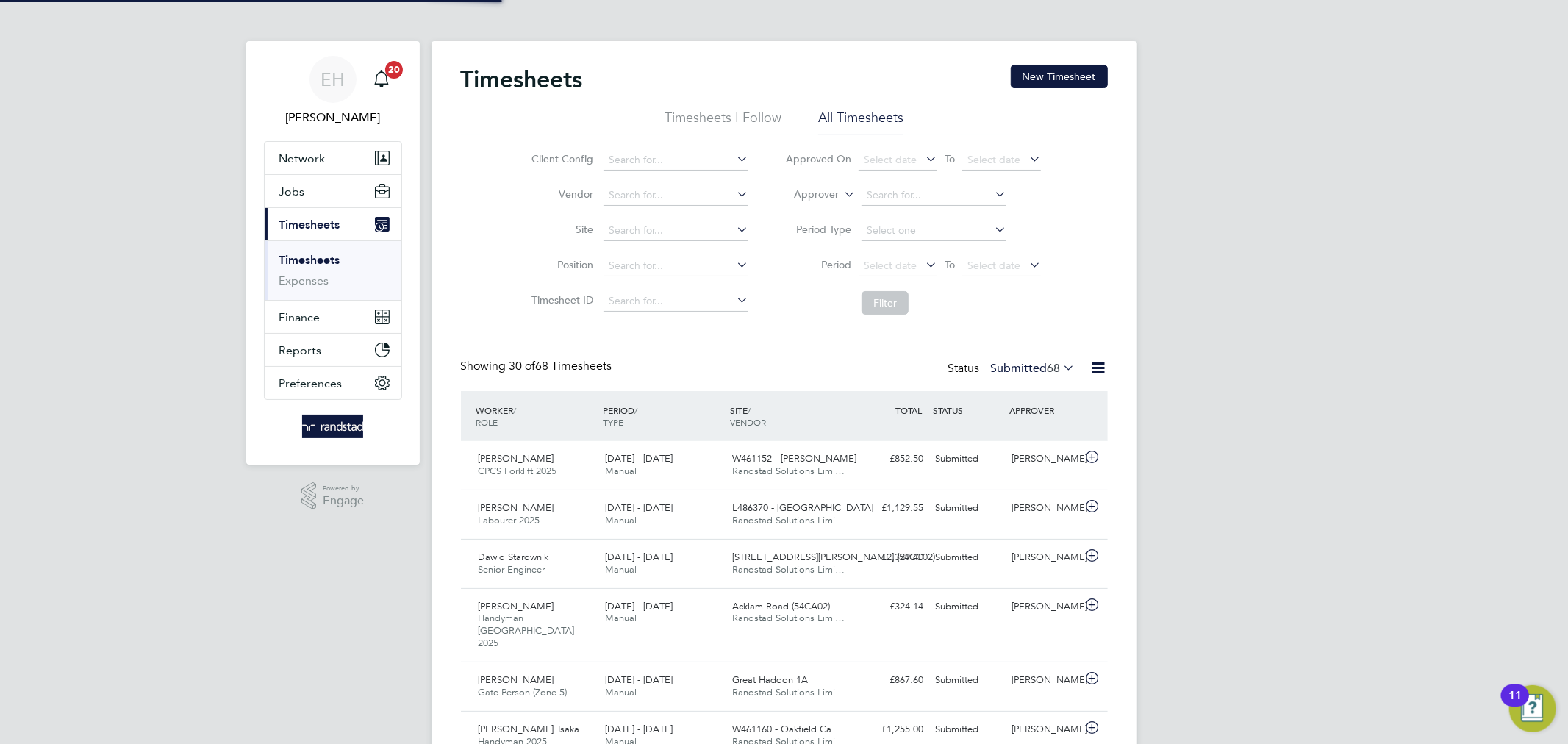
scroll to position [37, 128]
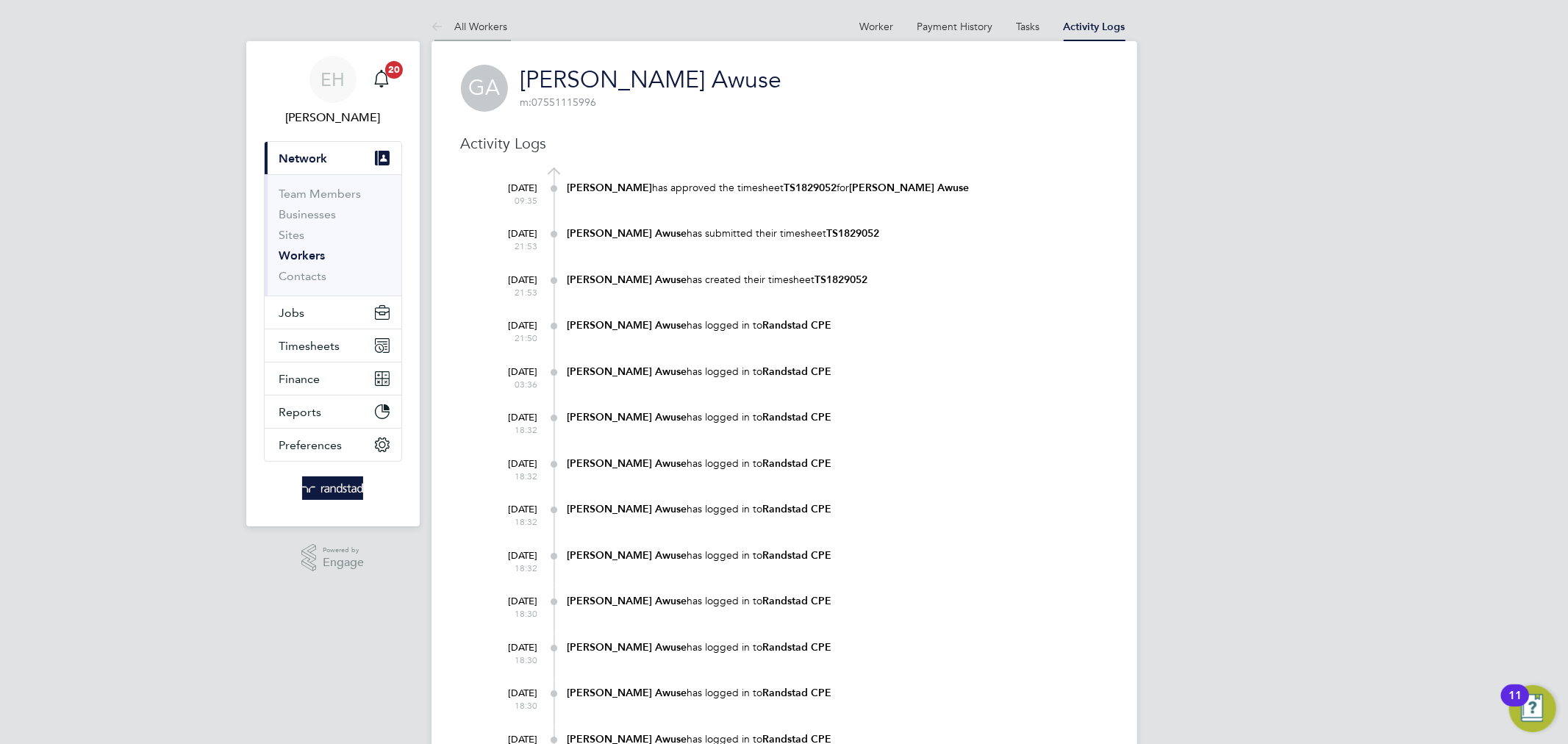
click at [473, 25] on link "All Workers" at bounding box center [470, 26] width 77 height 13
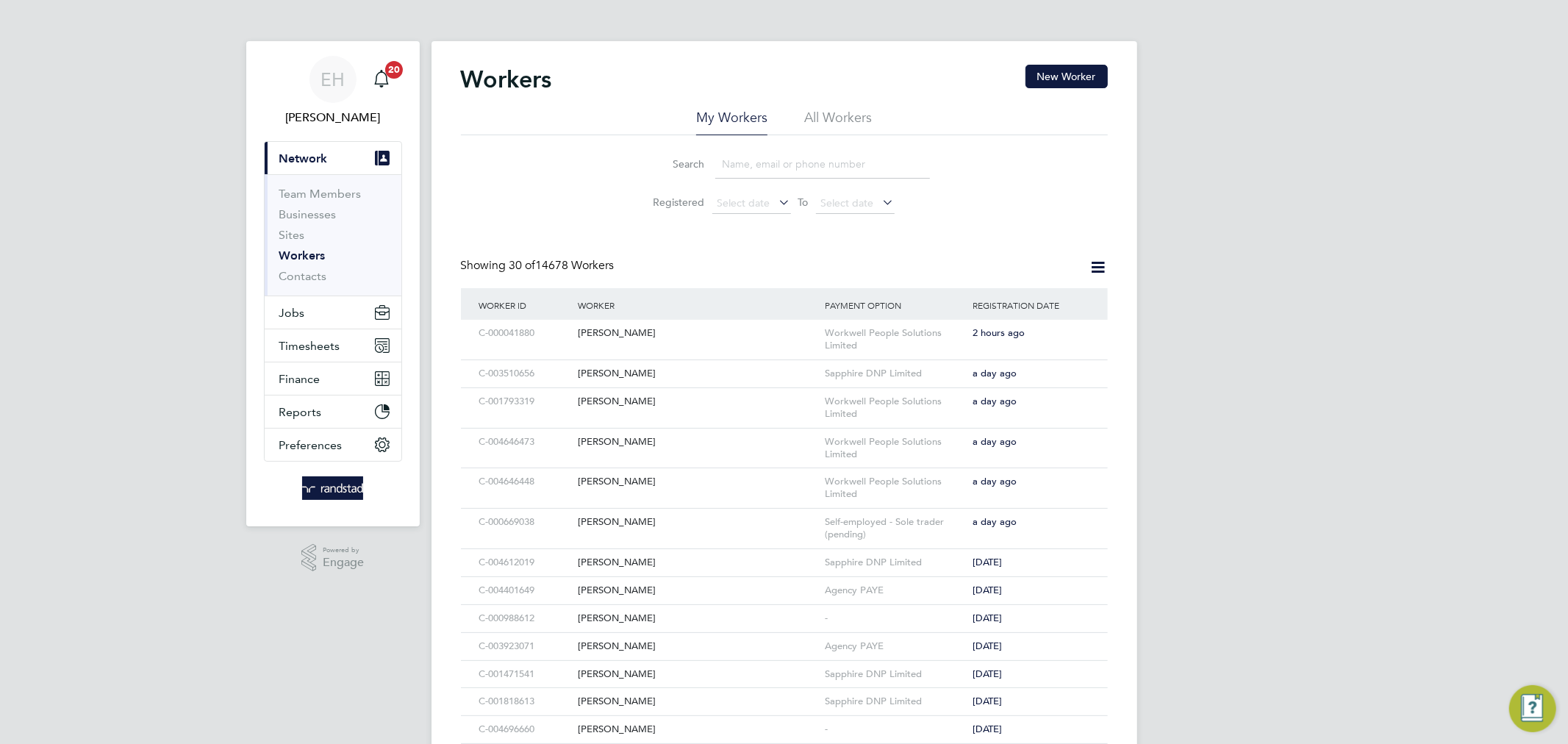
click at [740, 168] on input at bounding box center [822, 163] width 214 height 28
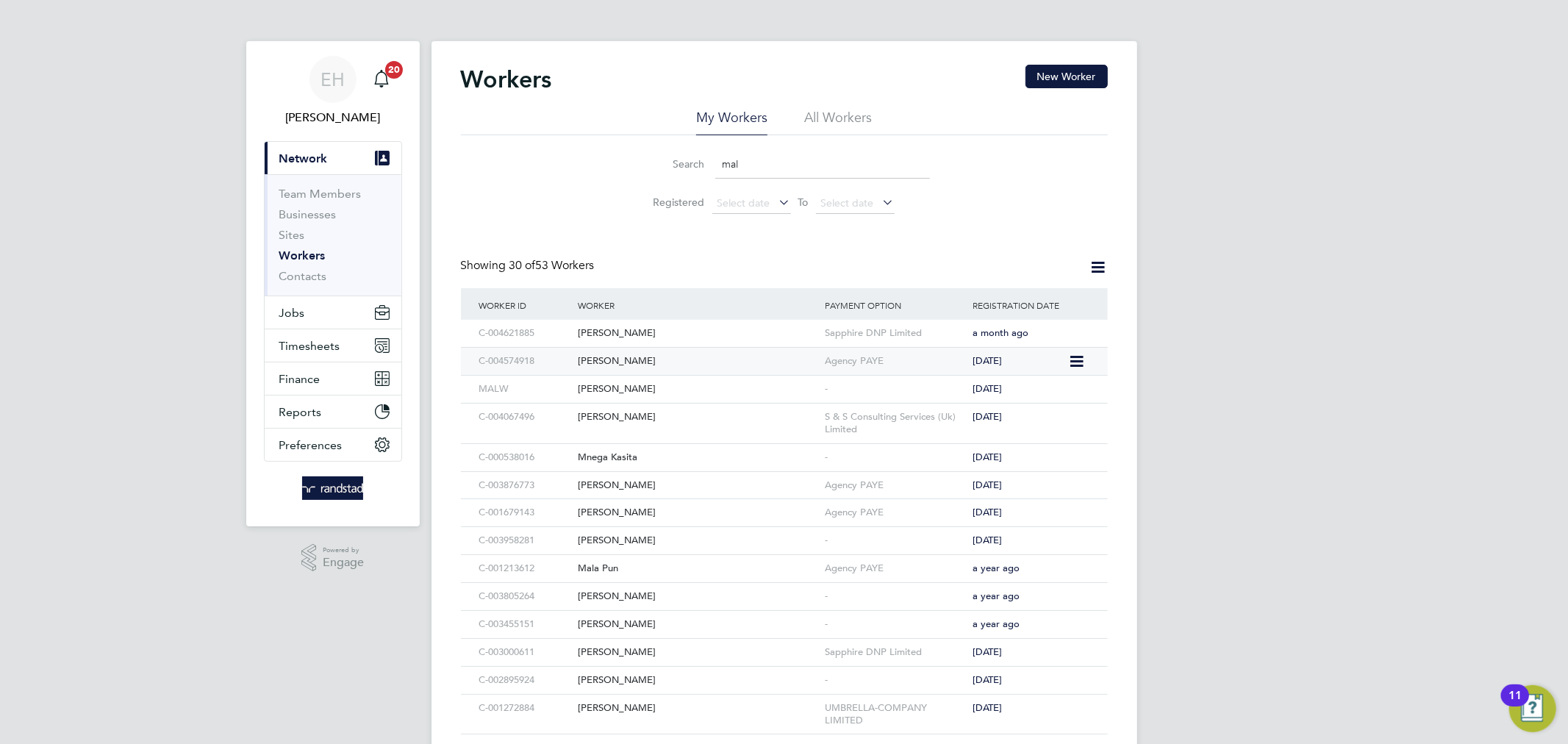
type input "mal"
click at [656, 361] on div "[PERSON_NAME]" at bounding box center [697, 362] width 247 height 27
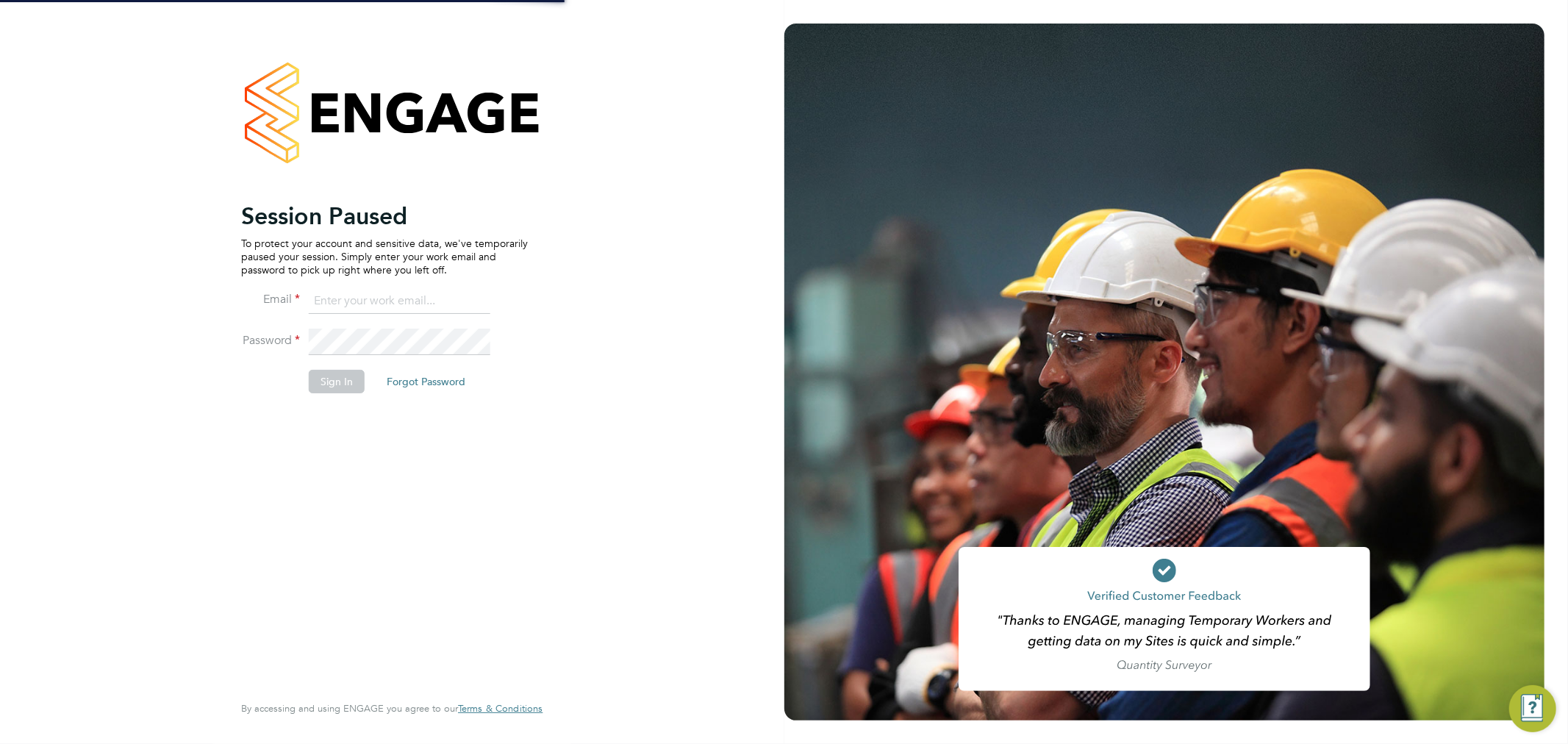
type input "[PERSON_NAME][EMAIL_ADDRESS][PERSON_NAME][DOMAIN_NAME]"
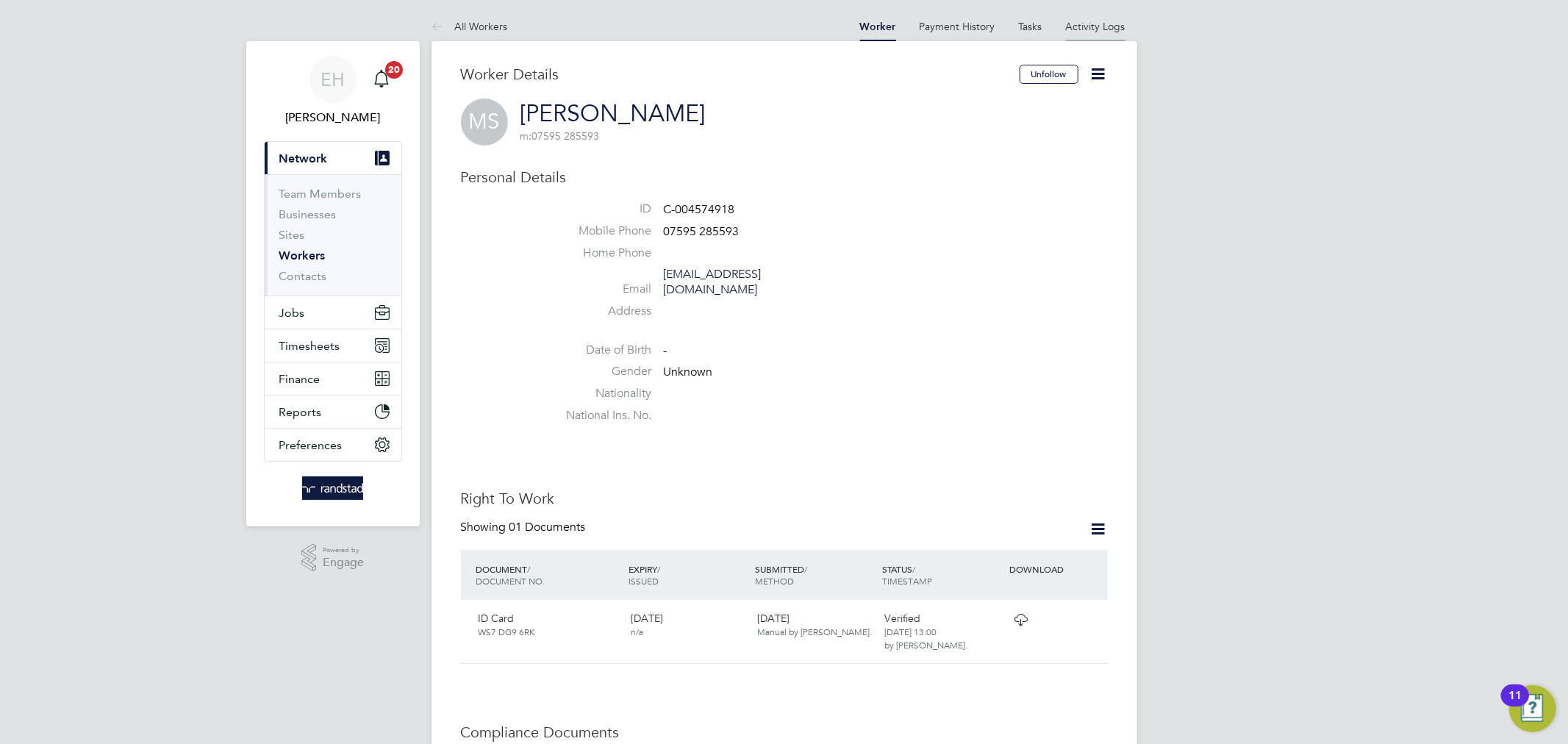
click at [1101, 23] on link "Activity Logs" at bounding box center [1095, 26] width 59 height 13
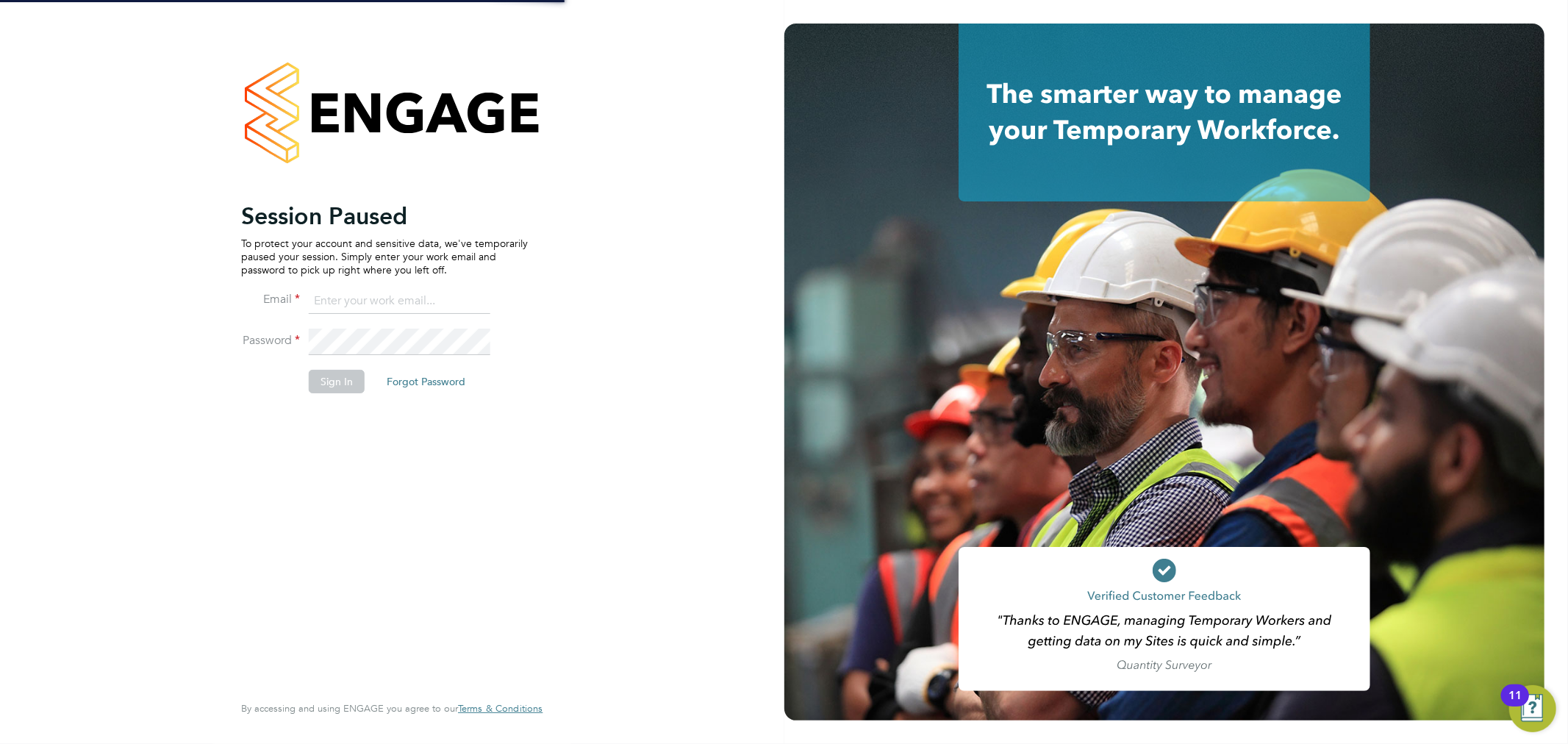
type input "[PERSON_NAME][EMAIL_ADDRESS][PERSON_NAME][DOMAIN_NAME]"
